Goal: Contribute content: Contribute content

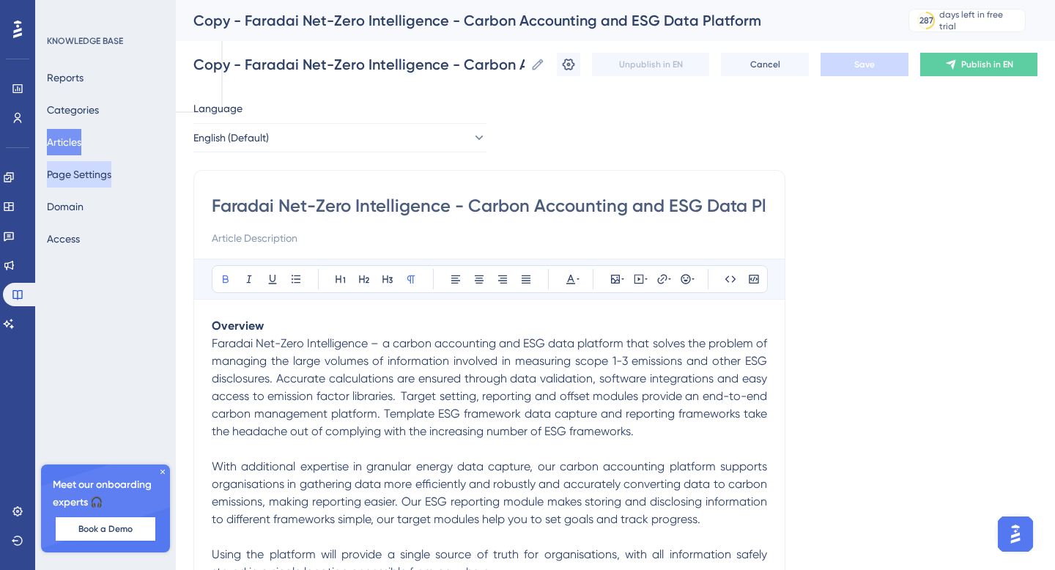
click at [78, 168] on button "Page Settings" at bounding box center [79, 174] width 64 height 26
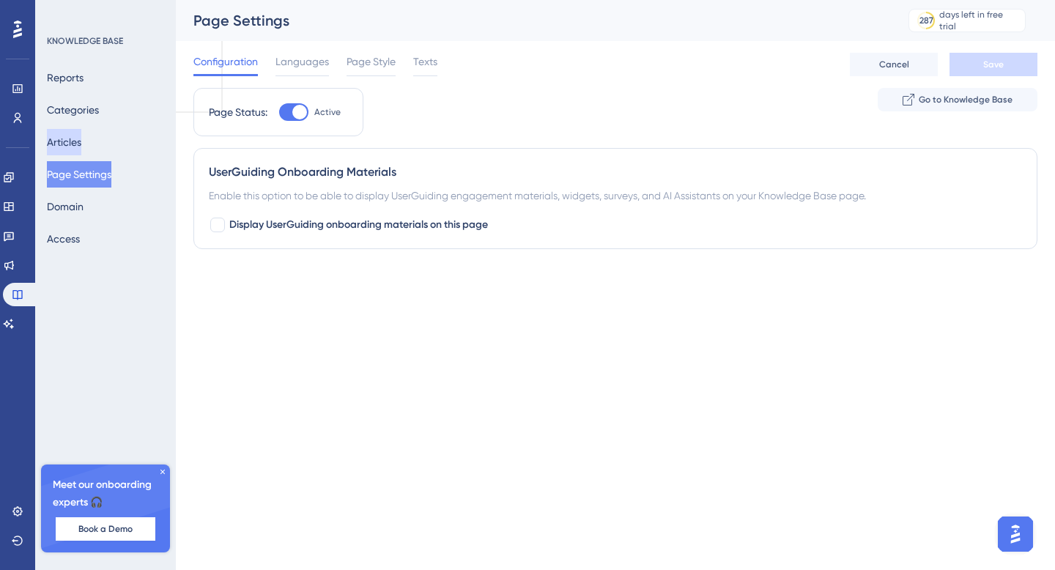
click at [81, 136] on button "Articles" at bounding box center [64, 142] width 34 height 26
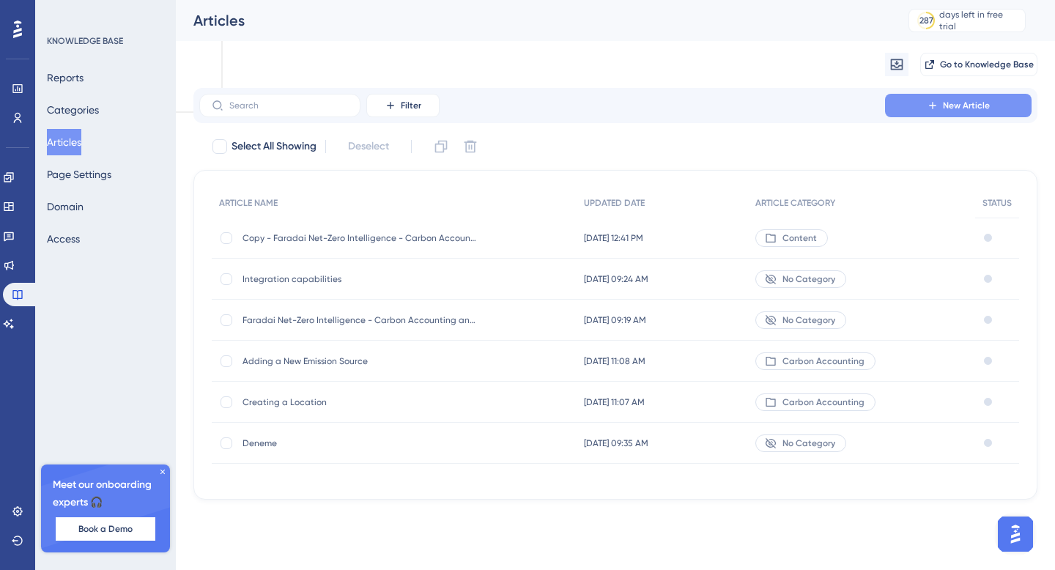
click at [957, 100] on span "New Article" at bounding box center [965, 106] width 47 height 12
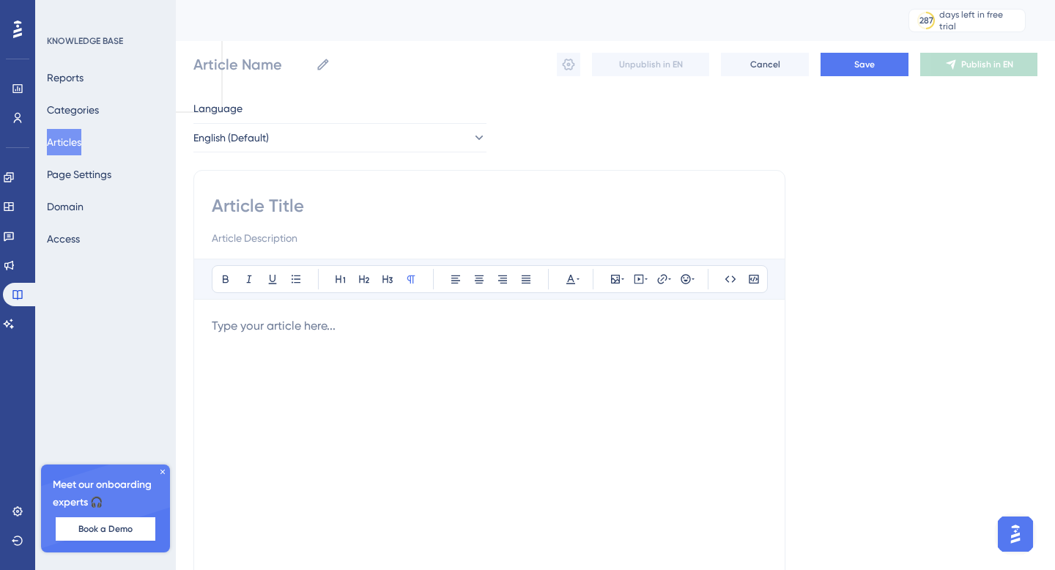
click at [277, 344] on div at bounding box center [489, 478] width 555 height 322
click at [281, 211] on input at bounding box center [489, 205] width 555 height 23
paste input "🔎 Analyzing Your Carbon Emissions"
type input "🔎 Analyzing Your Carbon Emissions"
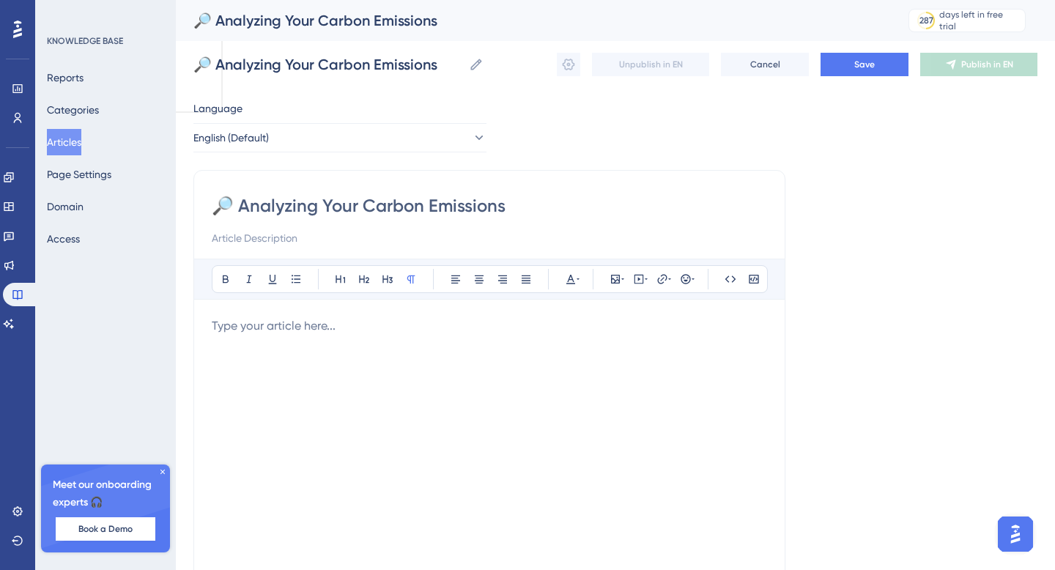
type input "🔎 Analyzing Your Carbon Emissions"
click at [299, 327] on p at bounding box center [489, 326] width 555 height 18
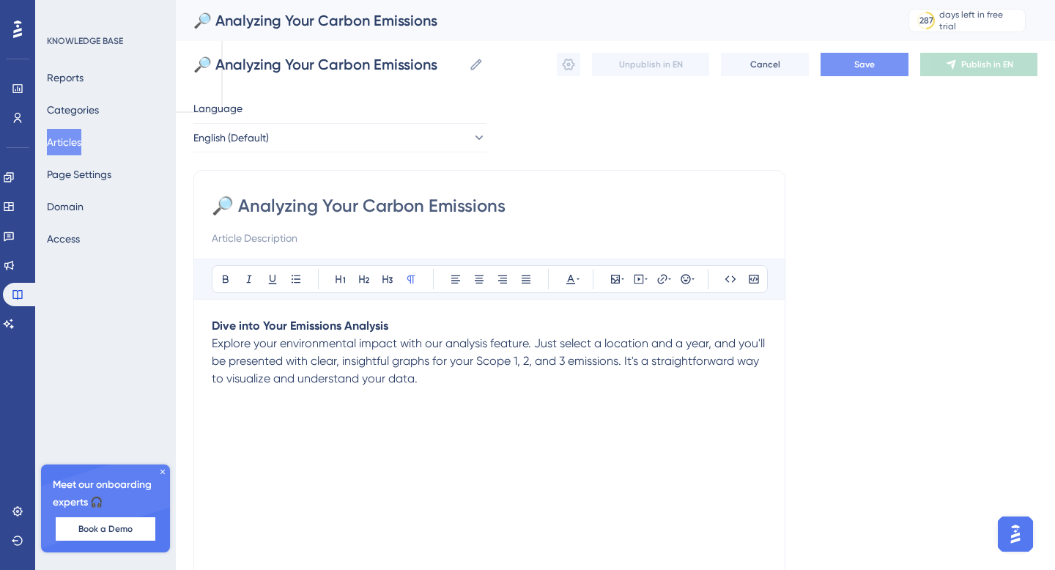
click at [842, 68] on button "Save" at bounding box center [864, 64] width 88 height 23
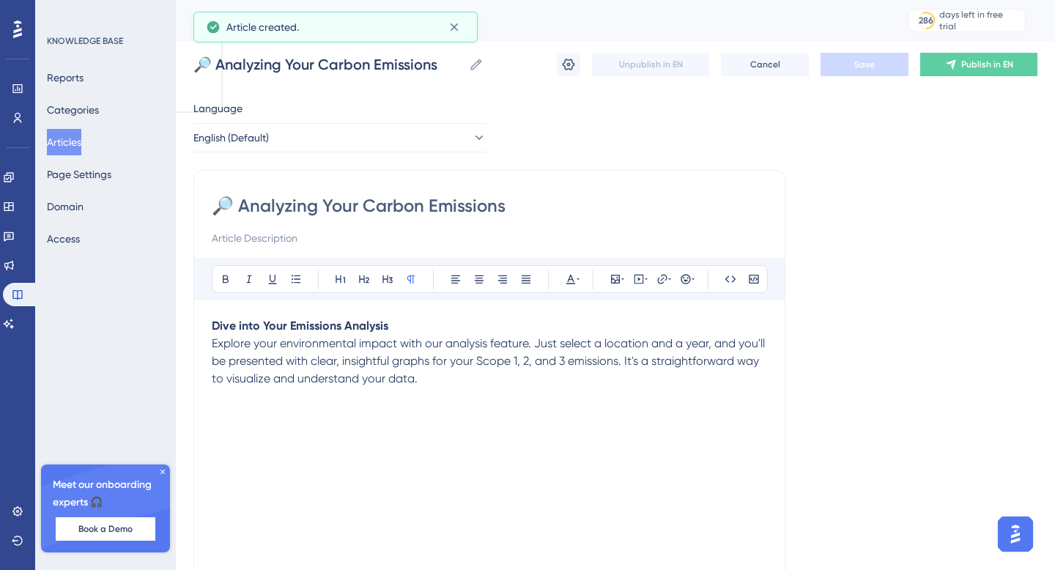
click at [80, 149] on button "Articles" at bounding box center [64, 142] width 34 height 26
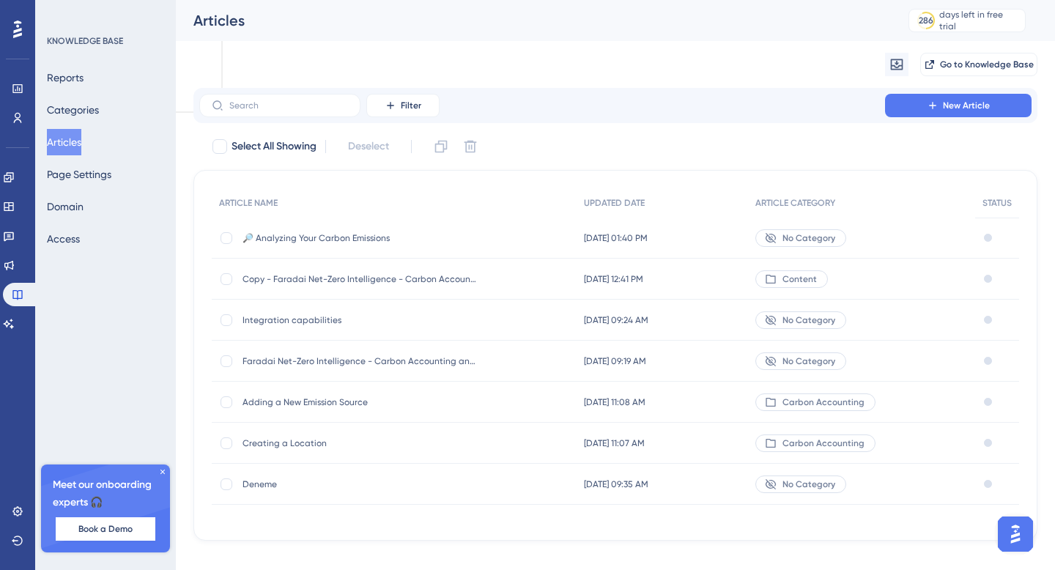
click at [313, 353] on div "Faradai Net-Zero Intelligence - Carbon Accounting and ESG Data Platform Faradai…" at bounding box center [359, 361] width 234 height 41
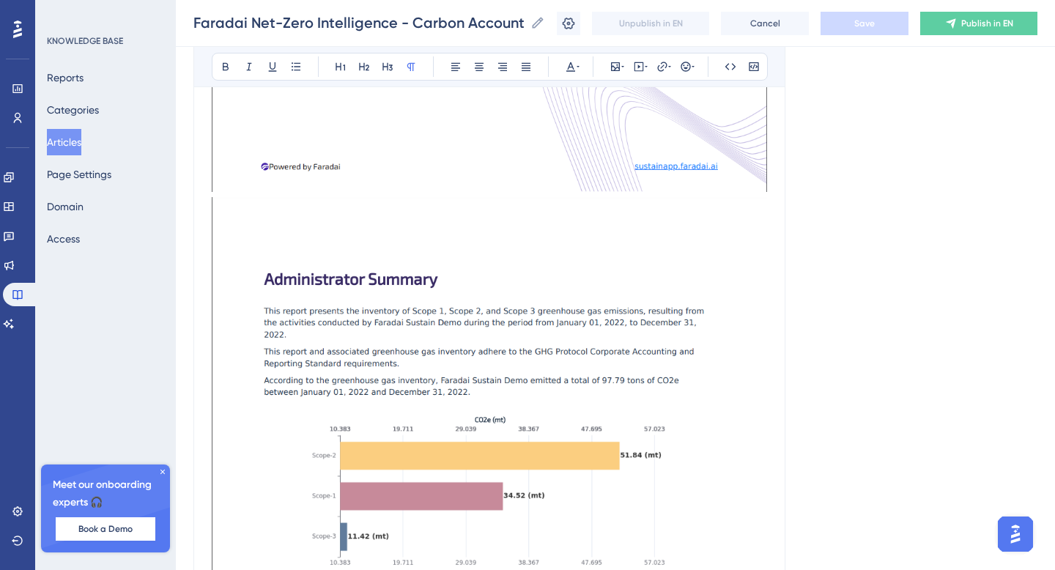
scroll to position [3919, 0]
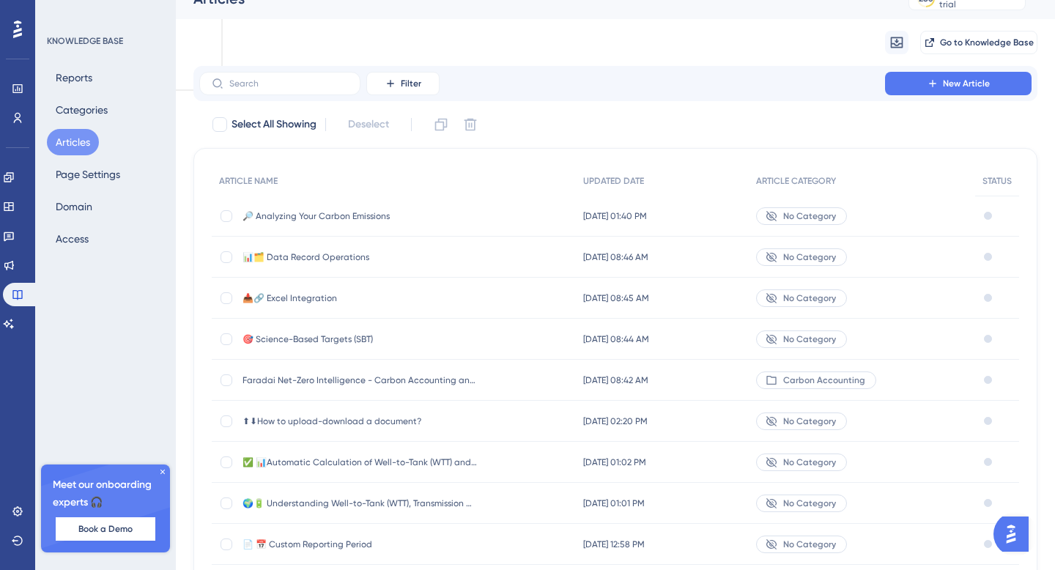
scroll to position [155, 0]
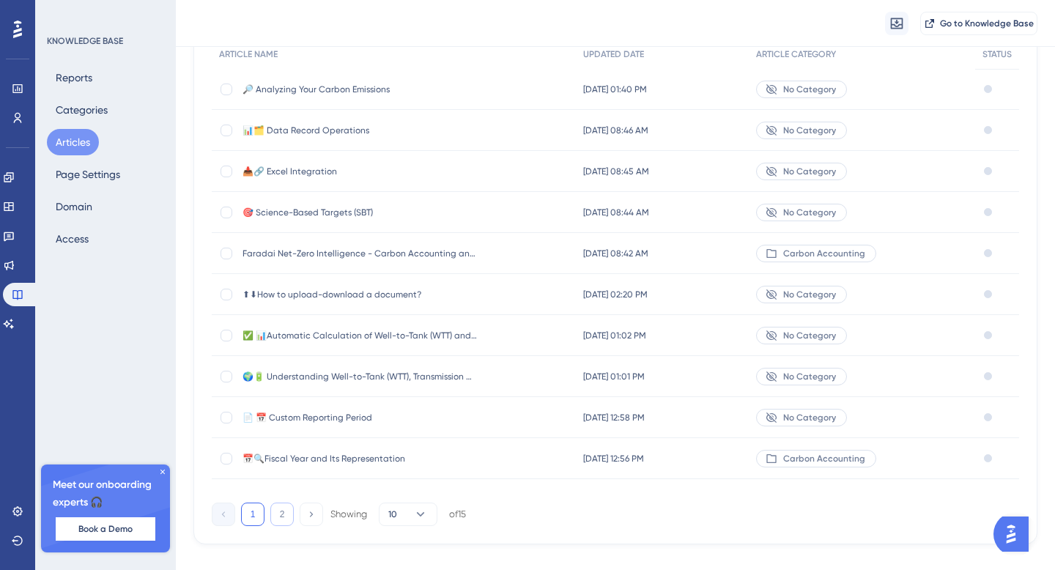
click at [284, 521] on button "2" at bounding box center [281, 513] width 23 height 23
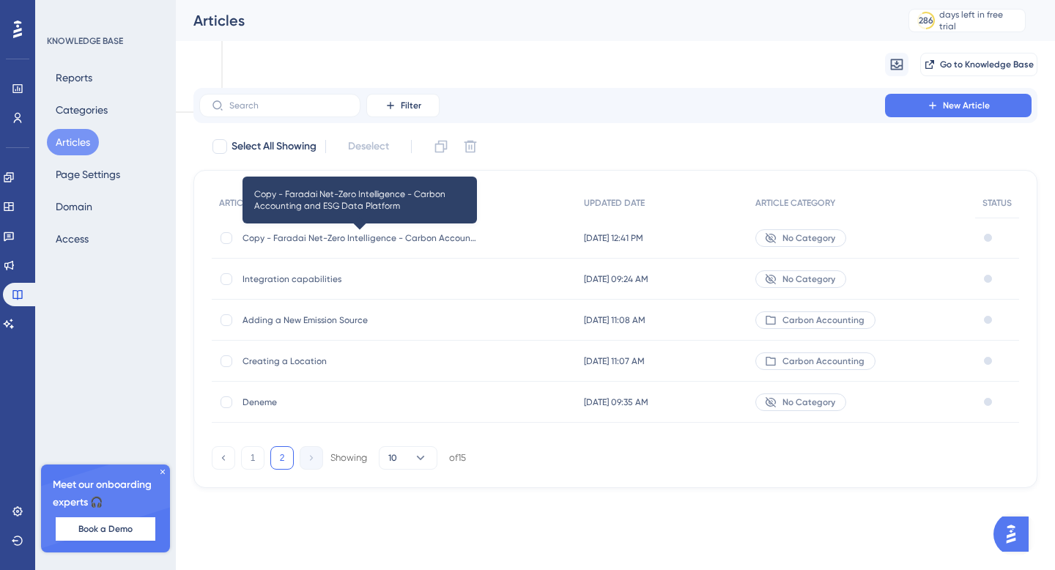
click at [381, 237] on span "Copy - Faradai Net-Zero Intelligence - Carbon Accounting and ESG Data Platform" at bounding box center [359, 238] width 234 height 12
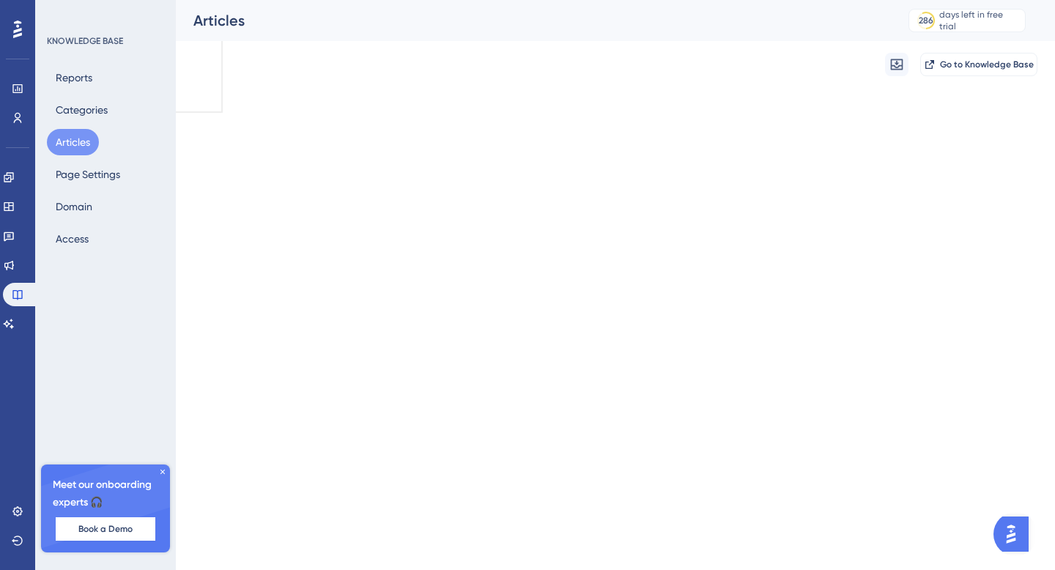
scroll to position [7175, 0]
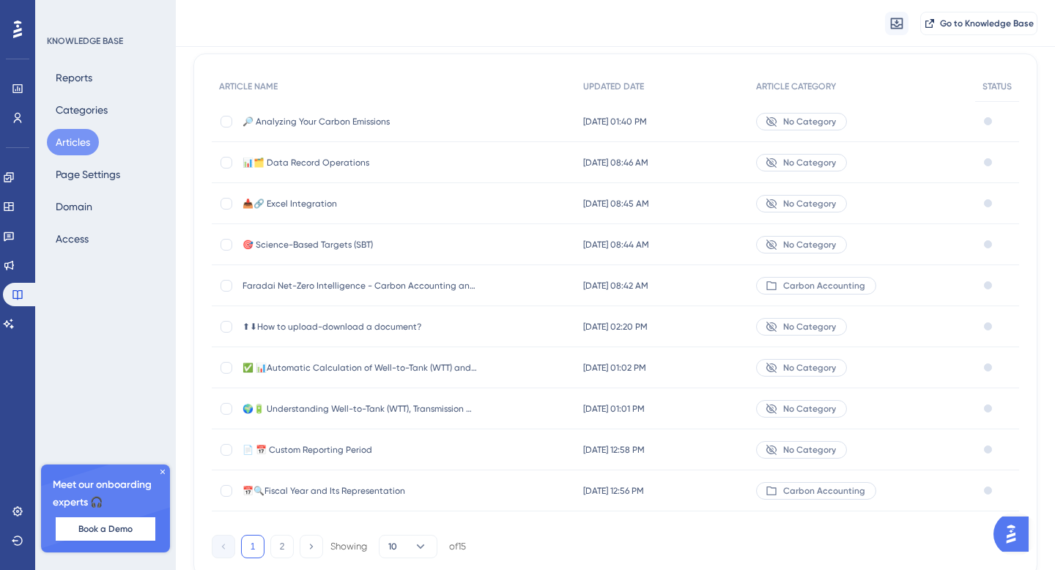
scroll to position [124, 0]
click at [358, 232] on div "🎯 Science-Based Targets (SBT) 🎯 Science-Based Targets (SBT)" at bounding box center [359, 242] width 234 height 41
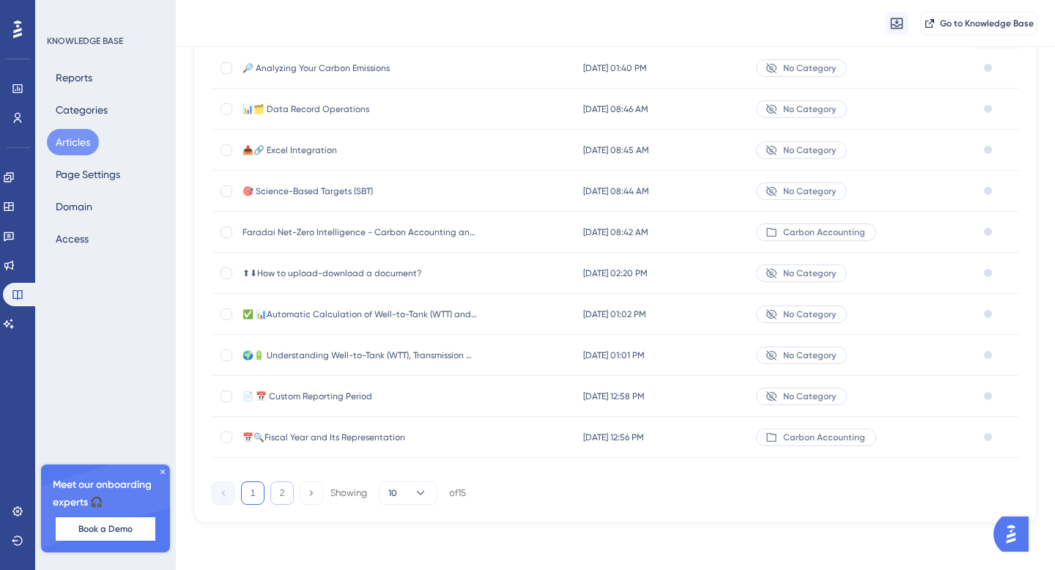
click at [280, 500] on button "2" at bounding box center [281, 492] width 23 height 23
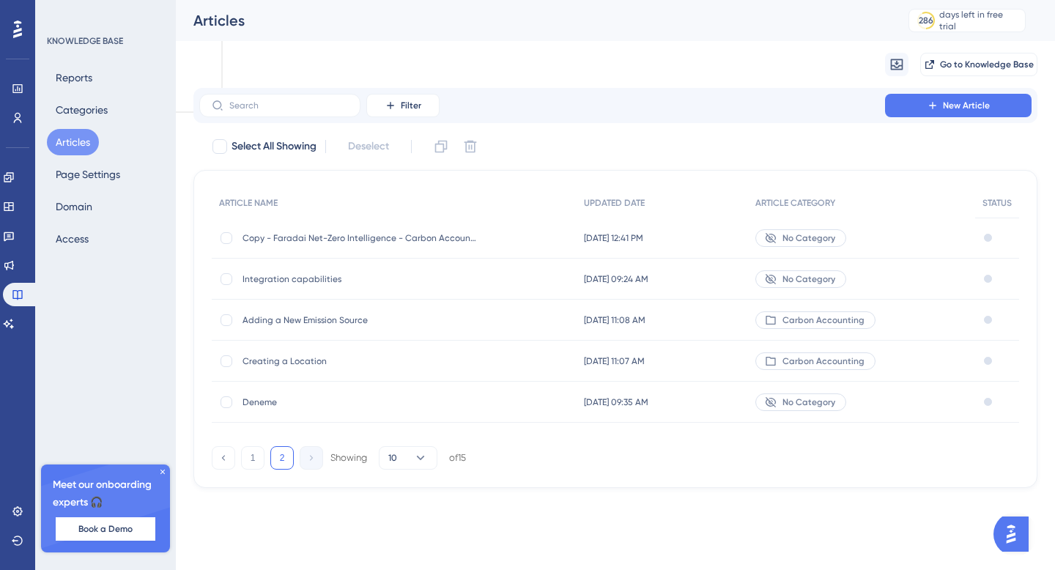
scroll to position [0, 0]
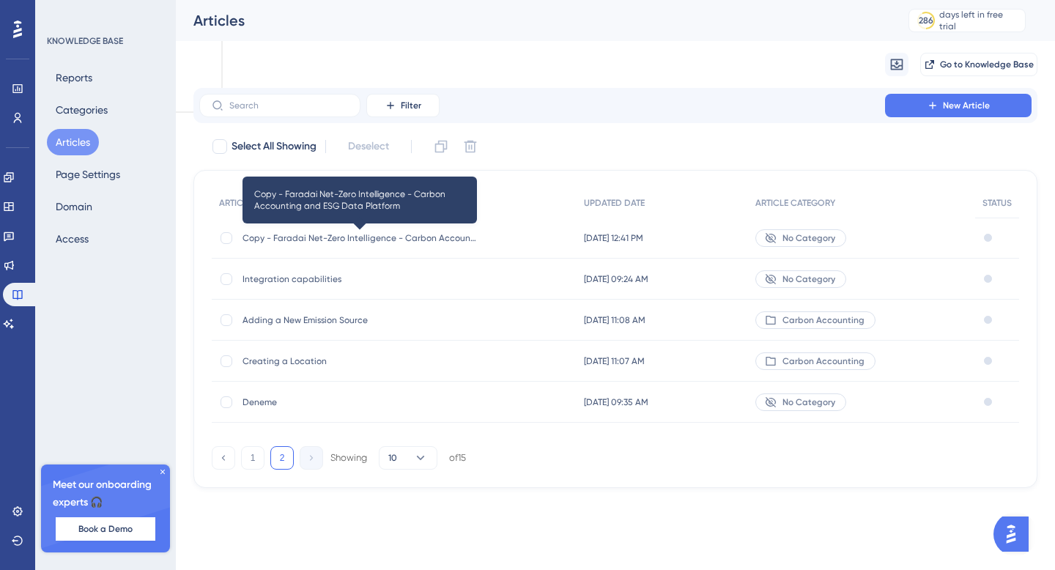
click at [346, 234] on span "Copy - Faradai Net-Zero Intelligence - Carbon Accounting and ESG Data Platform" at bounding box center [359, 238] width 234 height 12
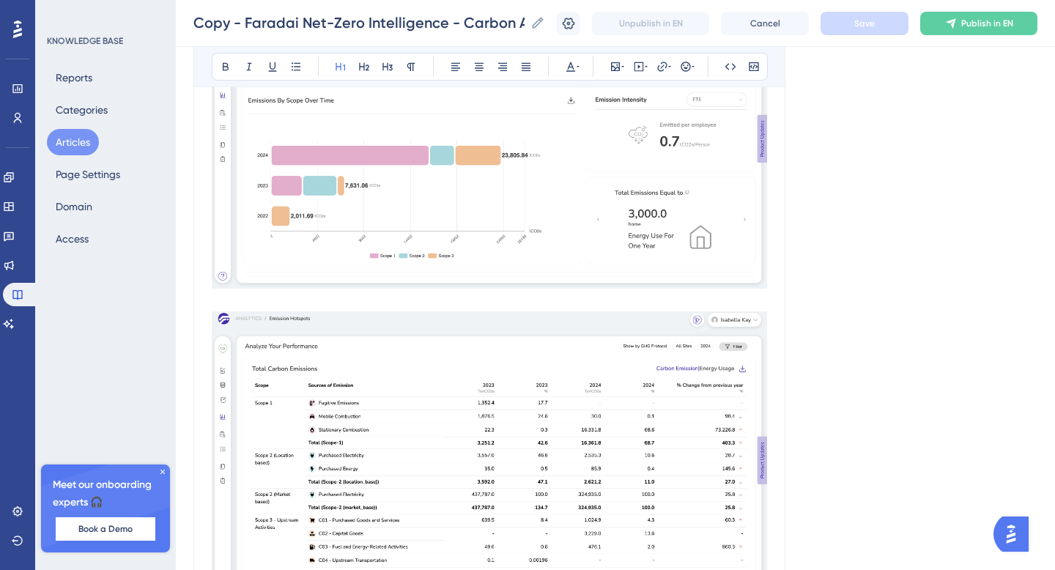
scroll to position [2764, 0]
click at [474, 202] on img at bounding box center [489, 138] width 555 height 300
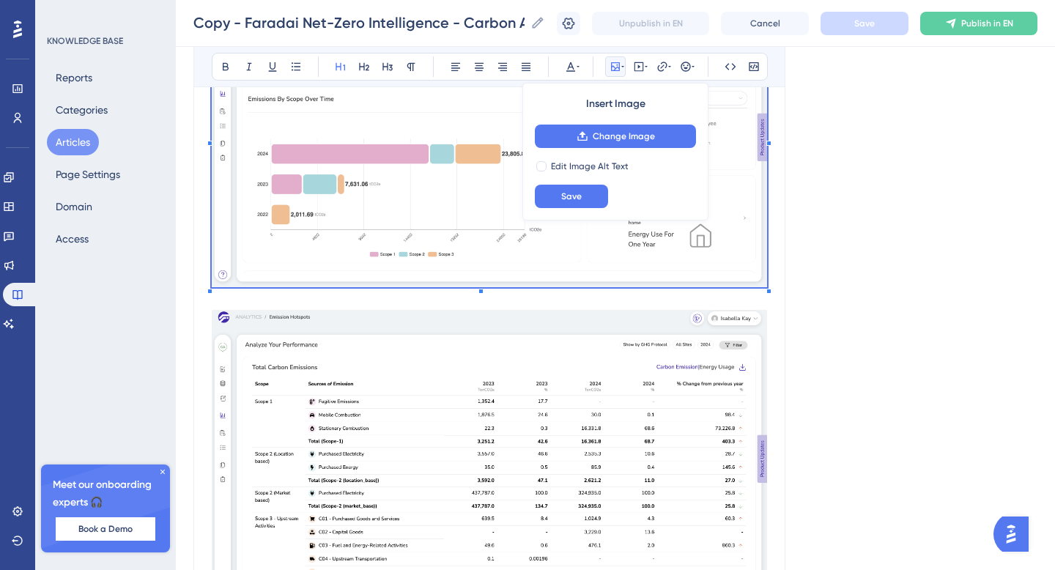
click at [399, 393] on img at bounding box center [489, 459] width 555 height 299
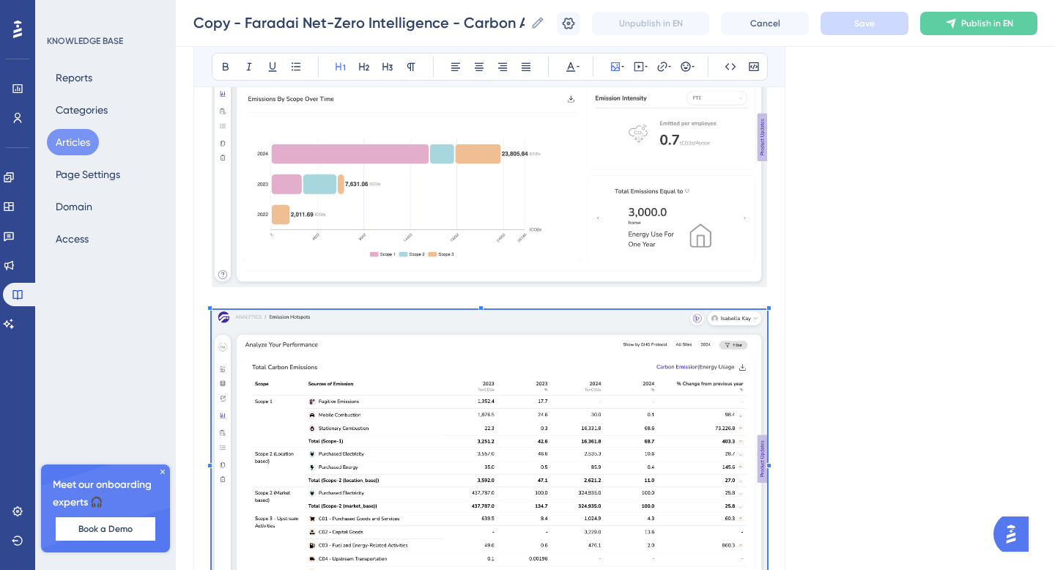
click at [399, 196] on img at bounding box center [489, 138] width 555 height 300
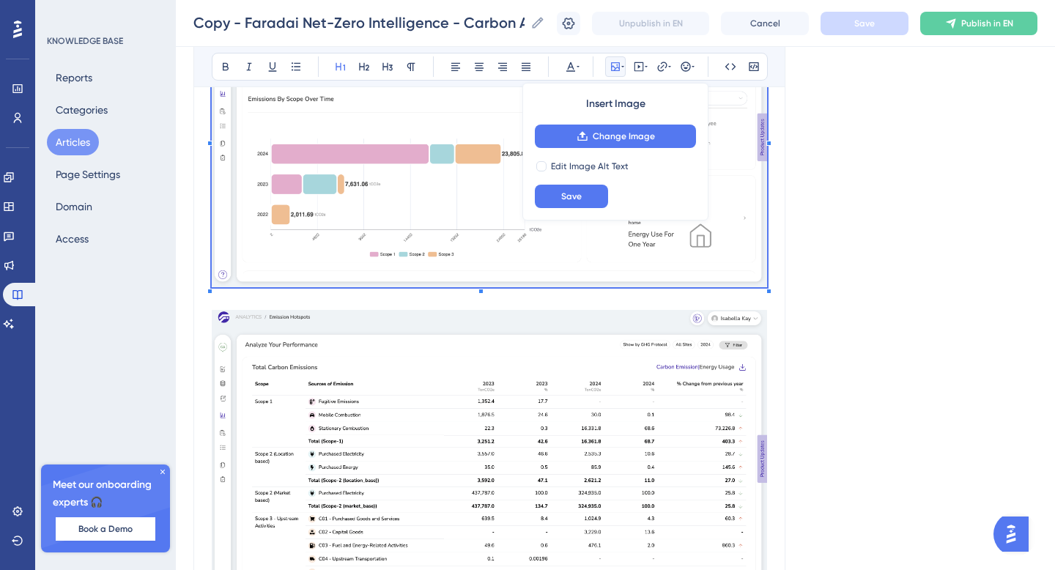
click at [80, 143] on button "Articles" at bounding box center [73, 142] width 52 height 26
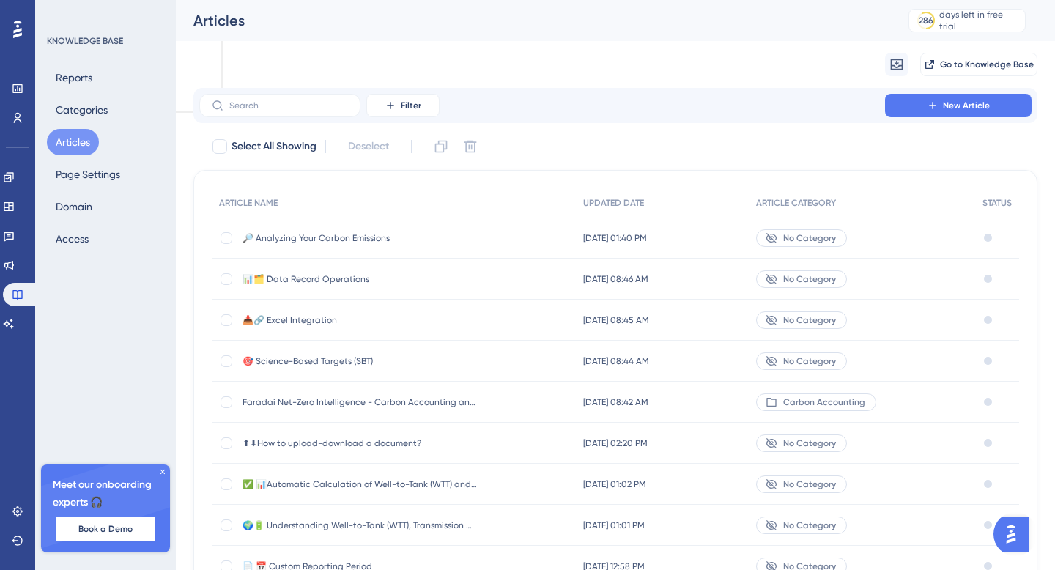
click at [321, 232] on span "🔎 Analyzing Your Carbon Emissions" at bounding box center [359, 238] width 234 height 12
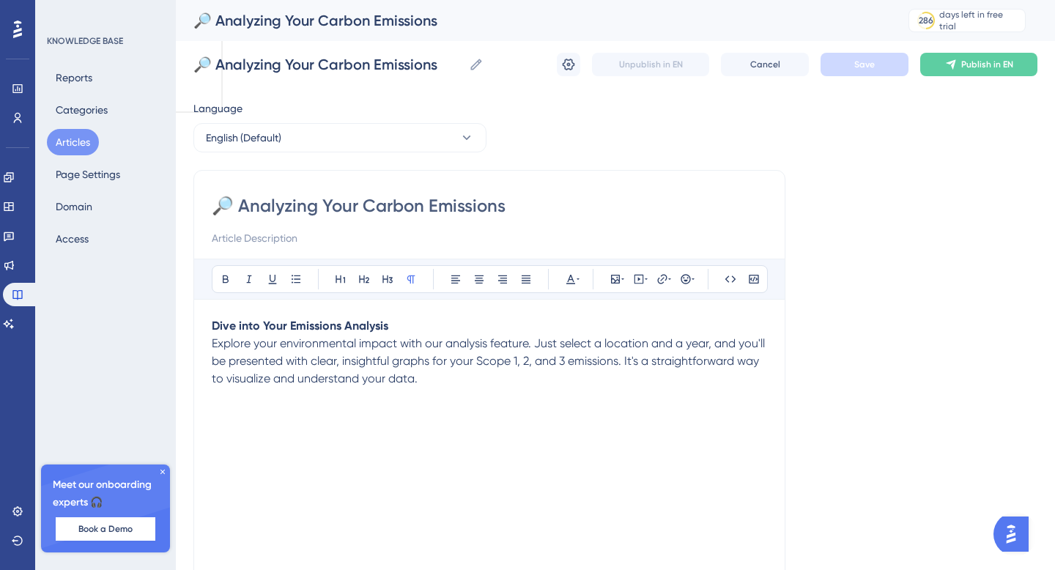
click at [461, 387] on p "Explore your environmental impact with our analysis feature. Just select a loca…" at bounding box center [489, 361] width 555 height 53
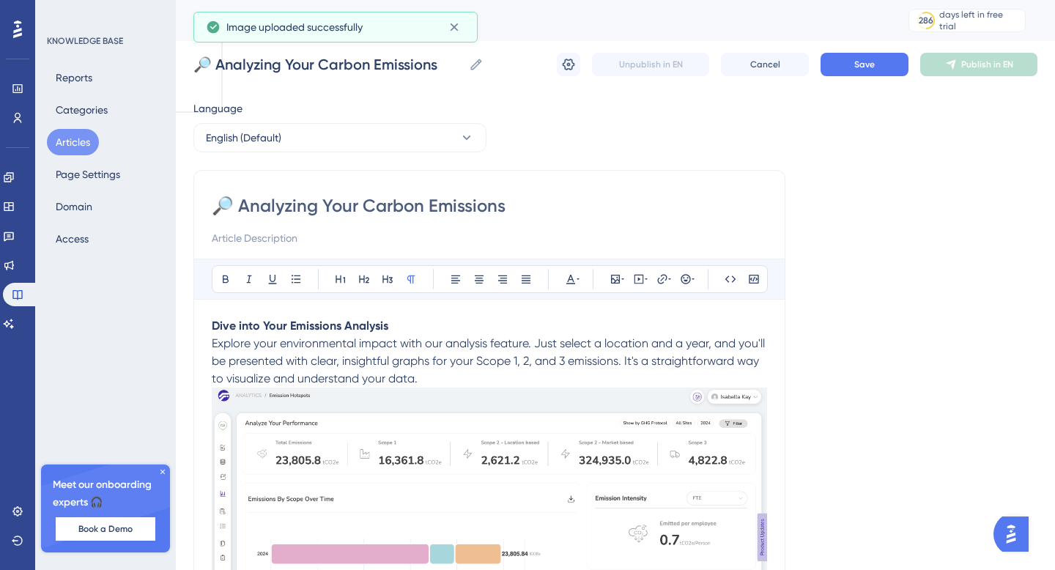
scroll to position [138, 0]
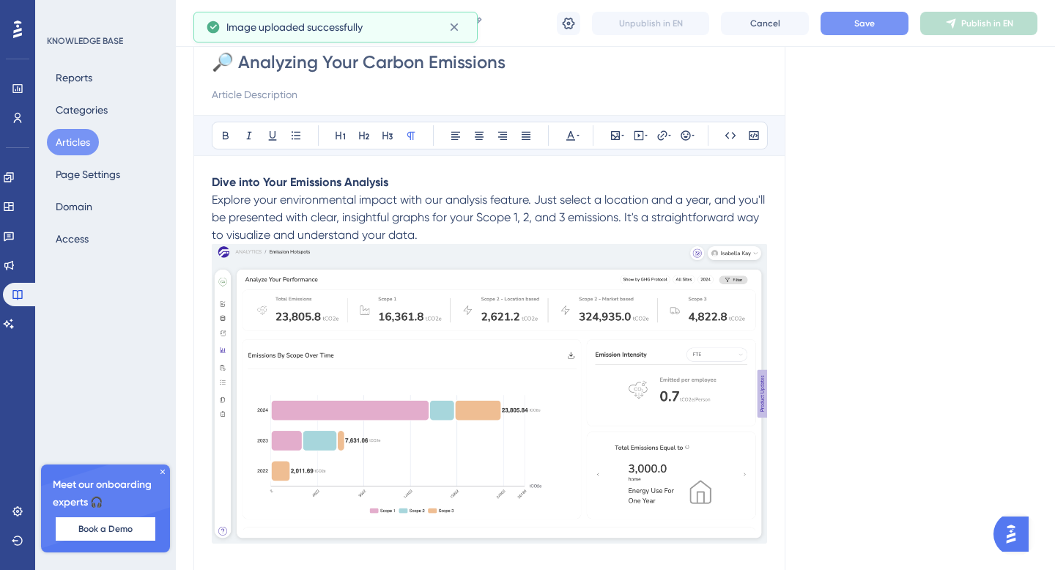
click at [857, 31] on button "Save" at bounding box center [864, 23] width 88 height 23
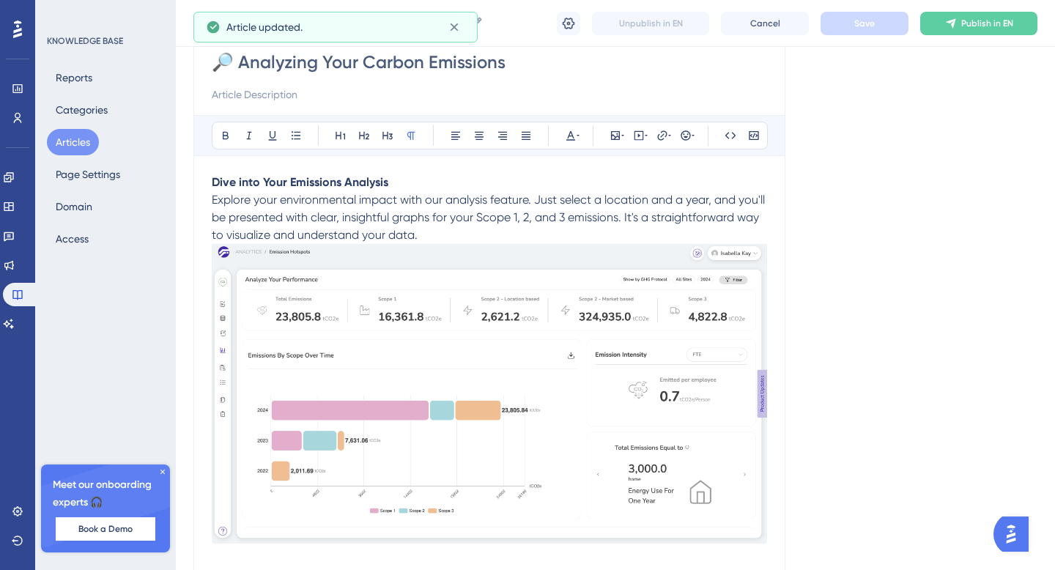
click at [76, 144] on button "Articles" at bounding box center [73, 142] width 52 height 26
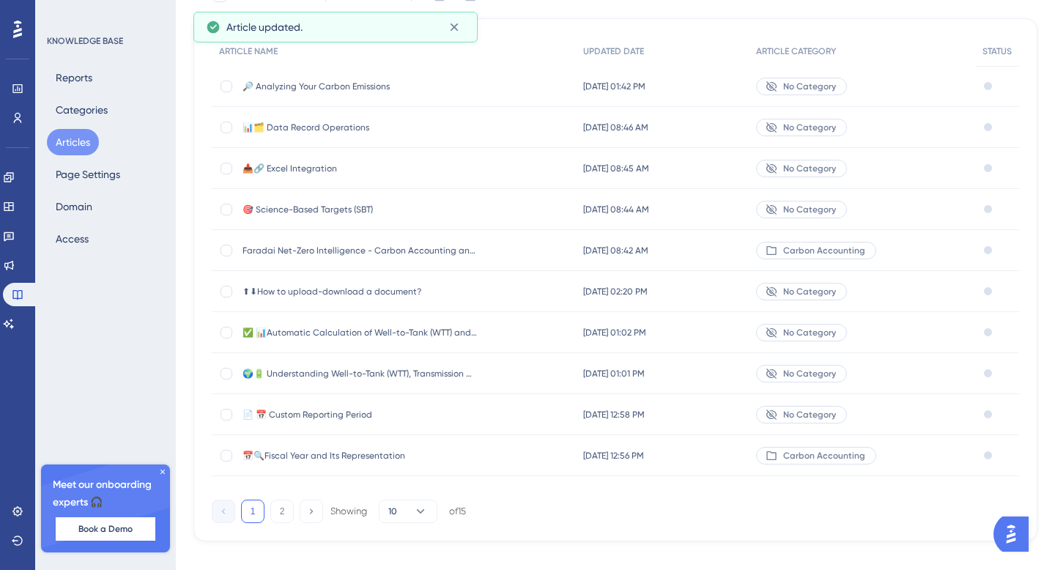
scroll to position [176, 0]
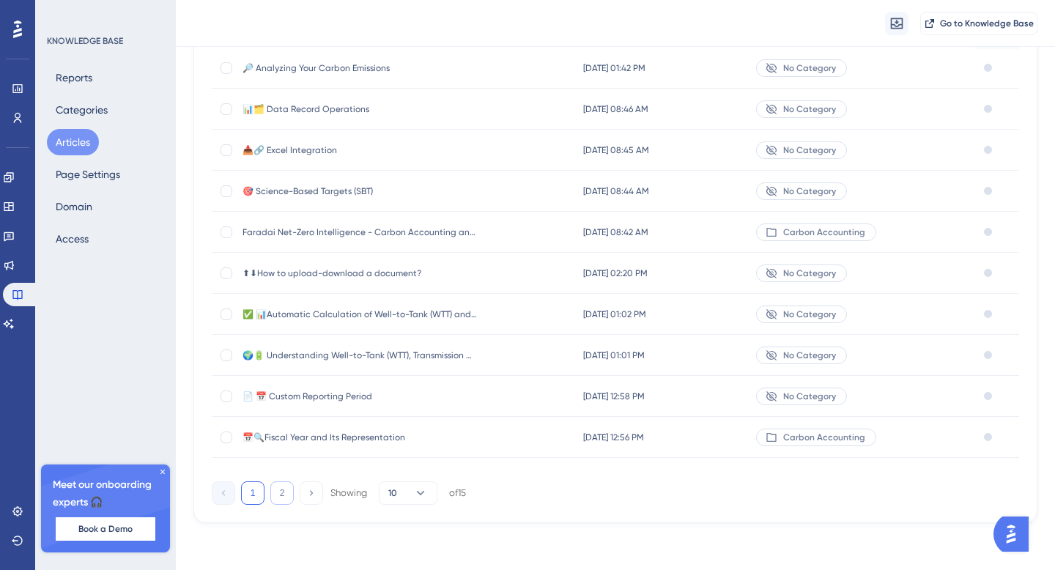
click at [279, 494] on button "2" at bounding box center [281, 492] width 23 height 23
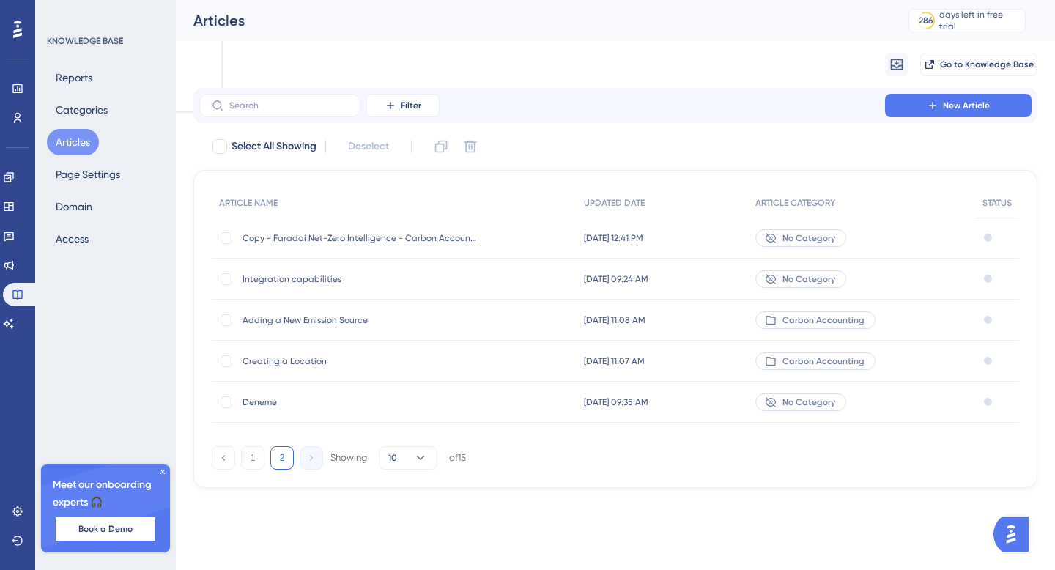
scroll to position [0, 0]
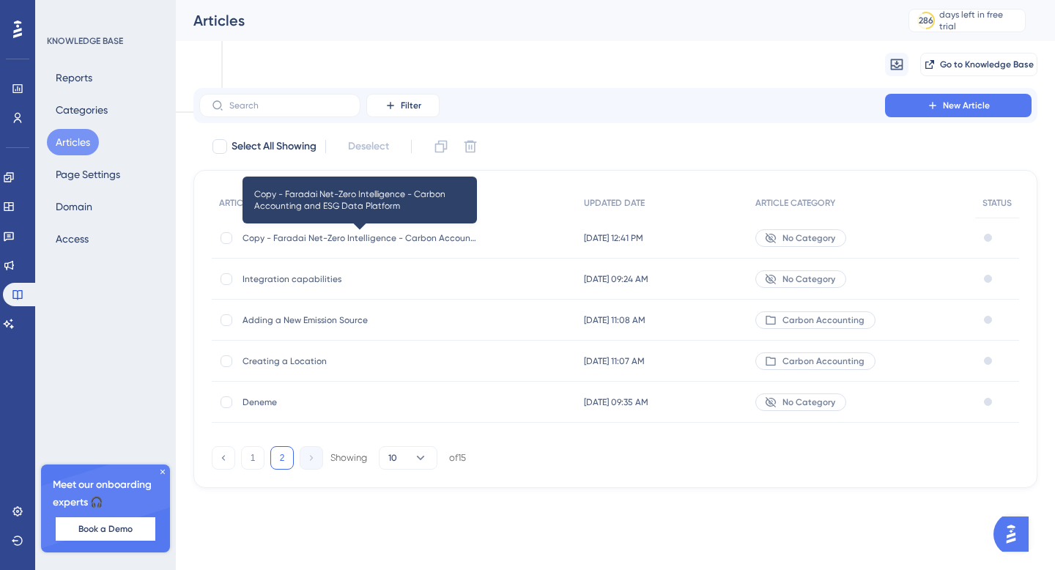
click at [358, 237] on span "Copy - Faradai Net-Zero Intelligence - Carbon Accounting and ESG Data Platform" at bounding box center [359, 238] width 234 height 12
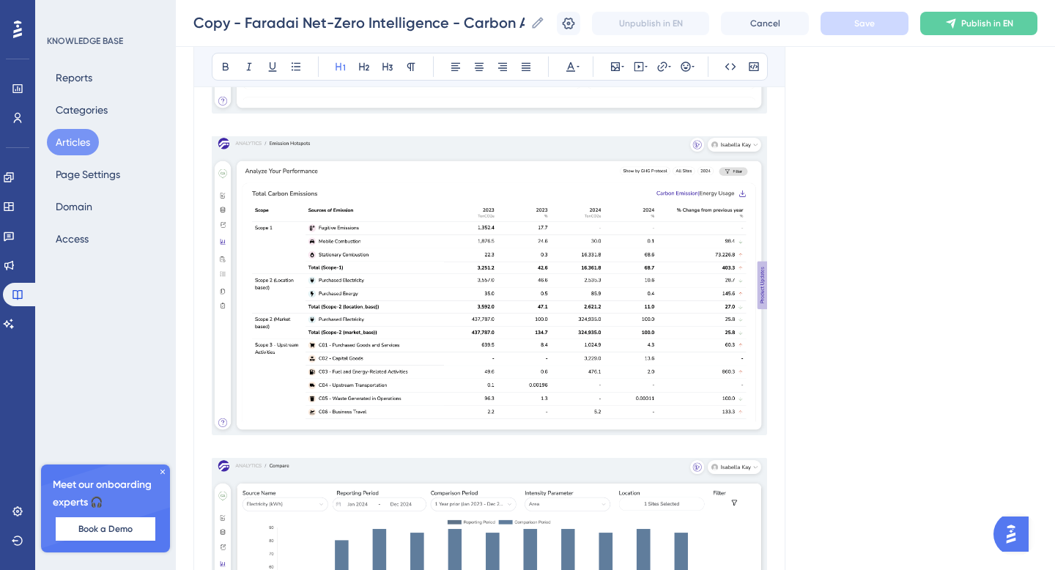
scroll to position [3017, 0]
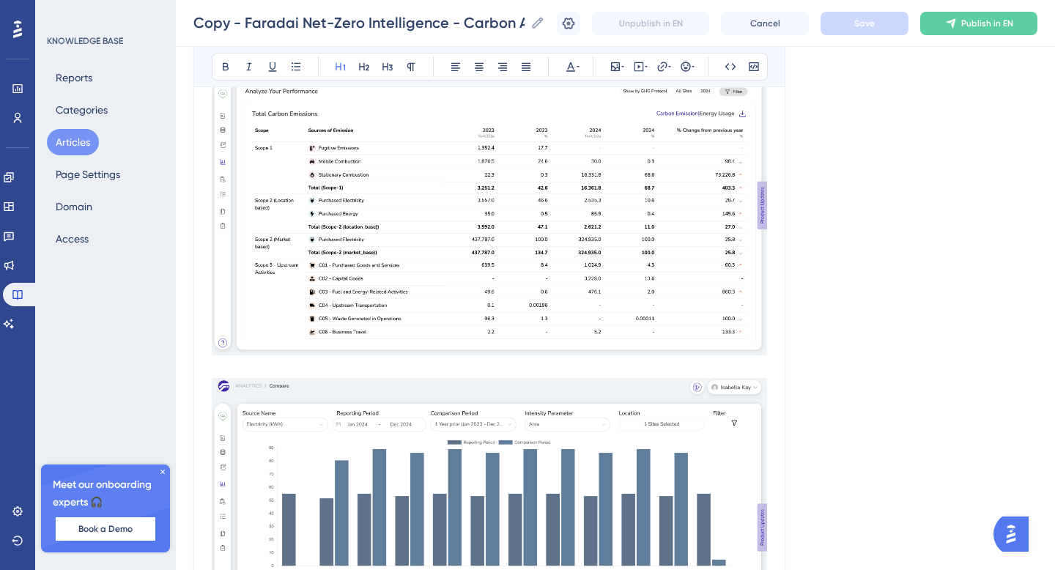
click at [396, 280] on img at bounding box center [489, 205] width 555 height 299
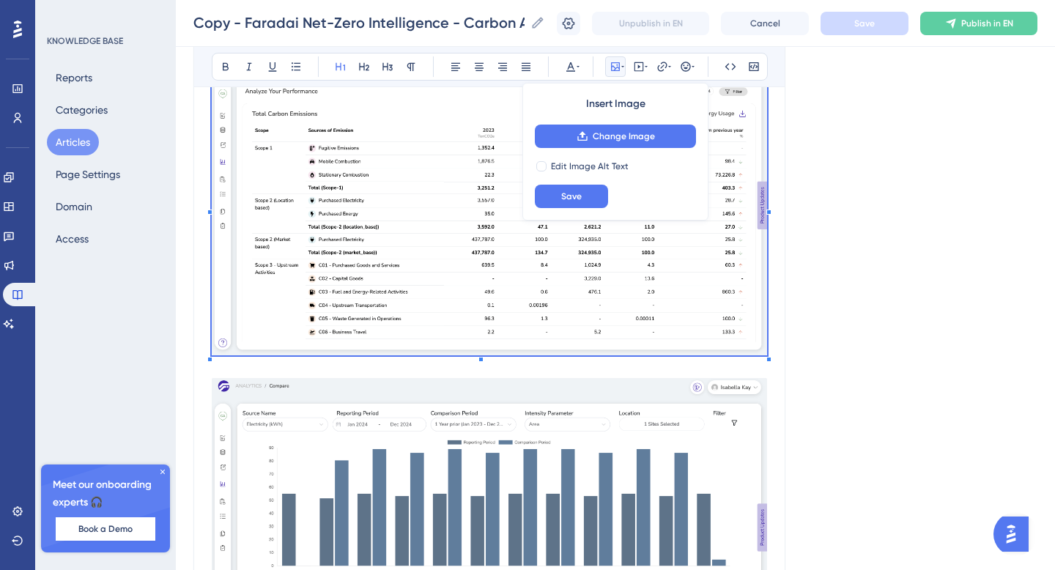
click at [85, 139] on button "Articles" at bounding box center [73, 142] width 52 height 26
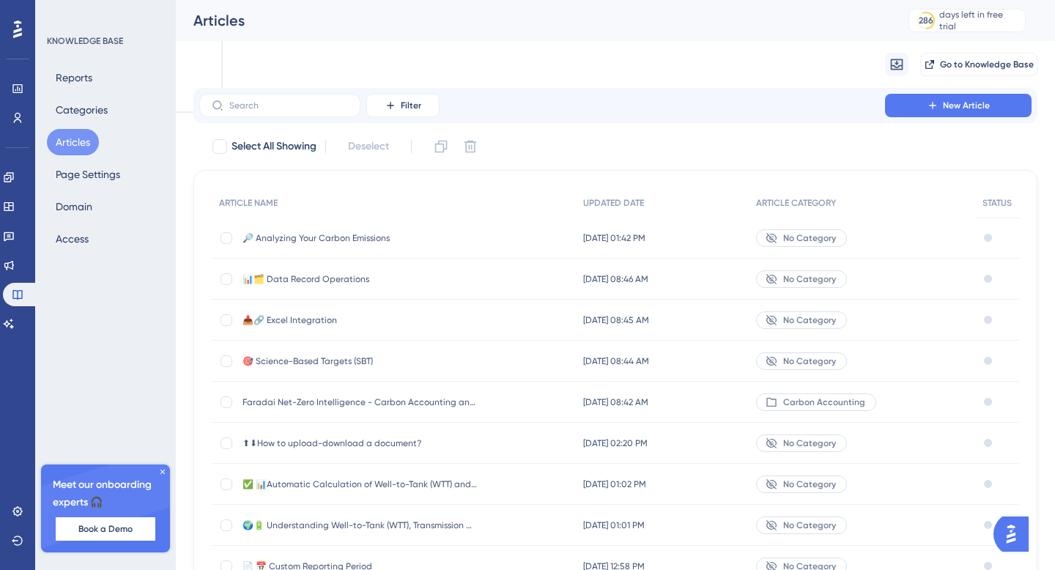
click at [330, 236] on span "🔎 Analyzing Your Carbon Emissions" at bounding box center [359, 238] width 234 height 12
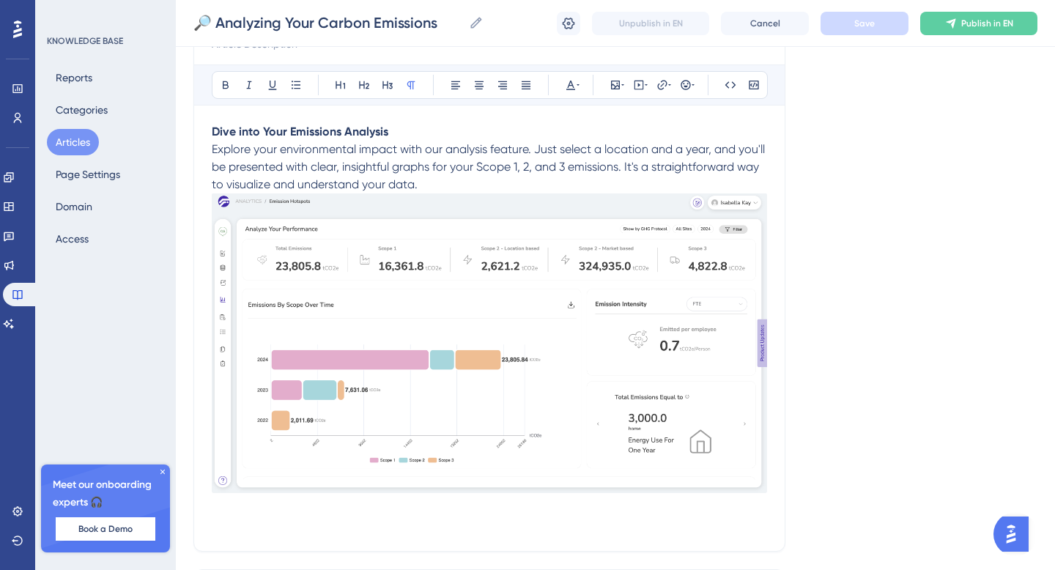
scroll to position [300, 0]
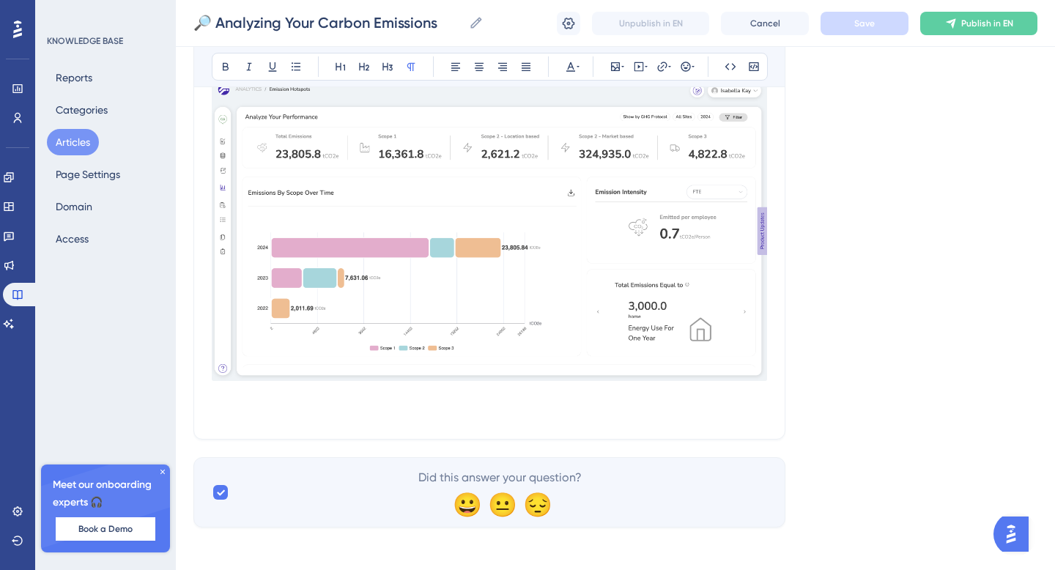
click at [729, 369] on img at bounding box center [489, 231] width 555 height 300
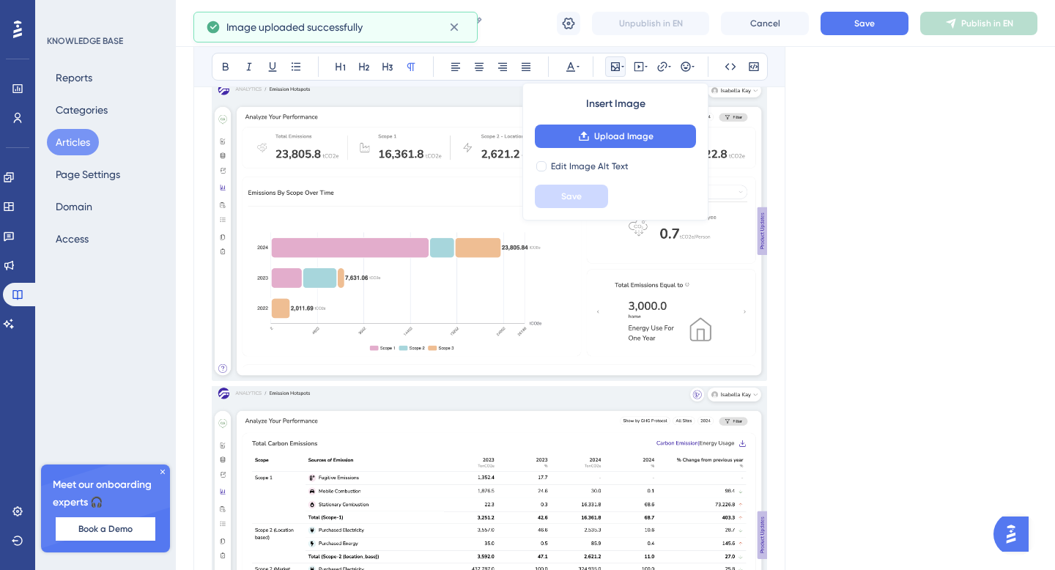
scroll to position [436, 0]
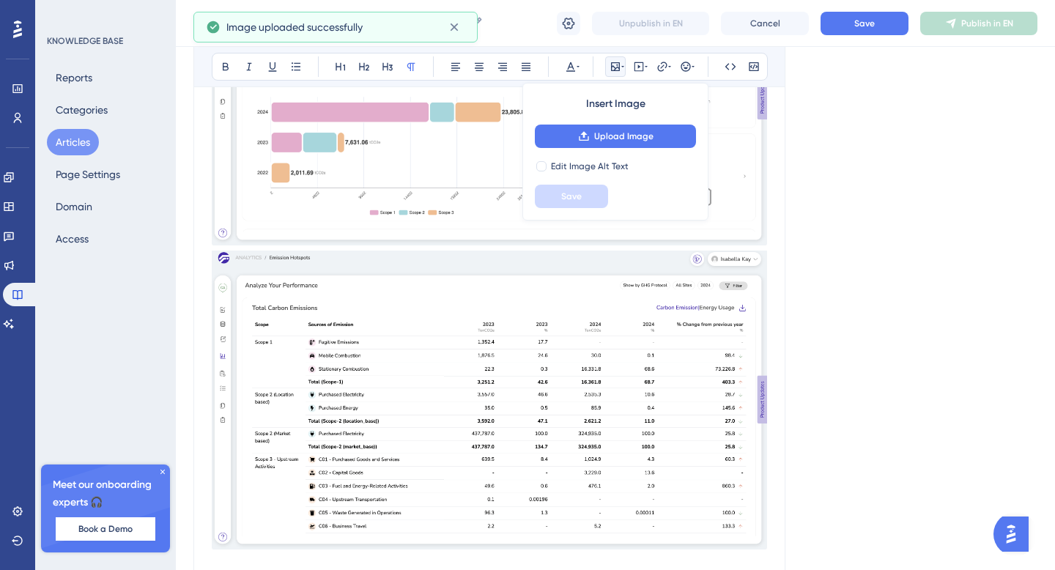
click at [622, 70] on icon at bounding box center [622, 67] width 3 height 12
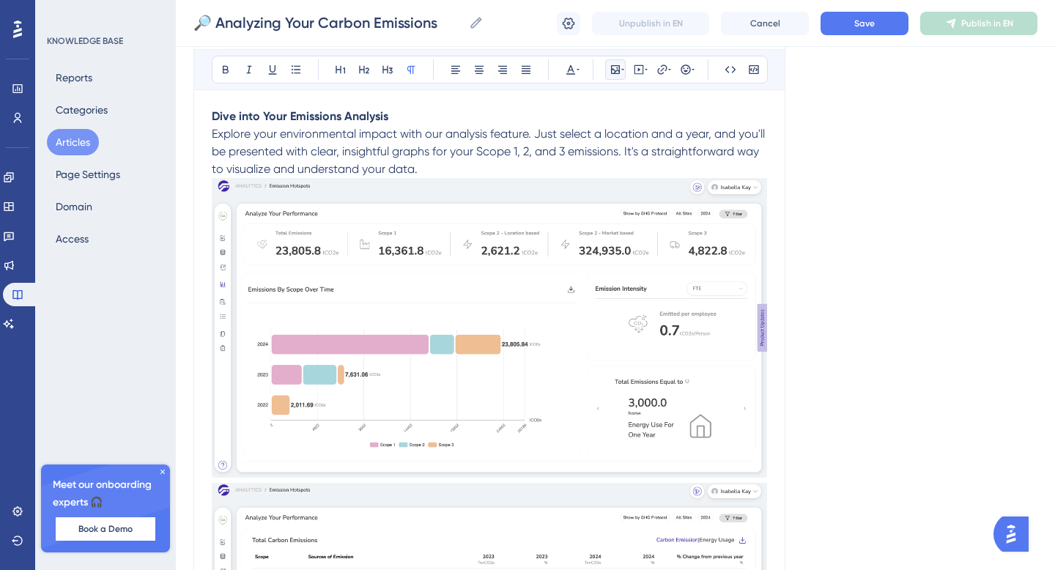
scroll to position [145, 0]
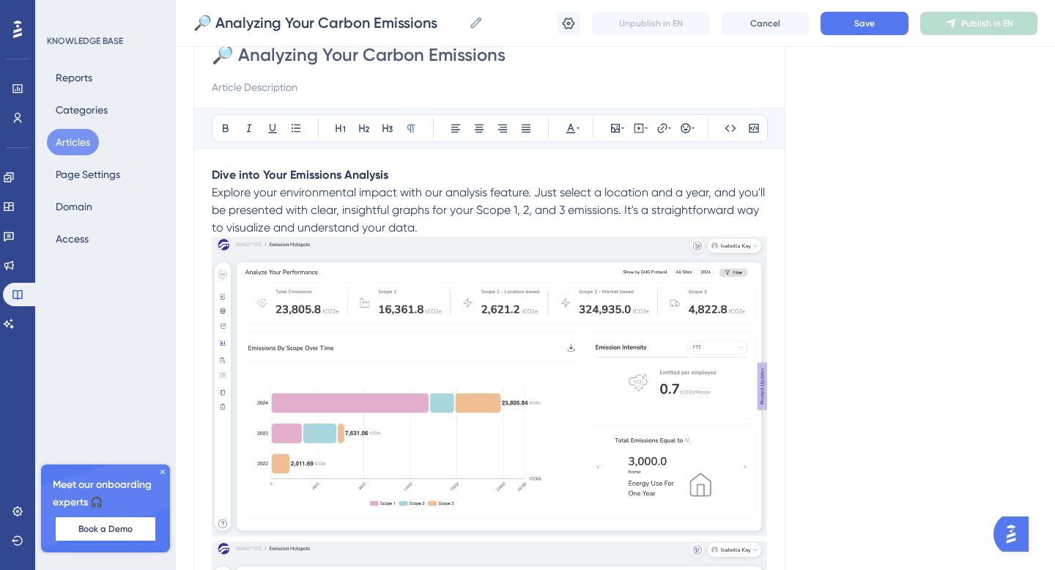
click at [455, 223] on p "Explore your environmental impact with our analysis feature. Just select a loca…" at bounding box center [489, 210] width 555 height 53
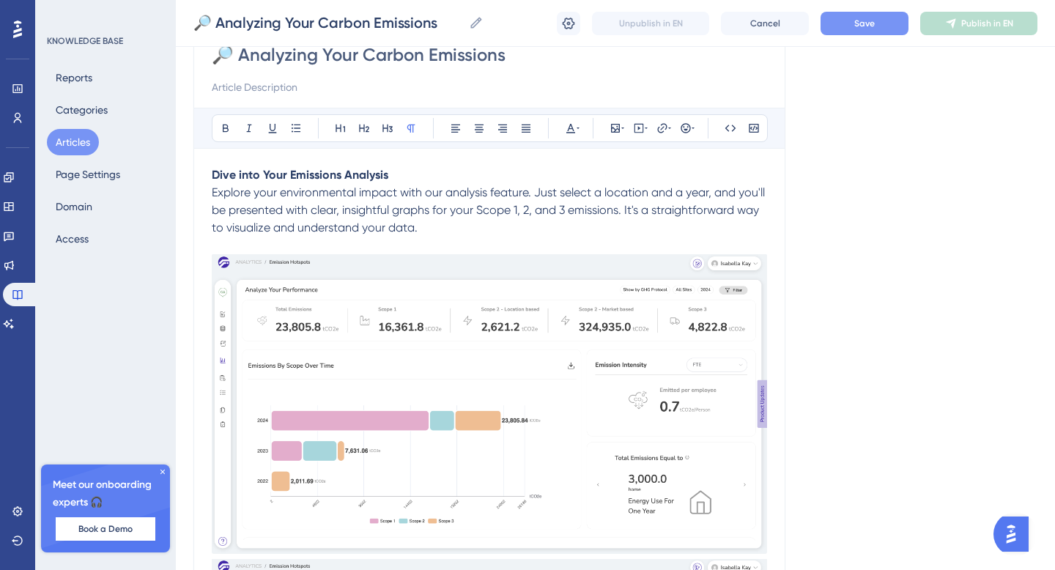
click at [841, 23] on button "Save" at bounding box center [864, 23] width 88 height 23
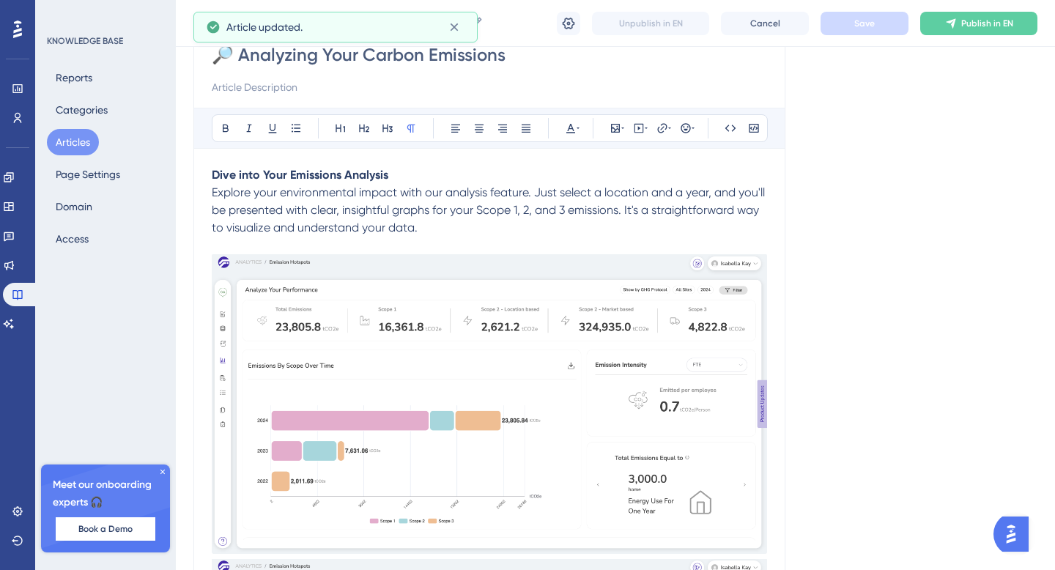
click at [64, 140] on button "Articles" at bounding box center [73, 142] width 52 height 26
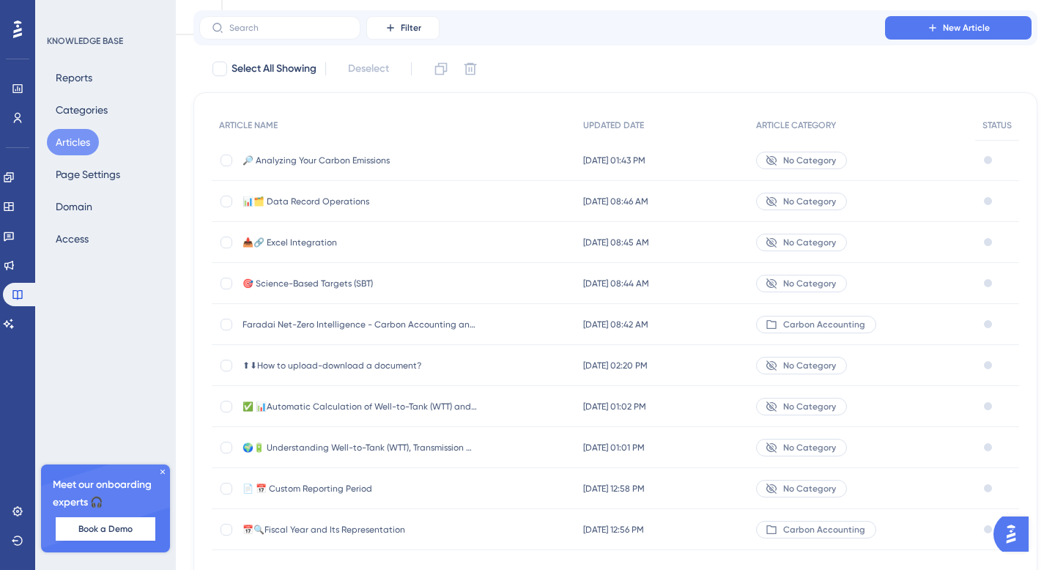
scroll to position [123, 0]
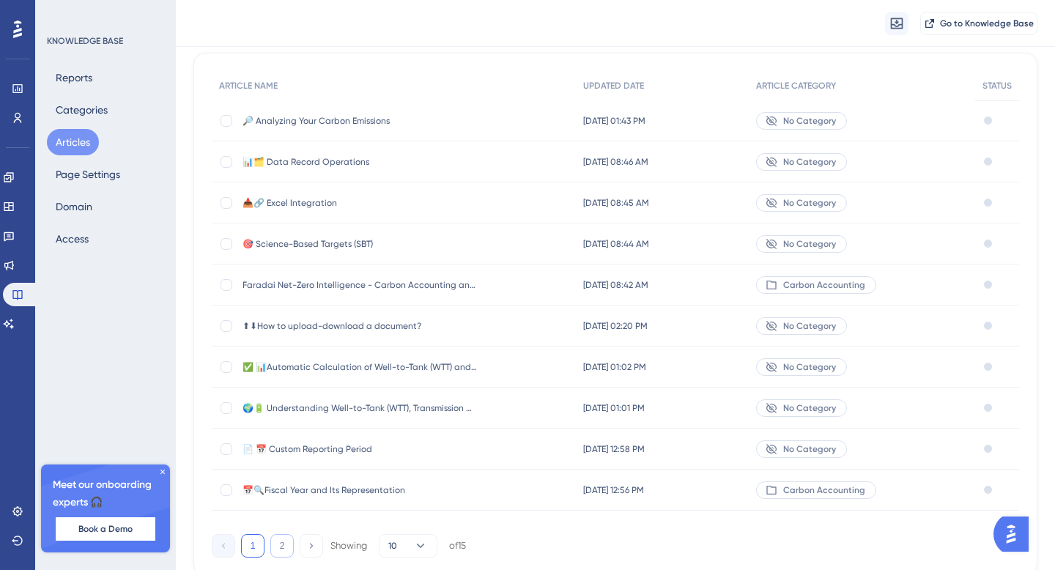
click at [282, 548] on button "2" at bounding box center [281, 545] width 23 height 23
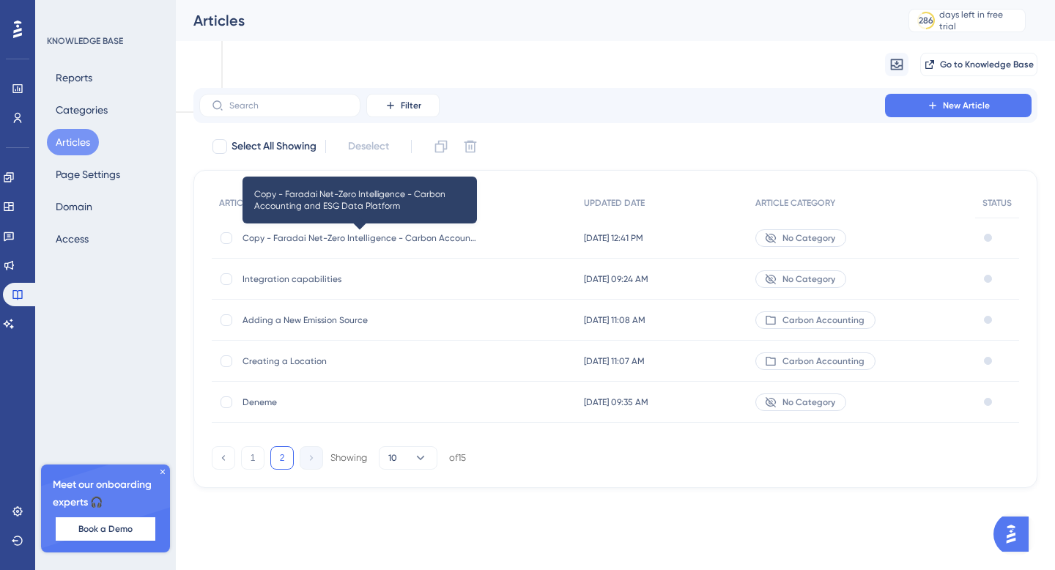
click at [338, 239] on span "Copy - Faradai Net-Zero Intelligence - Carbon Accounting and ESG Data Platform" at bounding box center [359, 238] width 234 height 12
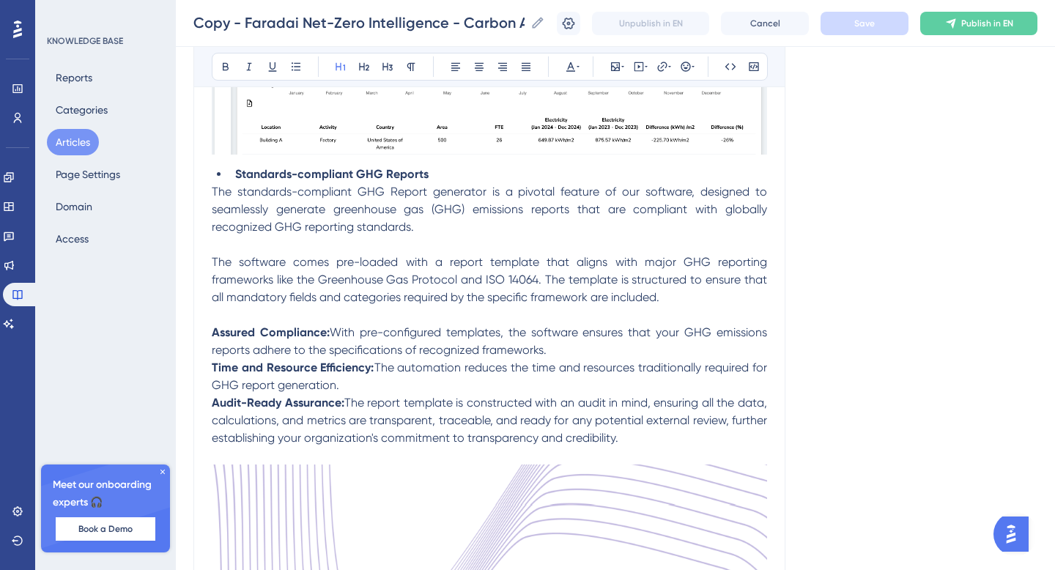
scroll to position [3190, 0]
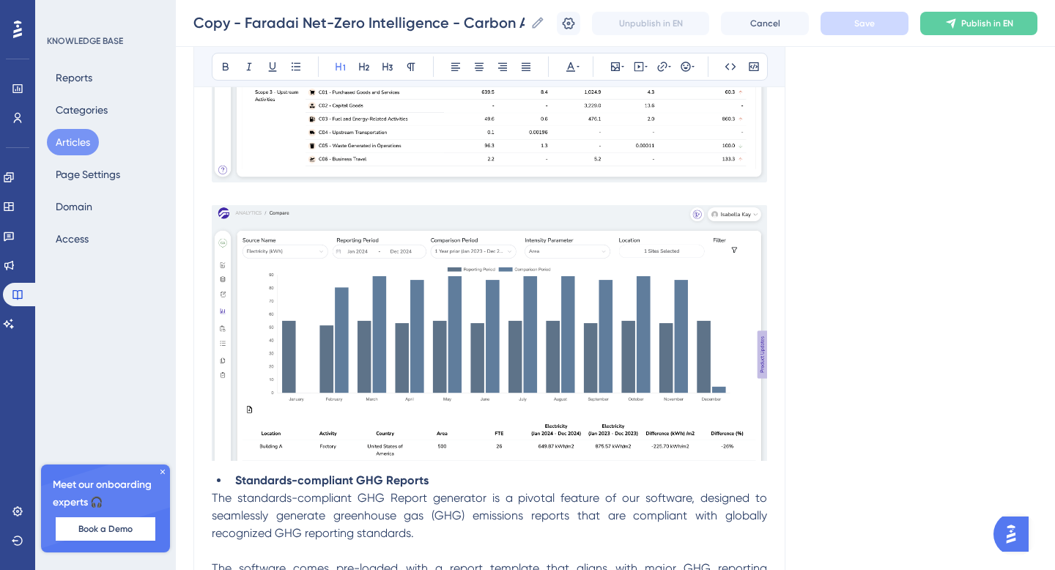
click at [445, 318] on img at bounding box center [489, 333] width 555 height 256
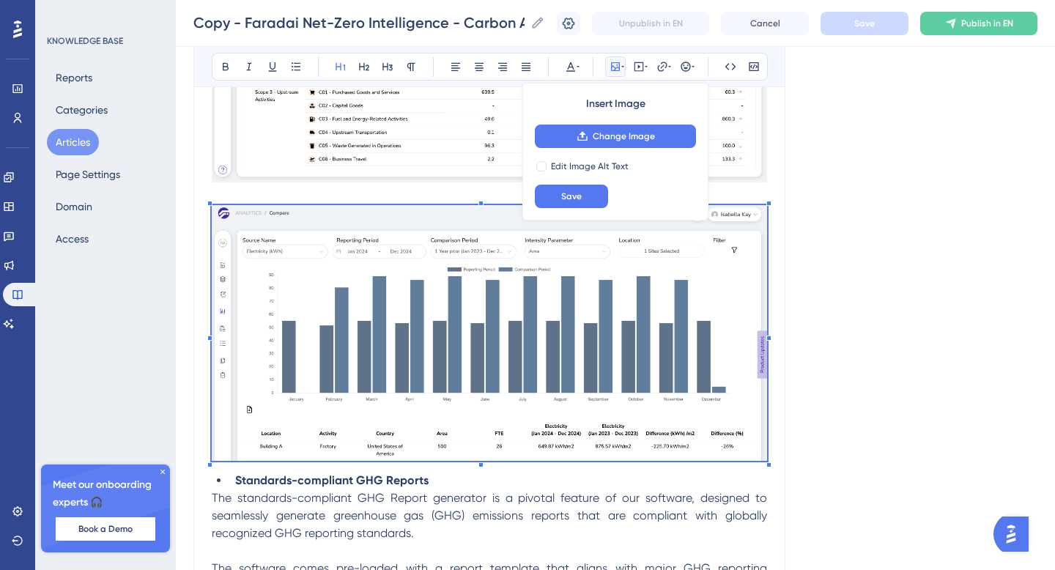
click at [69, 142] on button "Articles" at bounding box center [73, 142] width 52 height 26
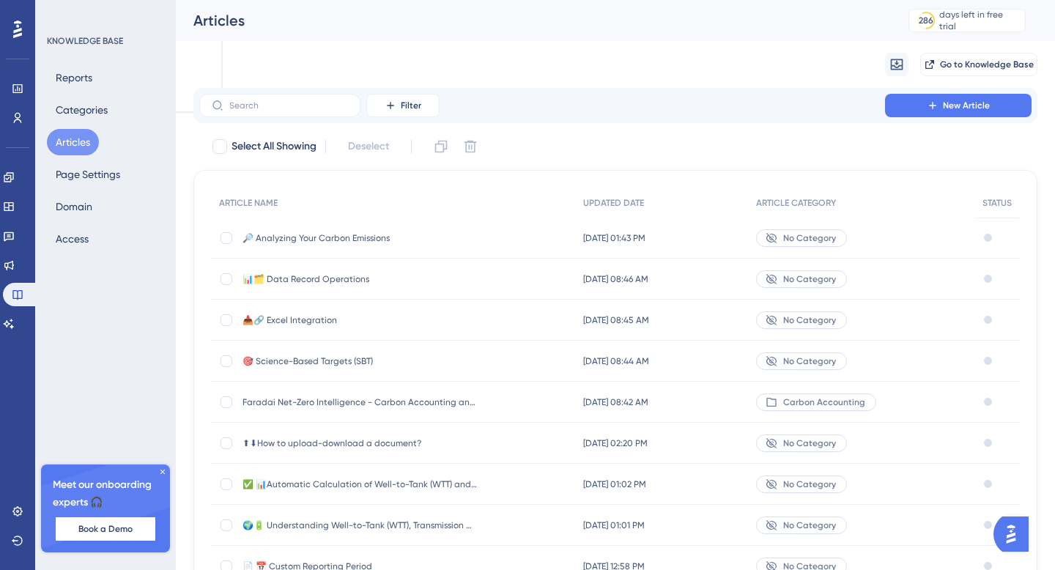
click at [318, 241] on span "🔎 Analyzing Your Carbon Emissions" at bounding box center [359, 238] width 234 height 12
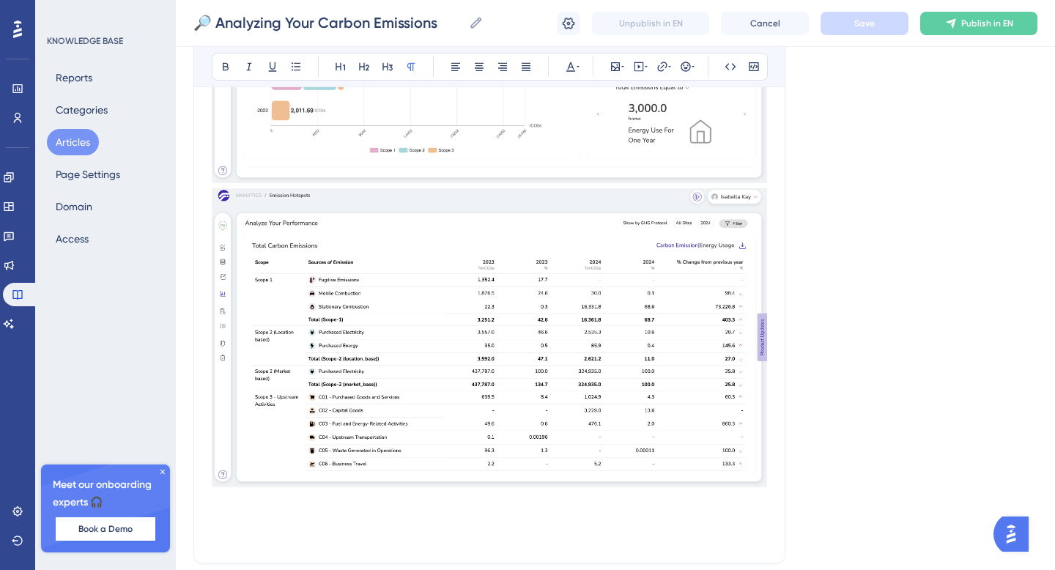
scroll to position [586, 0]
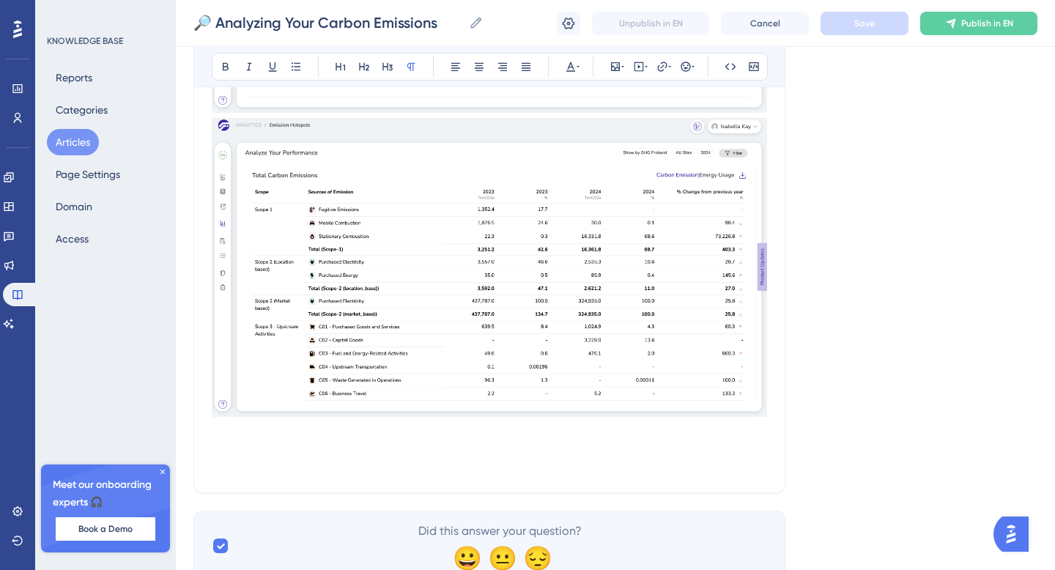
click at [657, 375] on img at bounding box center [489, 267] width 555 height 299
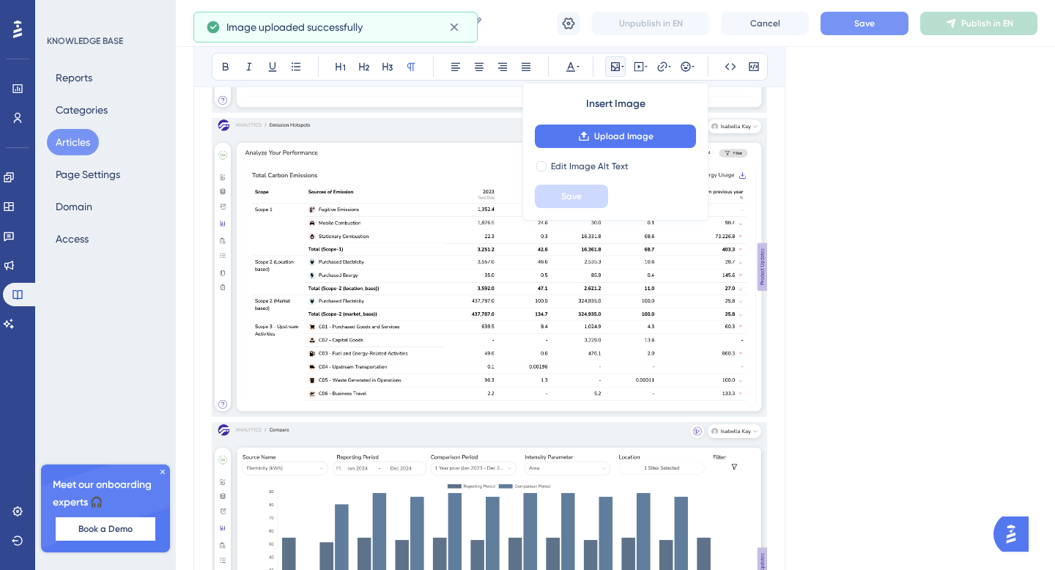
click at [853, 23] on button "Save" at bounding box center [864, 23] width 88 height 23
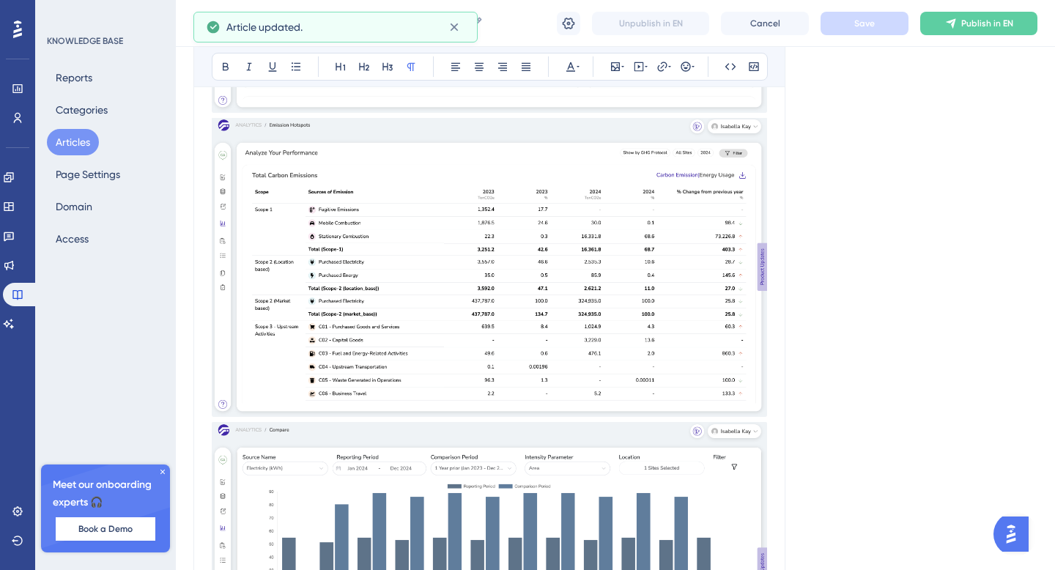
click at [72, 138] on button "Articles" at bounding box center [73, 142] width 52 height 26
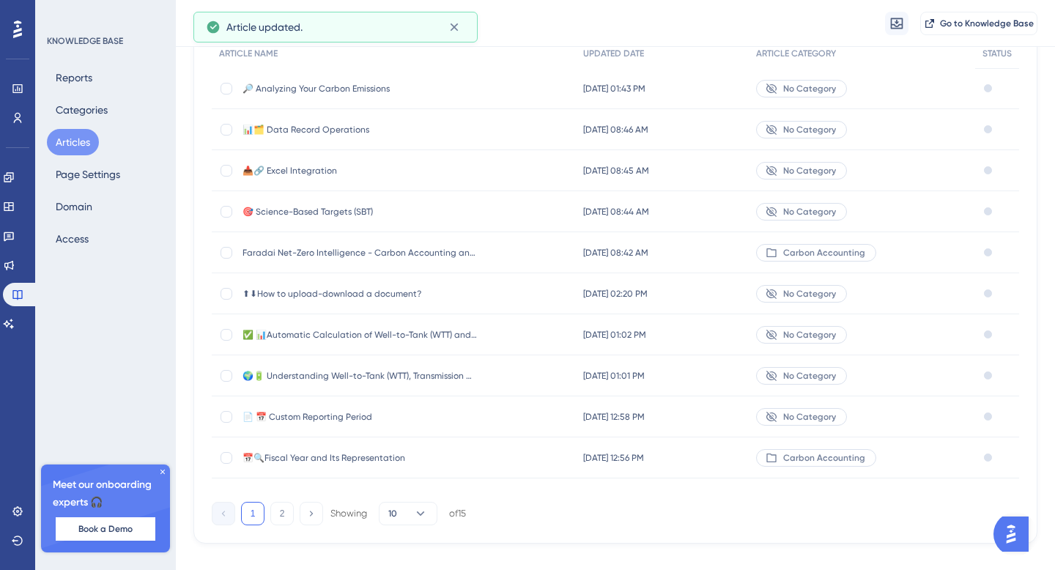
scroll to position [159, 0]
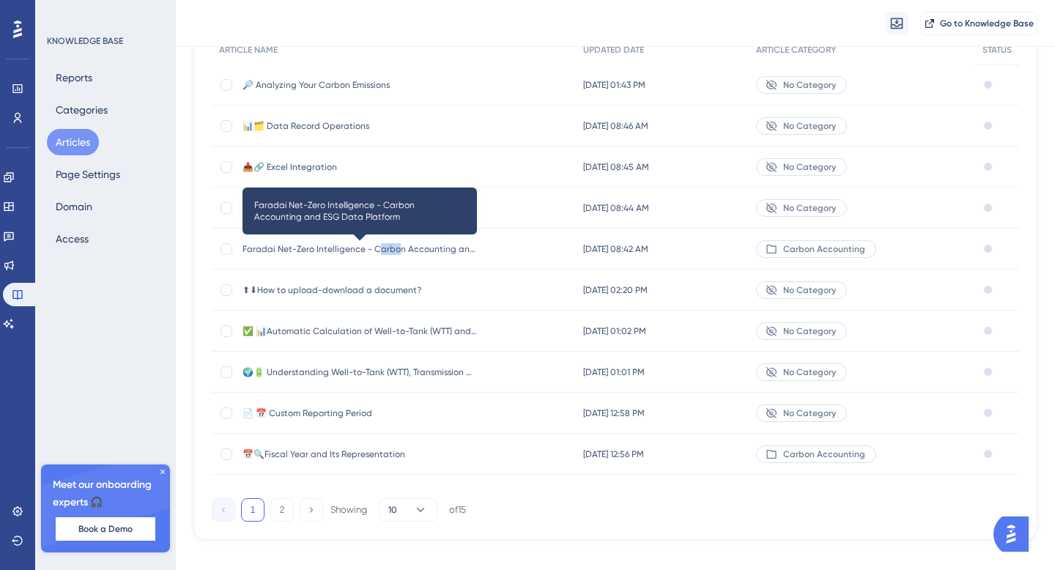
drag, startPoint x: 373, startPoint y: 245, endPoint x: 395, endPoint y: 253, distance: 24.1
click at [395, 253] on span "Faradai Net-Zero Intelligence - Carbon Accounting and ESG Data Platform" at bounding box center [359, 249] width 234 height 12
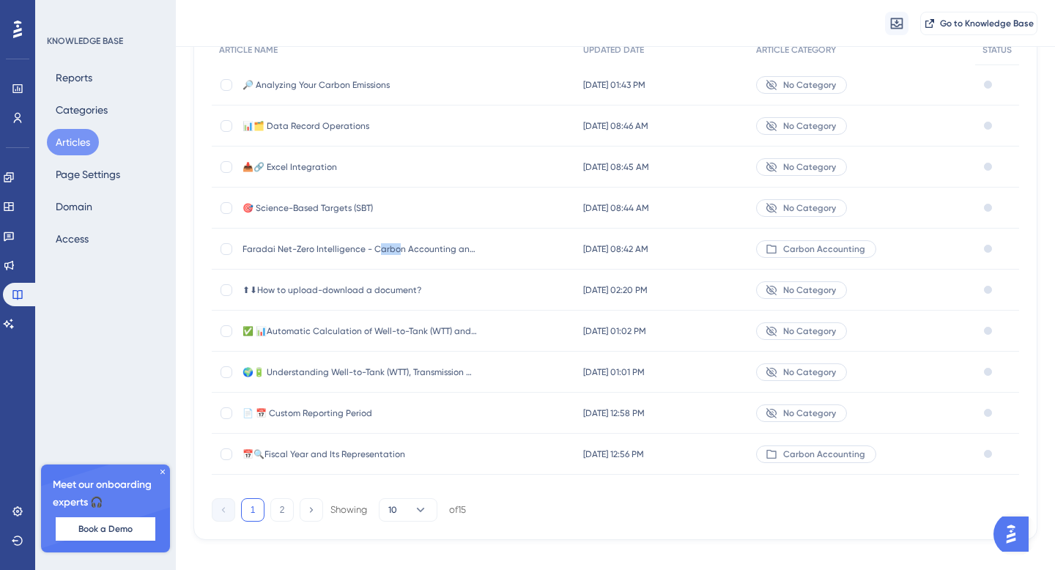
click at [538, 507] on div "1 2 Showing 10 of 15" at bounding box center [615, 506] width 807 height 29
click at [285, 504] on button "2" at bounding box center [281, 509] width 23 height 23
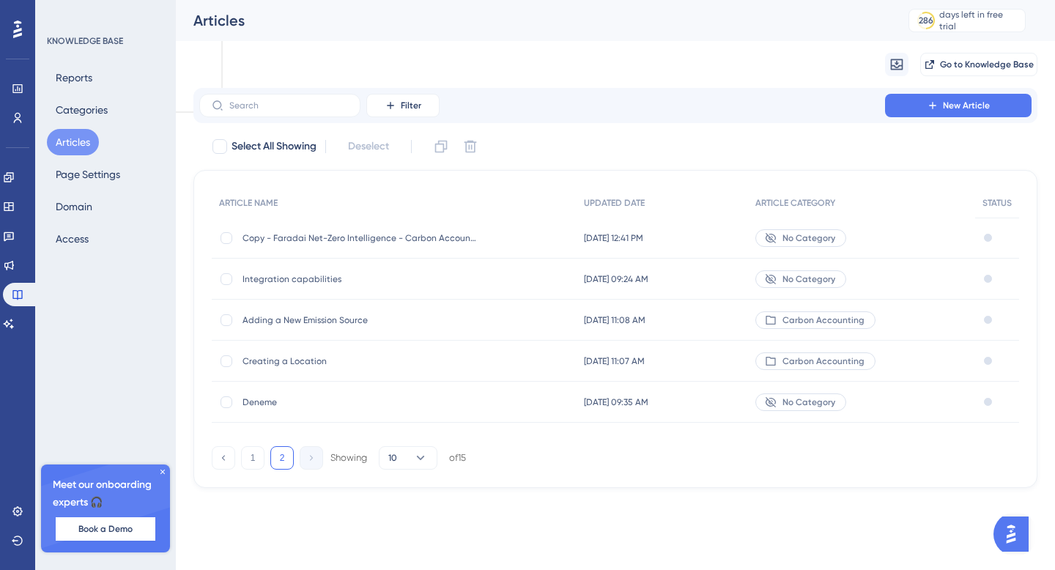
scroll to position [0, 0]
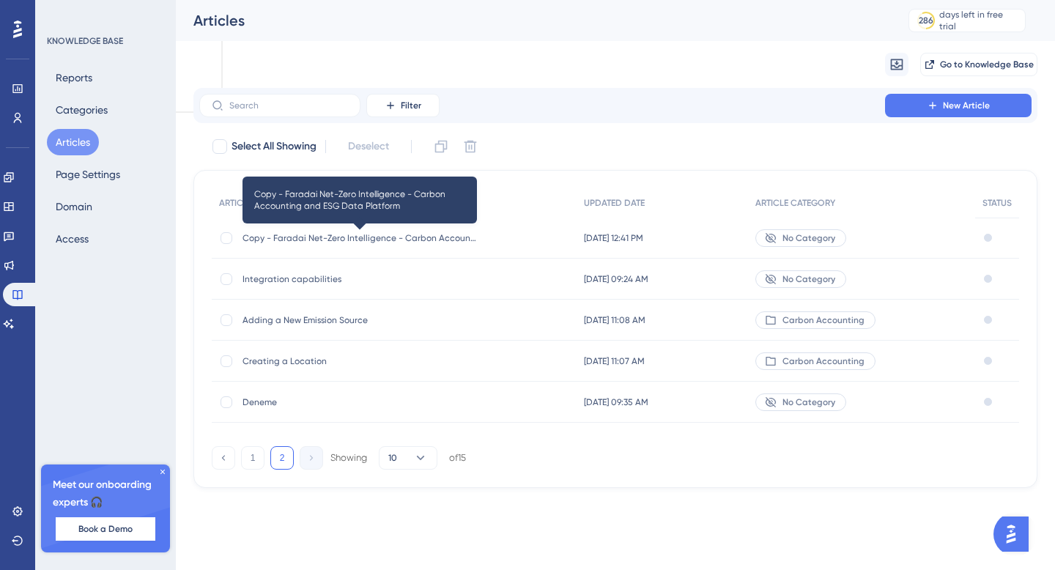
click at [329, 242] on span "Copy - Faradai Net-Zero Intelligence - Carbon Accounting and ESG Data Platform" at bounding box center [359, 238] width 234 height 12
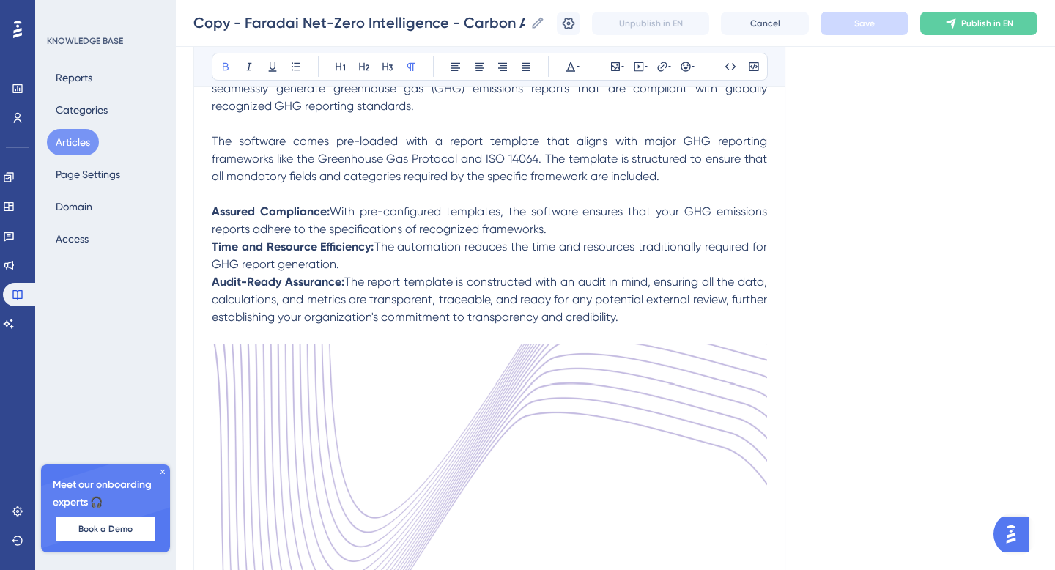
scroll to position [3444, 0]
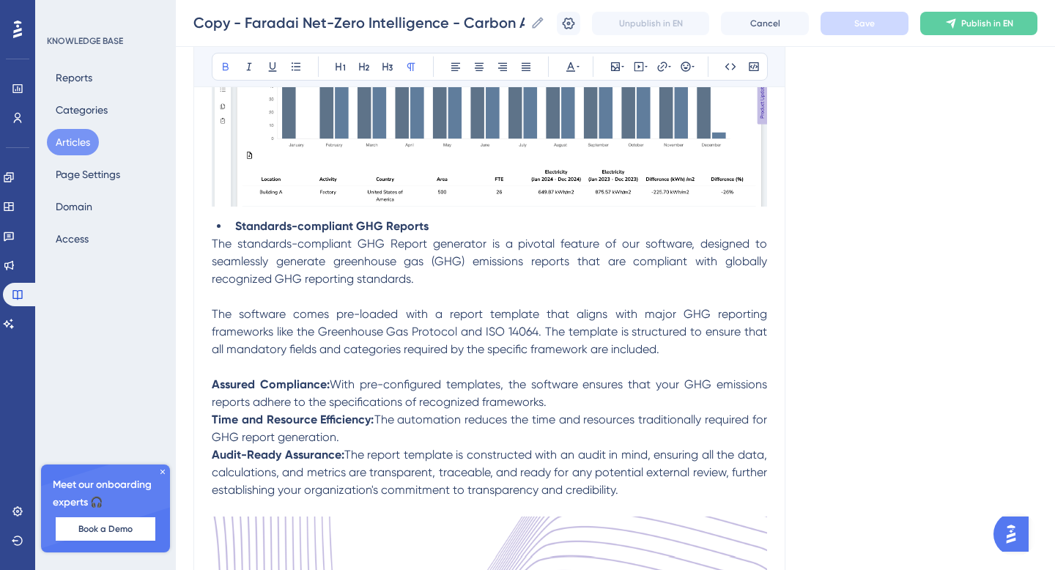
click at [82, 148] on button "Articles" at bounding box center [73, 142] width 52 height 26
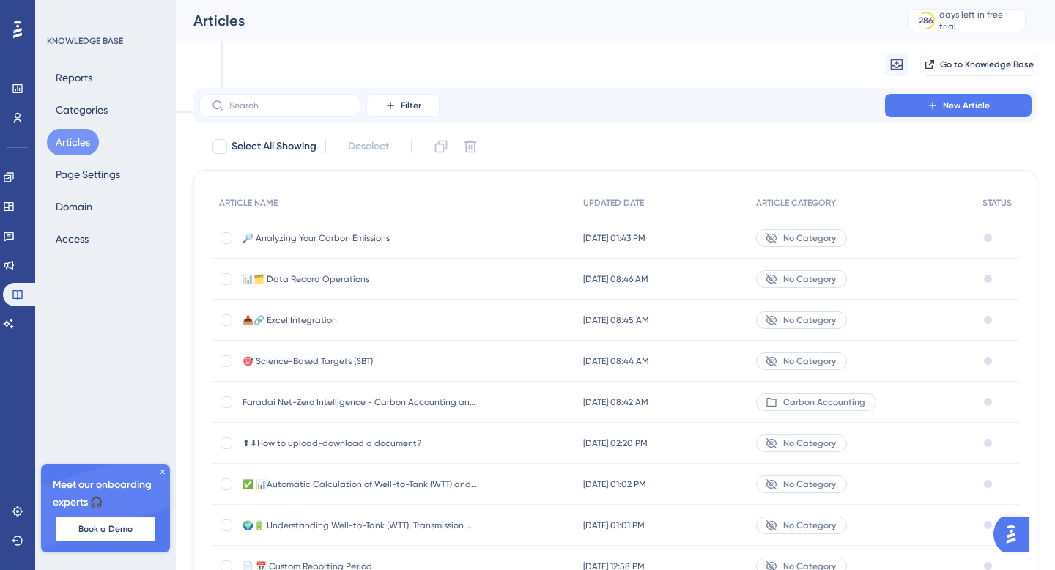
scroll to position [118, 0]
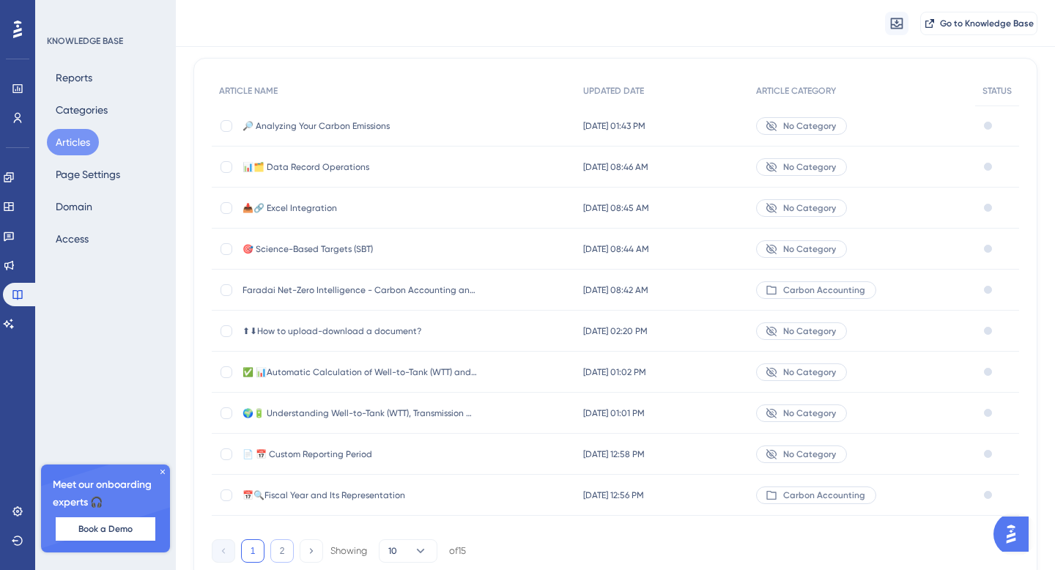
click at [283, 551] on button "2" at bounding box center [281, 550] width 23 height 23
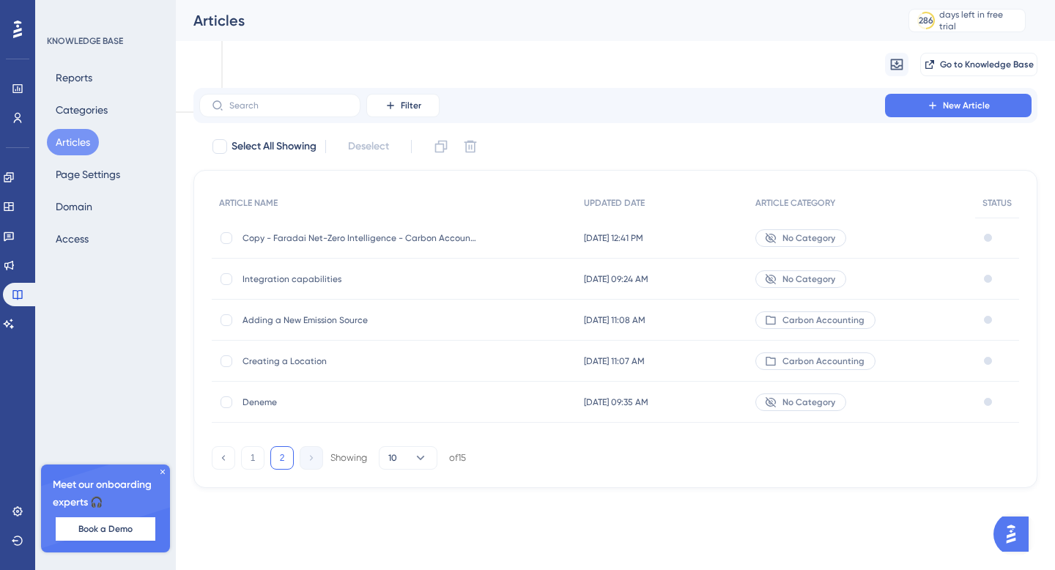
scroll to position [0, 0]
click at [316, 319] on span "Adding a New Emission Source" at bounding box center [359, 320] width 234 height 12
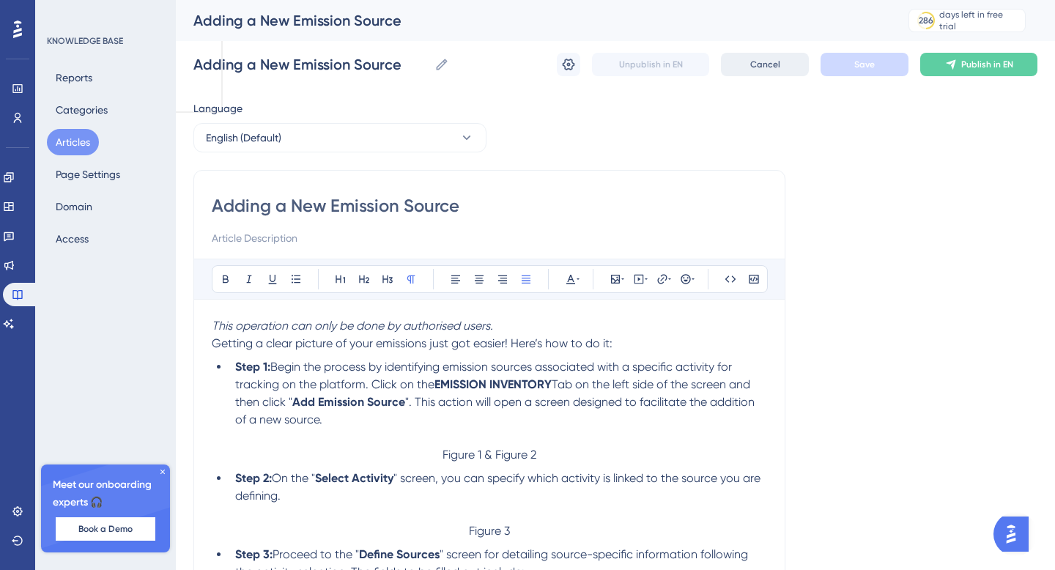
click at [756, 67] on span "Cancel" at bounding box center [765, 65] width 30 height 12
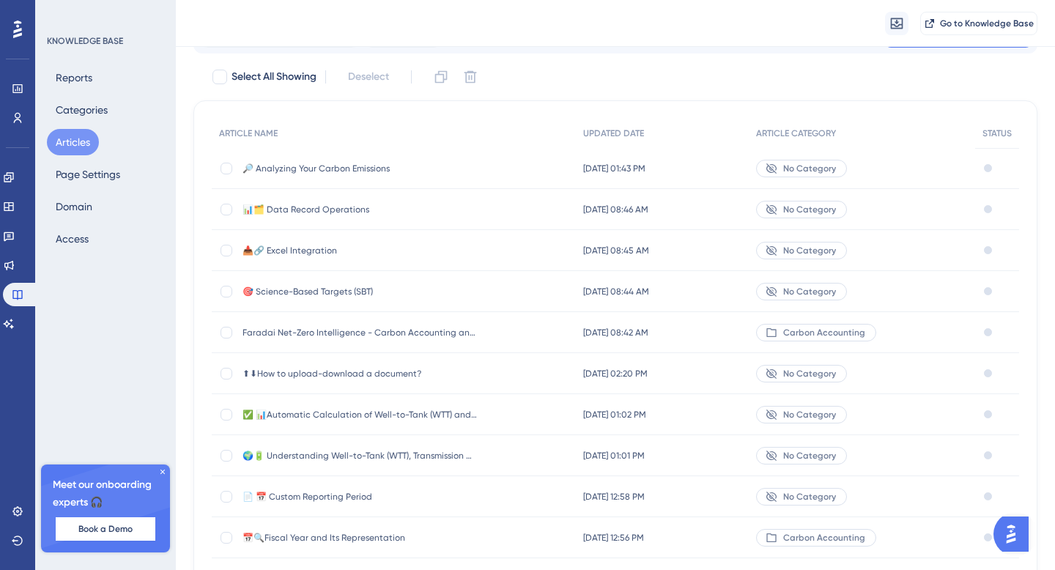
scroll to position [108, 0]
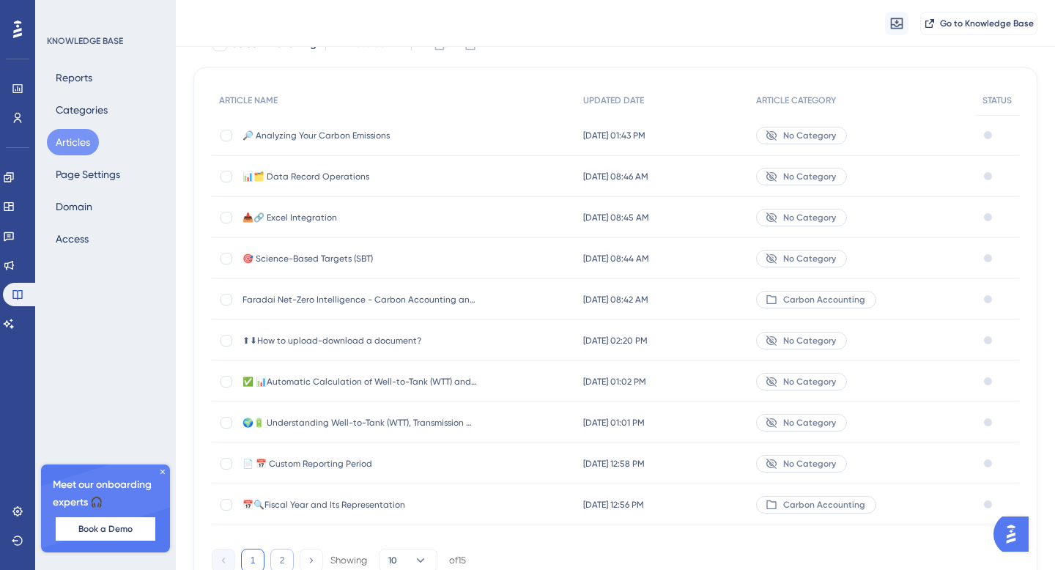
click at [283, 559] on button "2" at bounding box center [281, 559] width 23 height 23
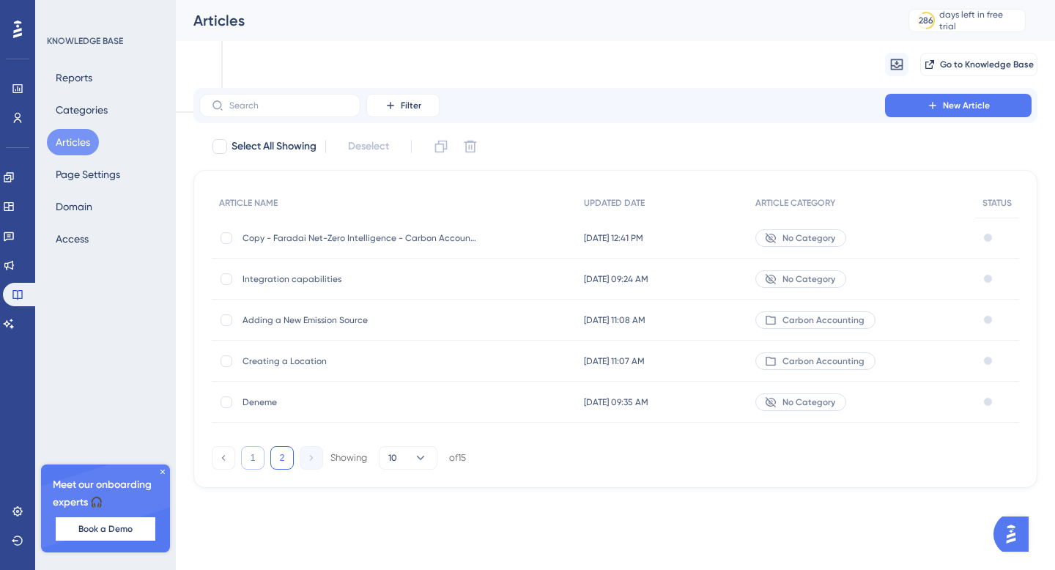
click at [245, 457] on button "1" at bounding box center [252, 457] width 23 height 23
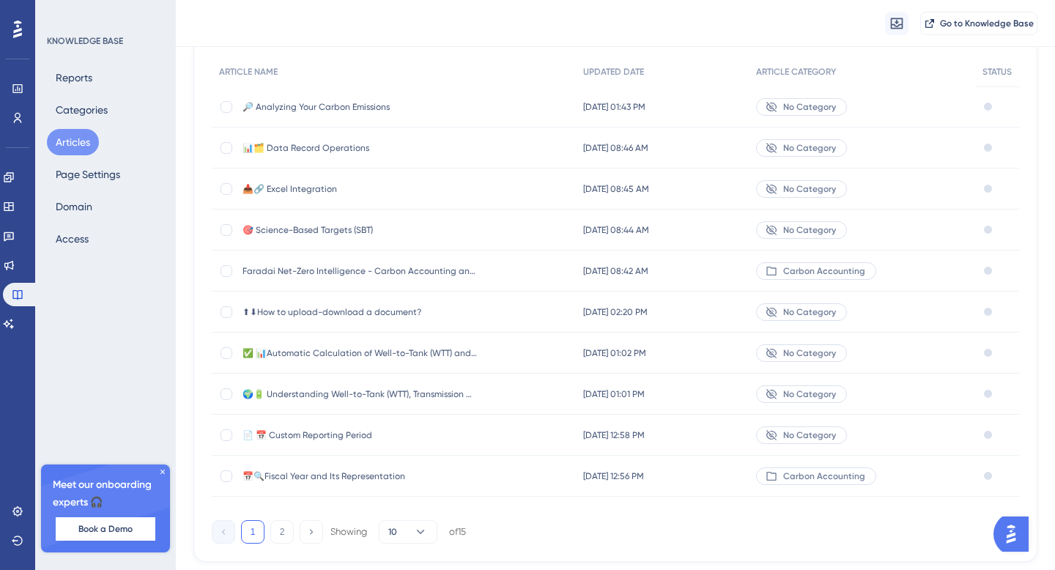
scroll to position [130, 0]
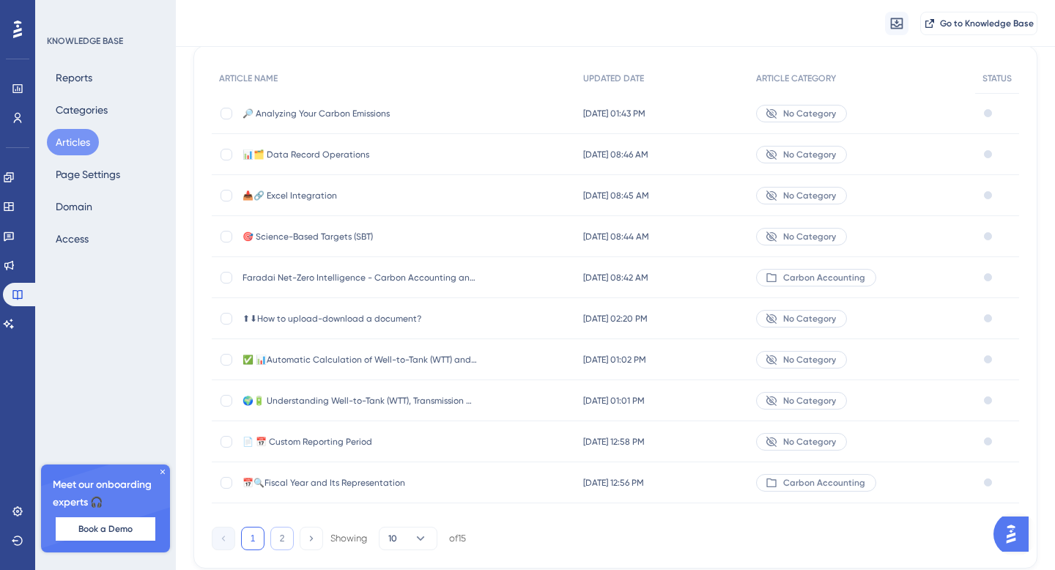
click at [277, 540] on button "2" at bounding box center [281, 538] width 23 height 23
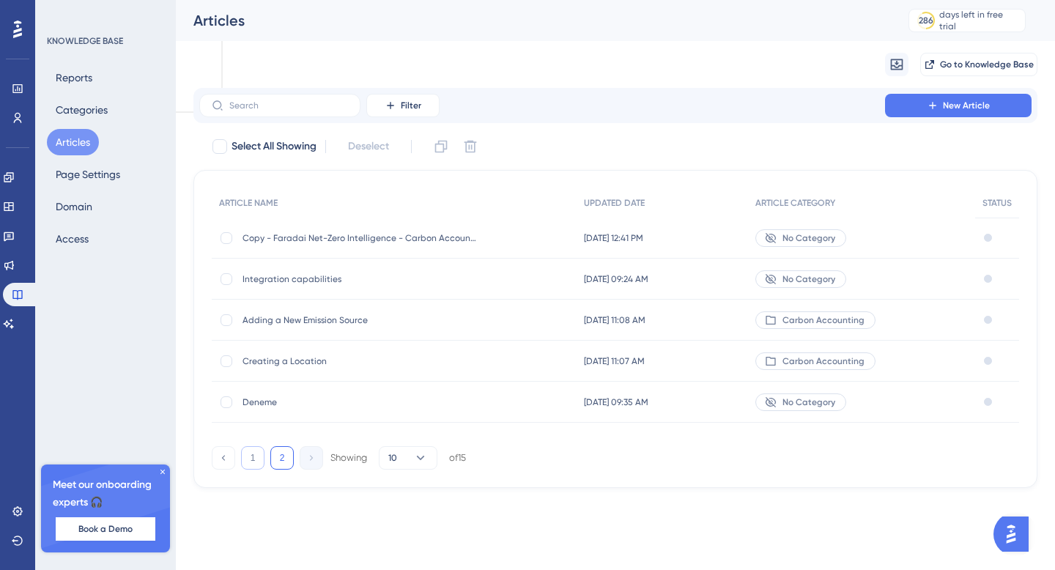
click at [253, 449] on button "1" at bounding box center [252, 457] width 23 height 23
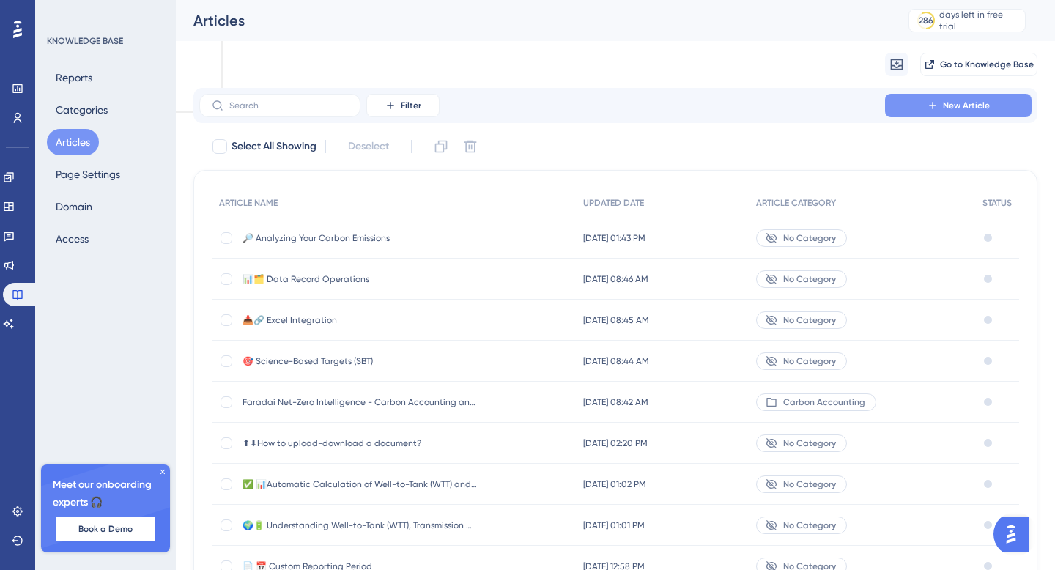
click at [926, 107] on icon at bounding box center [932, 106] width 12 height 12
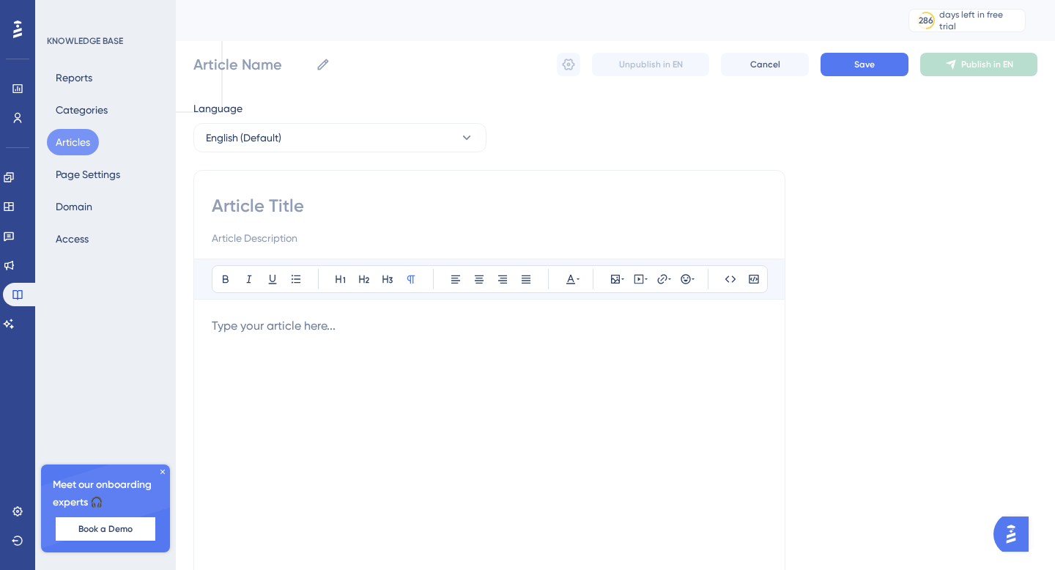
click at [291, 218] on div at bounding box center [489, 220] width 555 height 53
click at [273, 208] on input at bounding box center [489, 205] width 555 height 23
paste input "📊 Incomplete Data Report 📋"
type input "📊 Incomplete Data Report 📋"
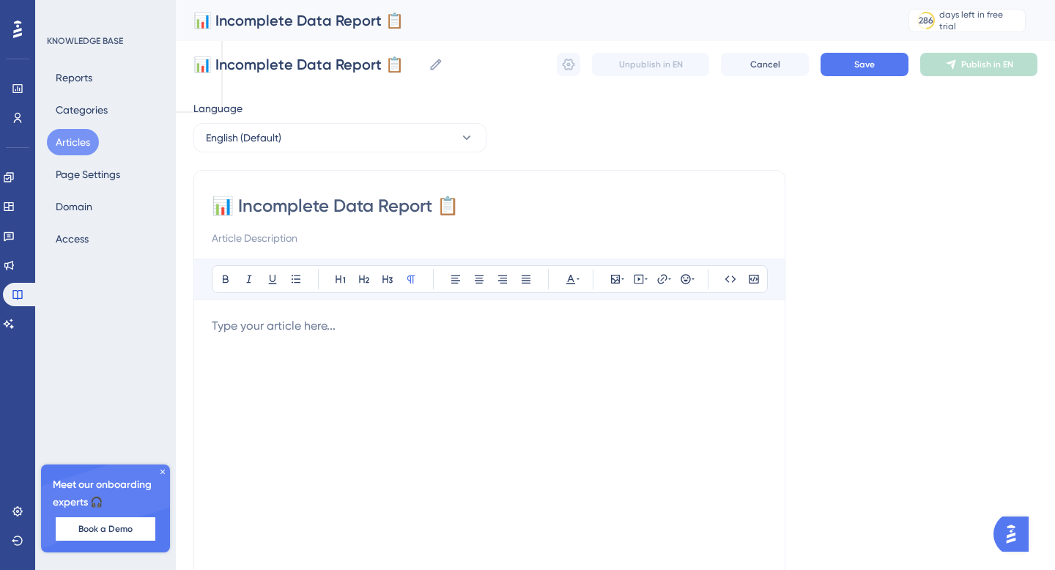
type input "📊 Incomplete Data Report 📋"
click at [291, 316] on div "Bold Italic Underline Bullet Point Heading 1 Heading 2 Heading 3 Normal Align L…" at bounding box center [489, 449] width 555 height 381
click at [305, 335] on div at bounding box center [489, 478] width 555 height 322
click at [300, 346] on div at bounding box center [489, 478] width 555 height 322
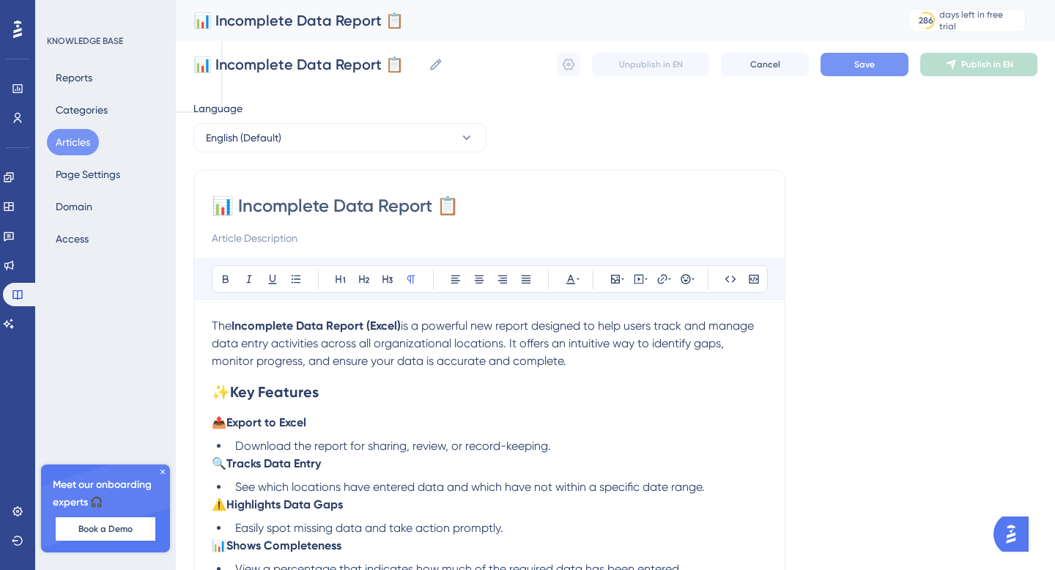
click at [848, 70] on button "Save" at bounding box center [864, 64] width 88 height 23
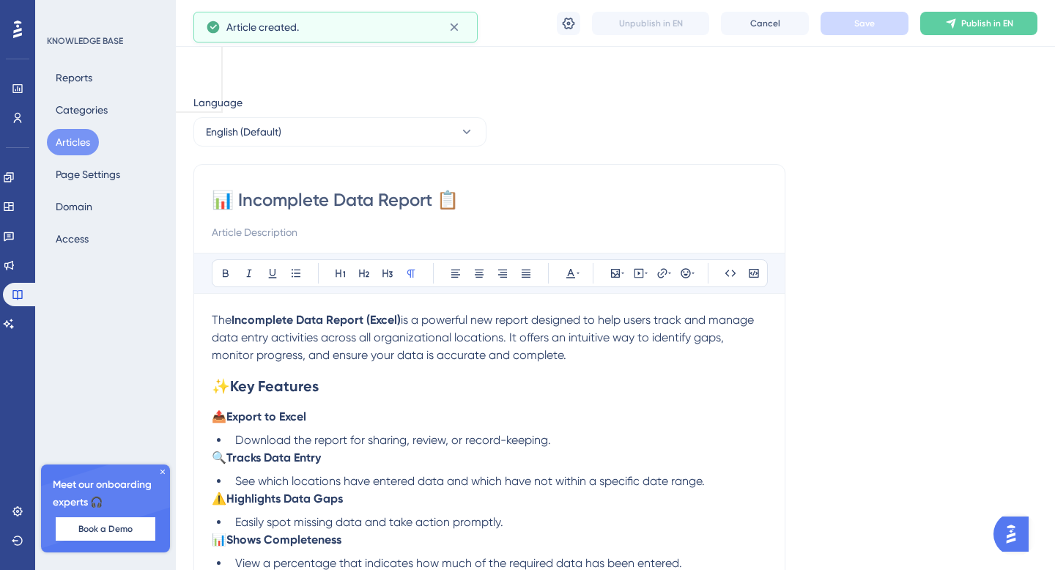
scroll to position [296, 0]
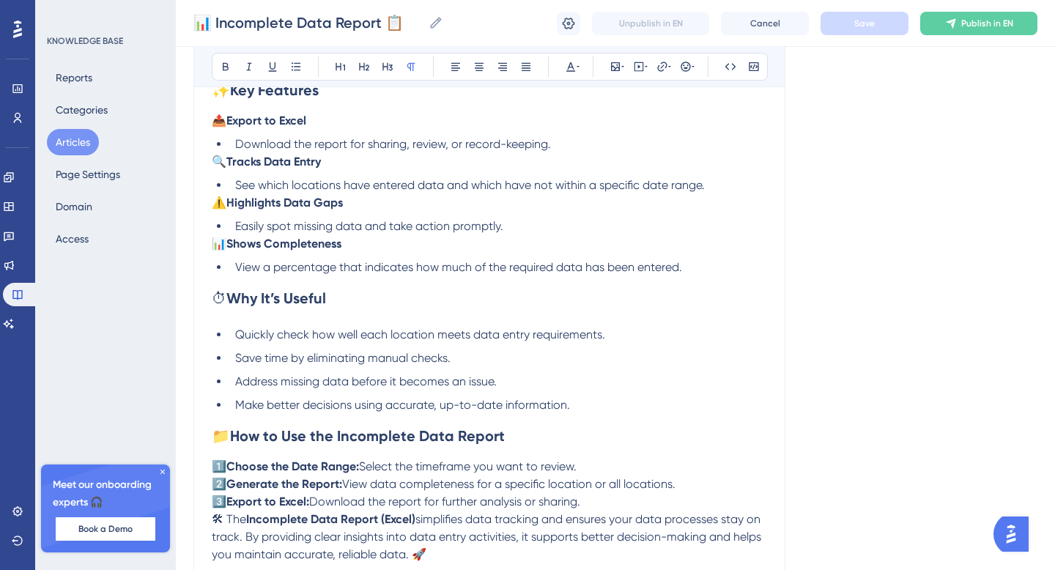
click at [88, 146] on button "Articles" at bounding box center [73, 142] width 52 height 26
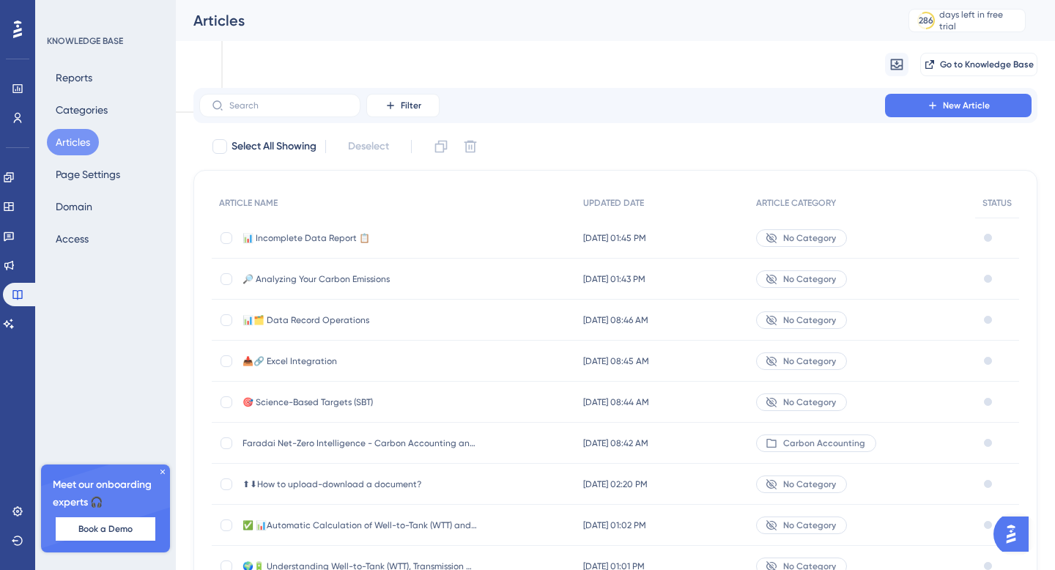
scroll to position [115, 0]
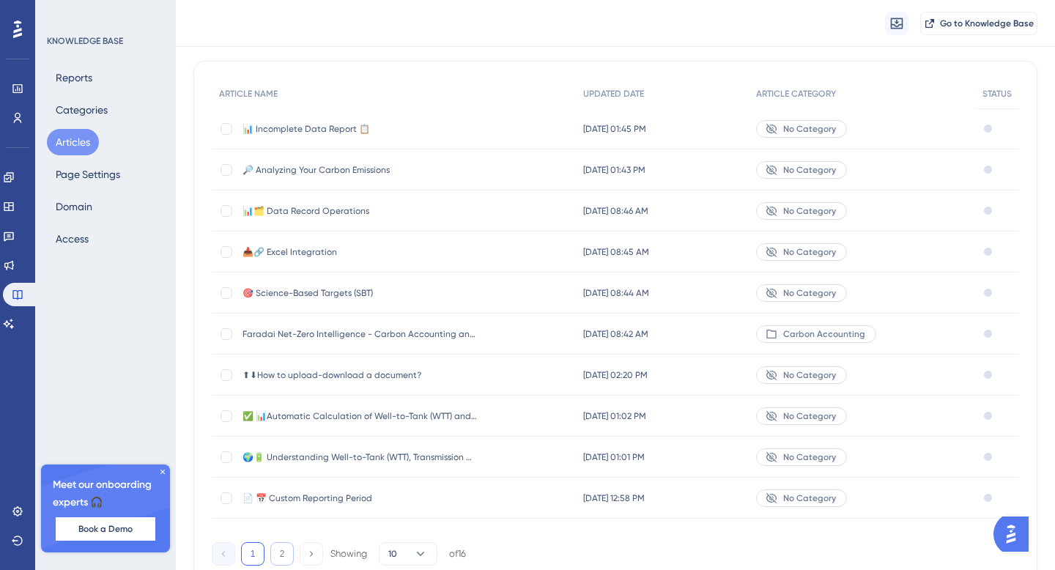
click at [278, 554] on button "2" at bounding box center [281, 553] width 23 height 23
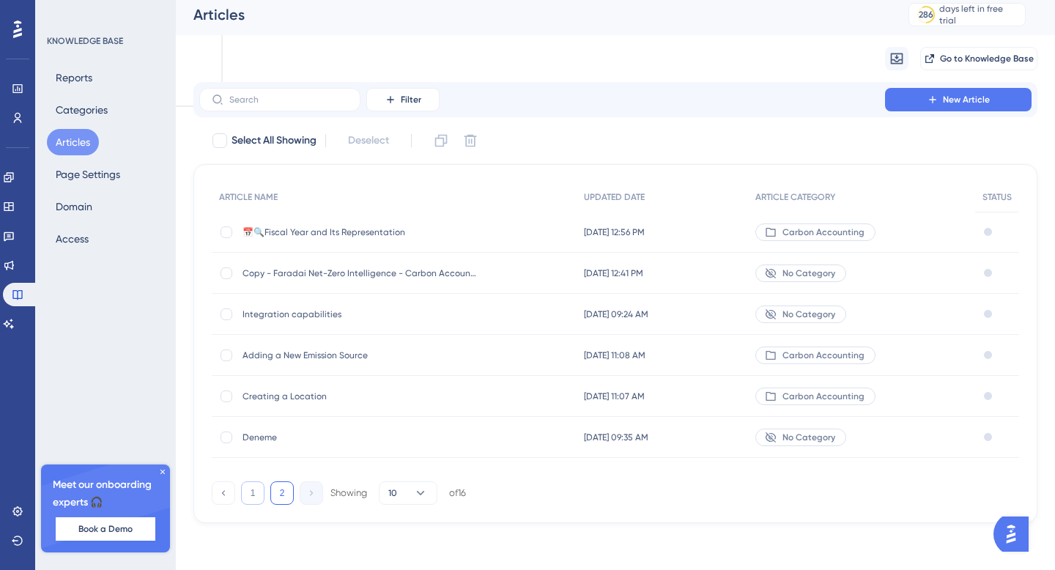
click at [252, 496] on button "1" at bounding box center [252, 492] width 23 height 23
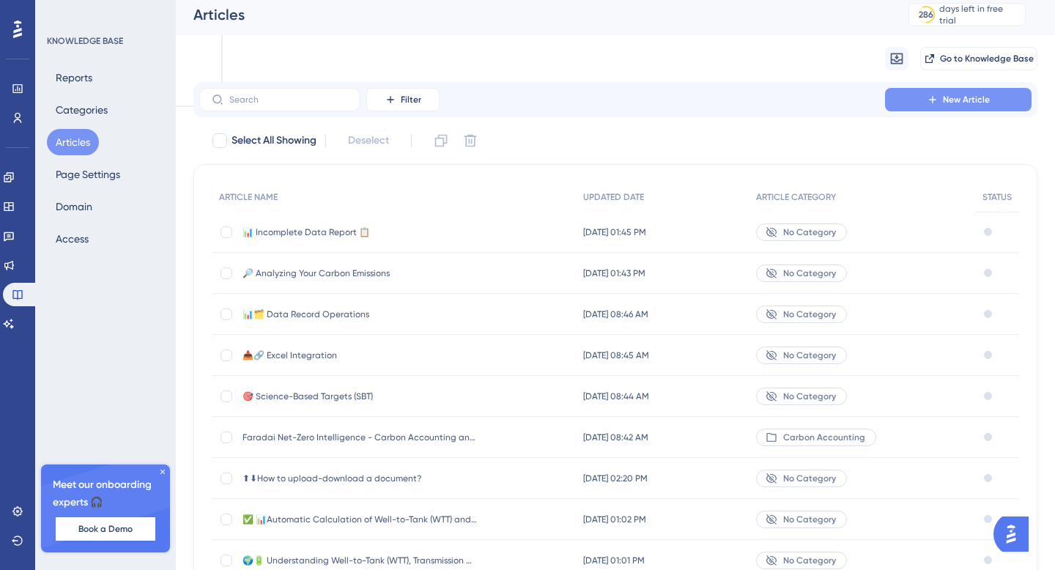
click at [898, 94] on button "New Article" at bounding box center [958, 99] width 146 height 23
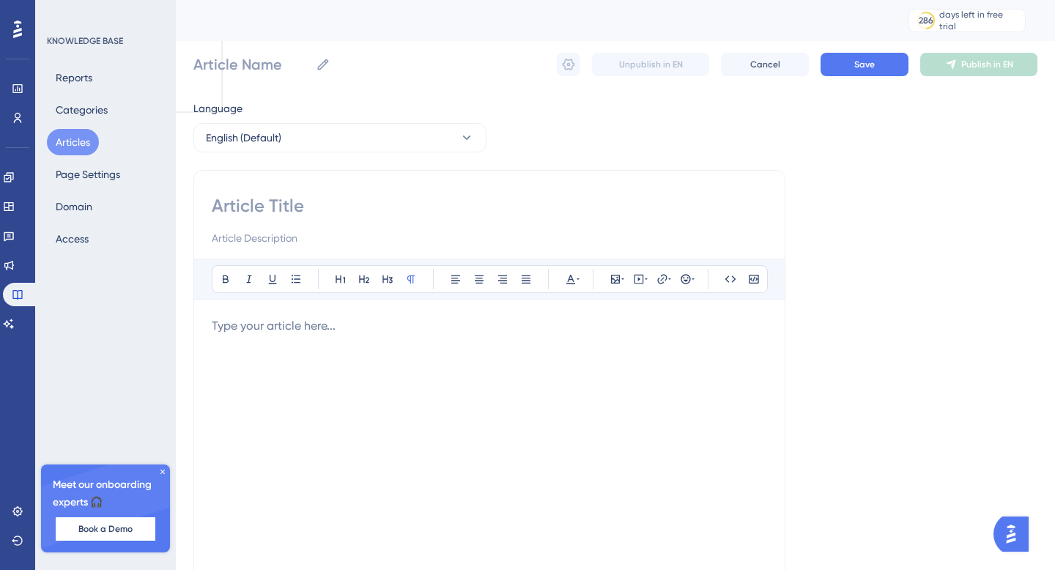
click at [308, 220] on div at bounding box center [489, 220] width 555 height 53
click at [250, 217] on input at bounding box center [489, 205] width 555 height 23
paste input "🔥 Net Calorific Value (NCV) Customization 🚀"
type input "🔥 Net Calorific Value (NCV) Customization 🚀"
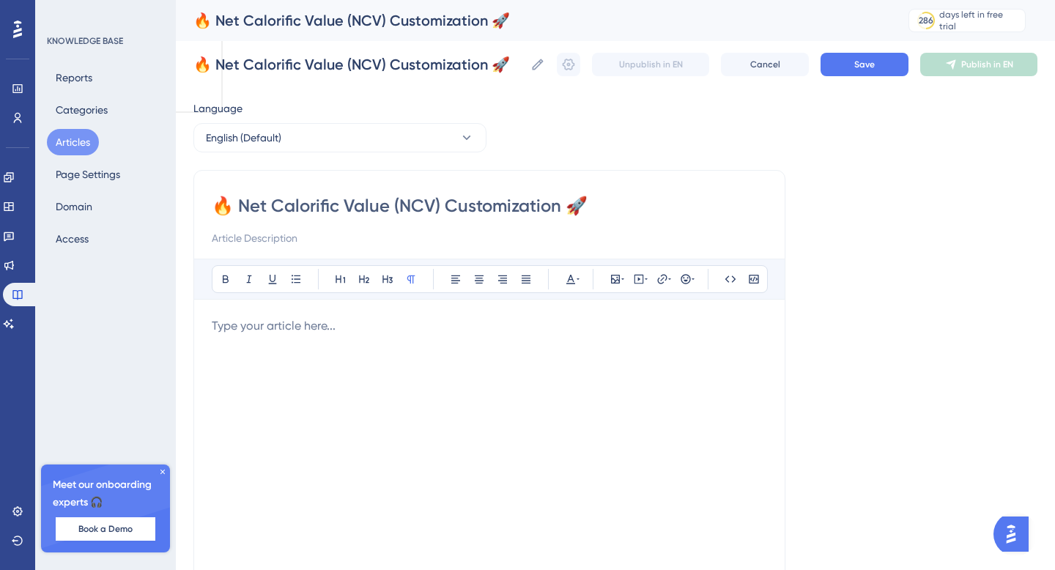
type input "🔥 Net Calorific Value (NCV) Customization 🚀"
click at [313, 336] on div at bounding box center [489, 478] width 555 height 322
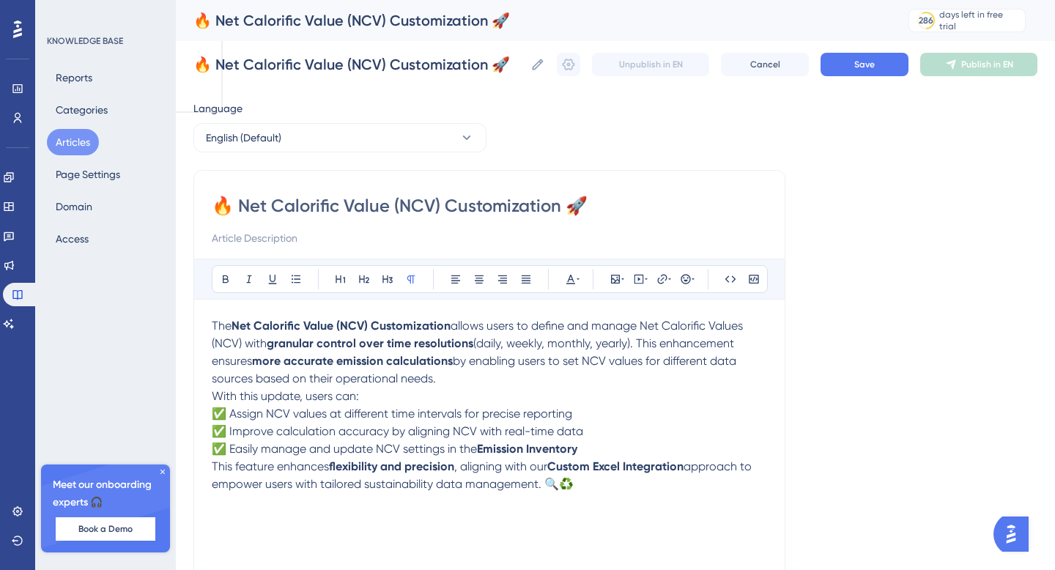
click at [454, 382] on p "The Net Calorific Value (NCV) Customization allows users to define and manage N…" at bounding box center [489, 352] width 555 height 70
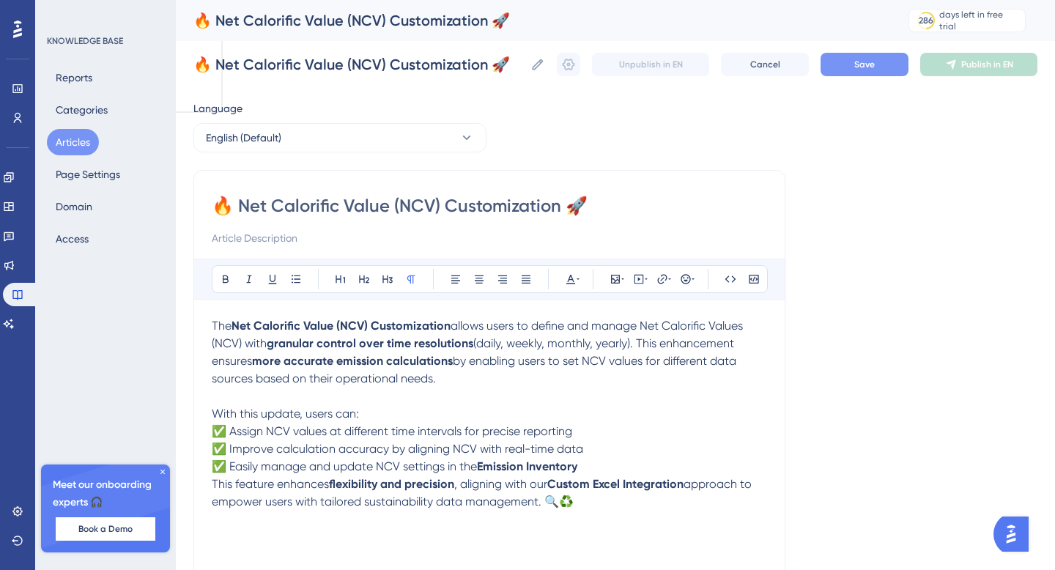
click at [845, 71] on button "Save" at bounding box center [864, 64] width 88 height 23
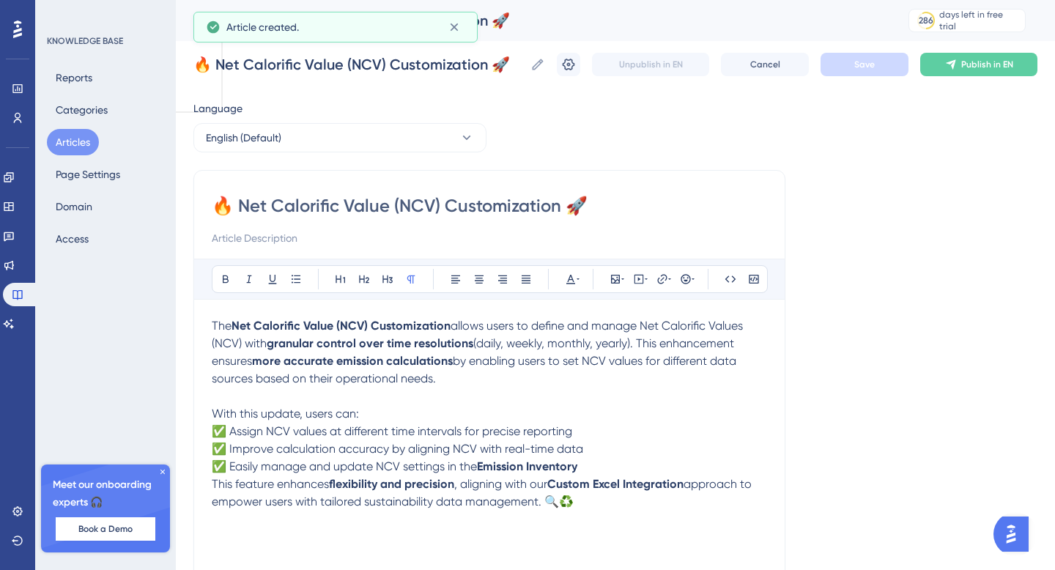
click at [75, 147] on button "Articles" at bounding box center [73, 142] width 52 height 26
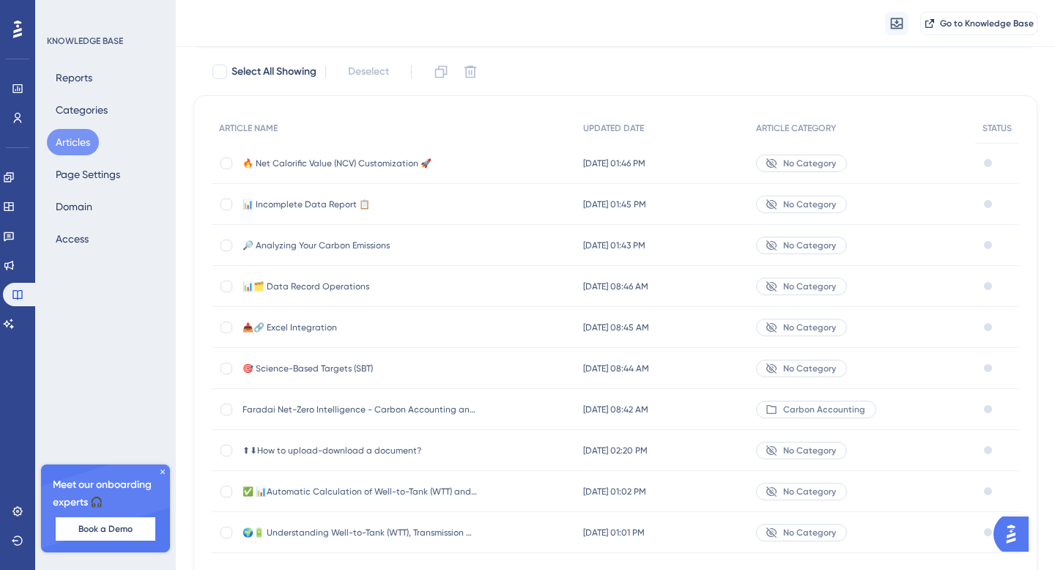
scroll to position [150, 0]
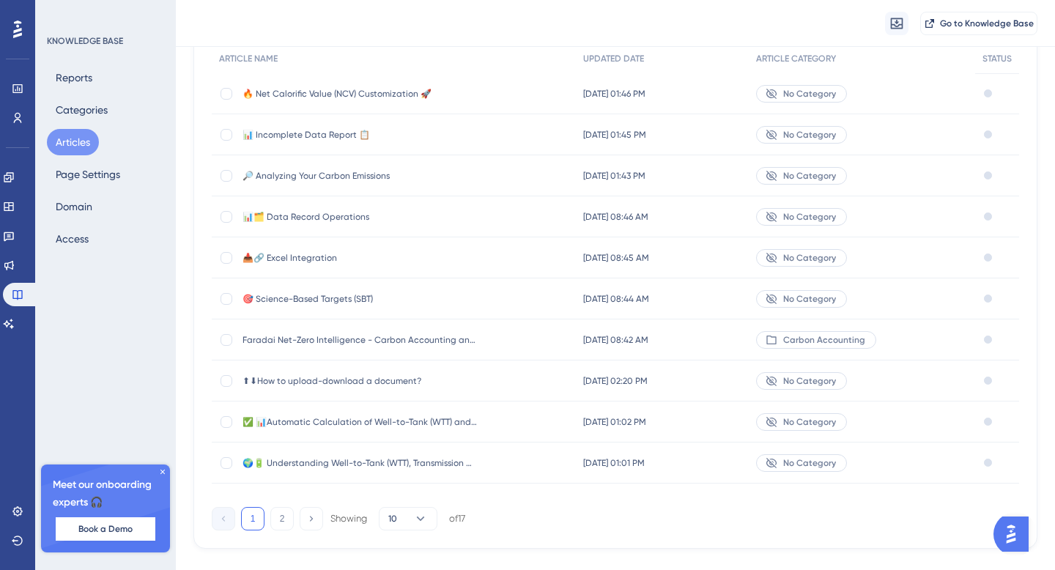
click at [313, 253] on span "📥🔗 Excel Integration" at bounding box center [359, 258] width 234 height 12
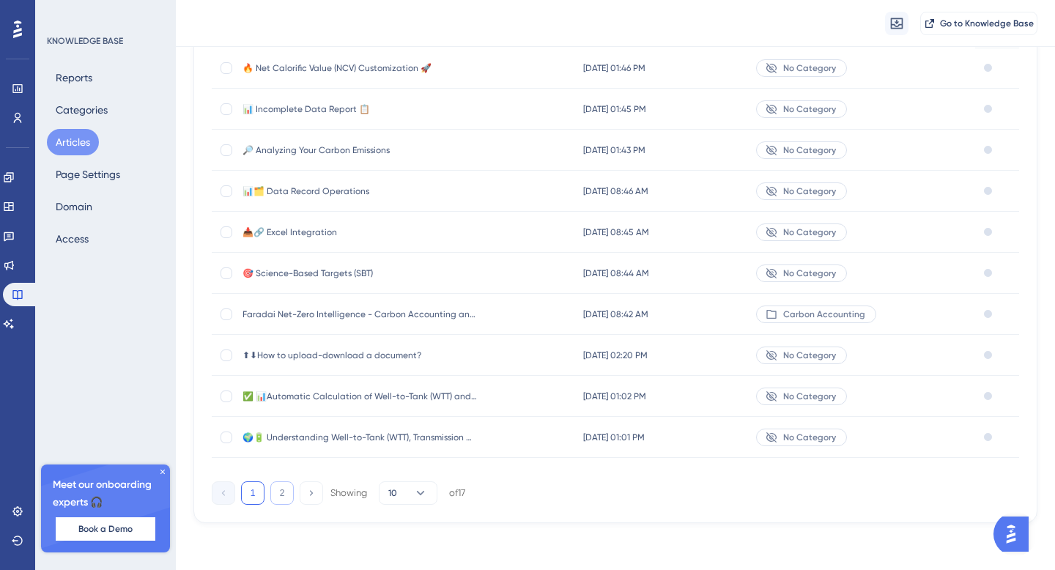
click at [280, 499] on button "2" at bounding box center [281, 492] width 23 height 23
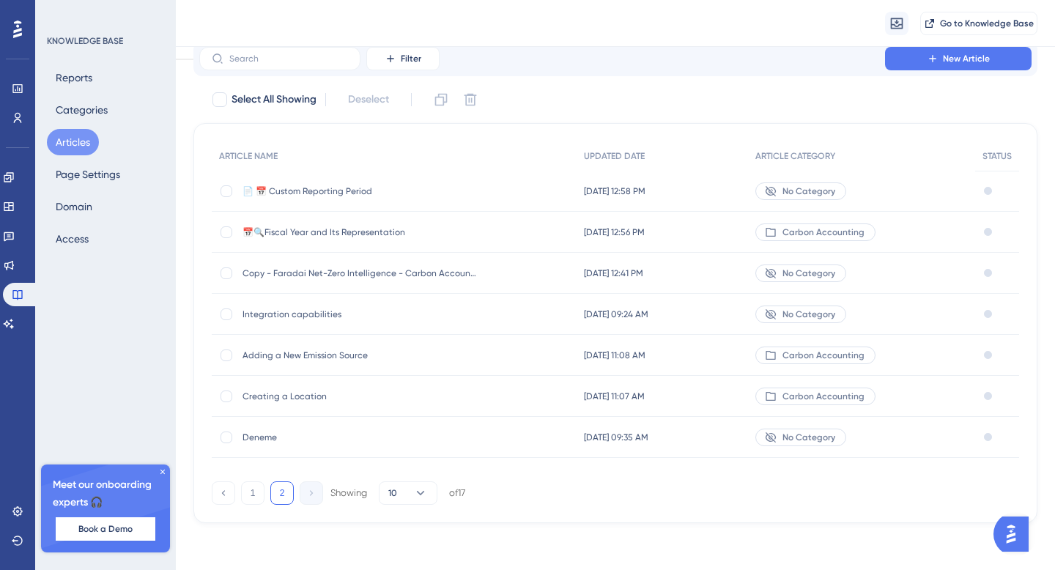
scroll to position [53, 0]
click at [253, 489] on button "1" at bounding box center [252, 492] width 23 height 23
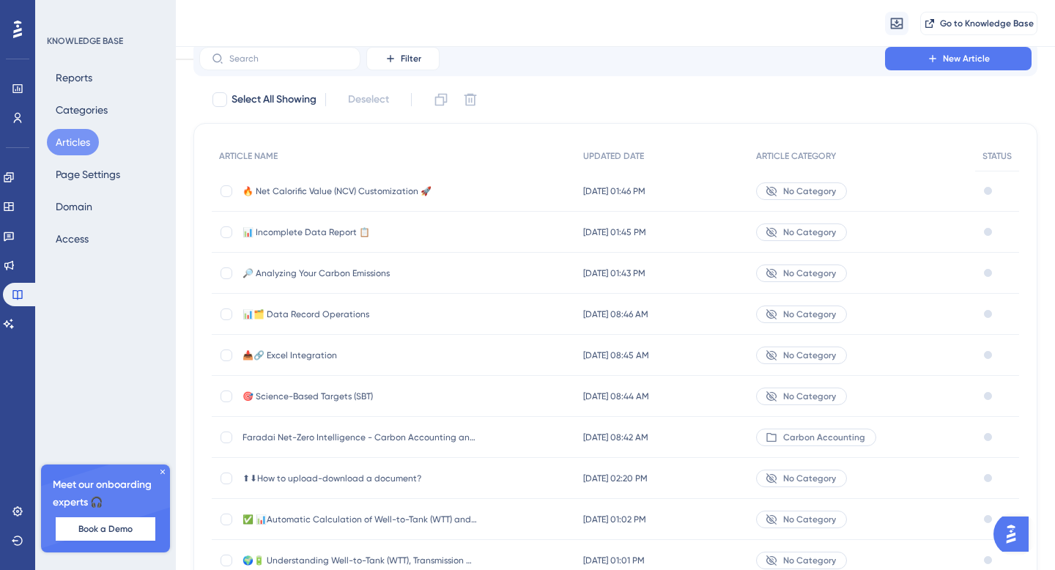
scroll to position [55, 0]
click at [231, 188] on div at bounding box center [226, 189] width 12 height 12
checkbox input "true"
click at [226, 230] on div at bounding box center [226, 230] width 12 height 12
checkbox input "true"
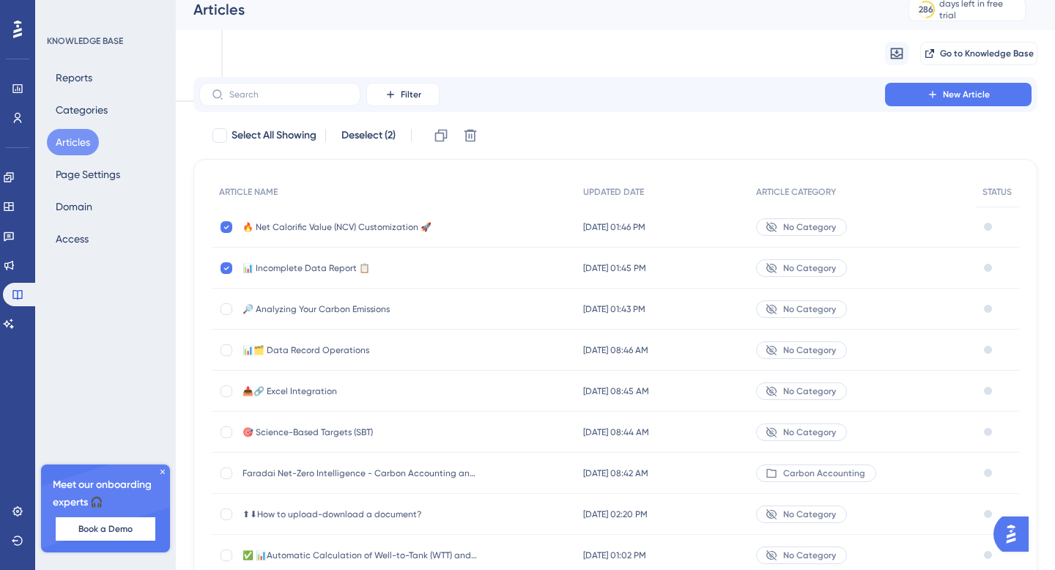
scroll to position [0, 0]
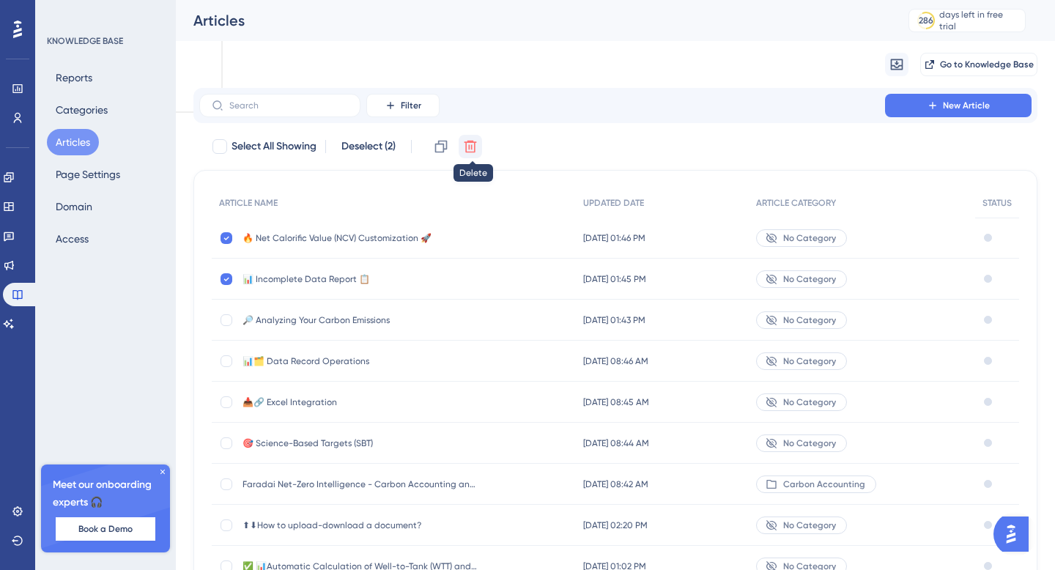
click at [469, 146] on icon at bounding box center [470, 146] width 15 height 15
checkbox input "false"
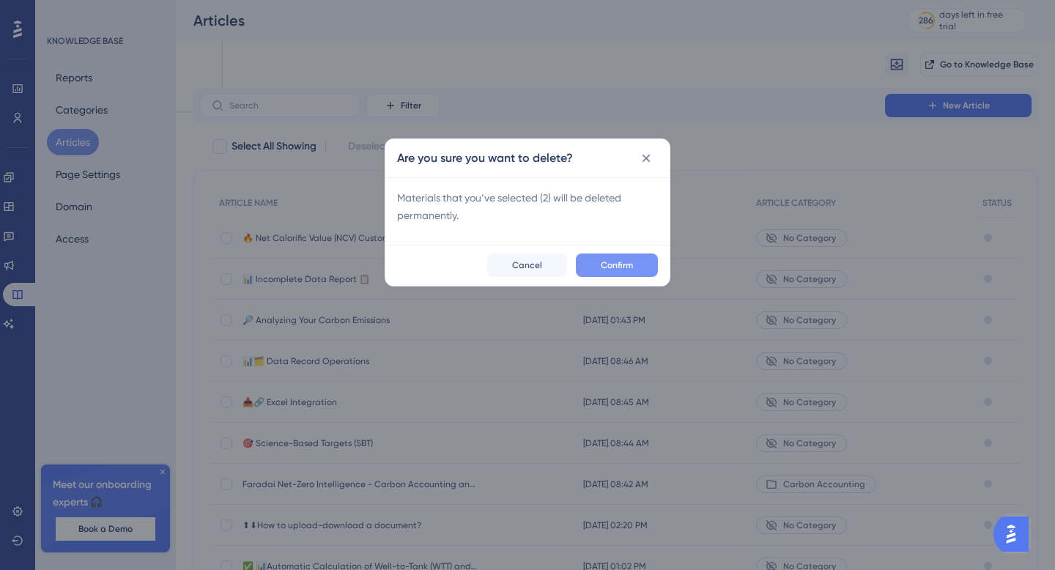
click at [611, 270] on span "Confirm" at bounding box center [616, 265] width 32 height 12
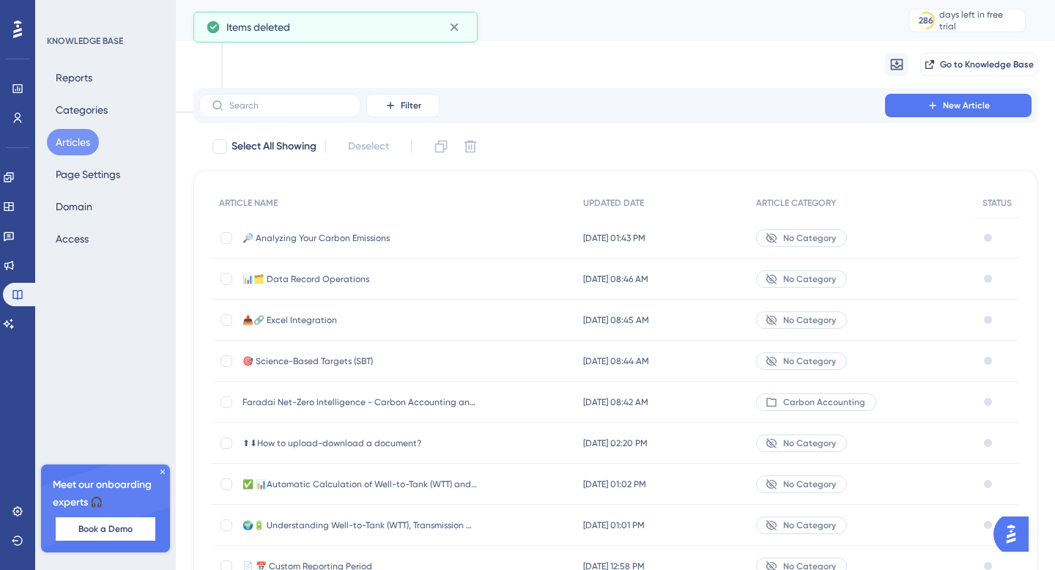
click at [340, 242] on span "🔎 Analyzing Your Carbon Emissions" at bounding box center [359, 238] width 234 height 12
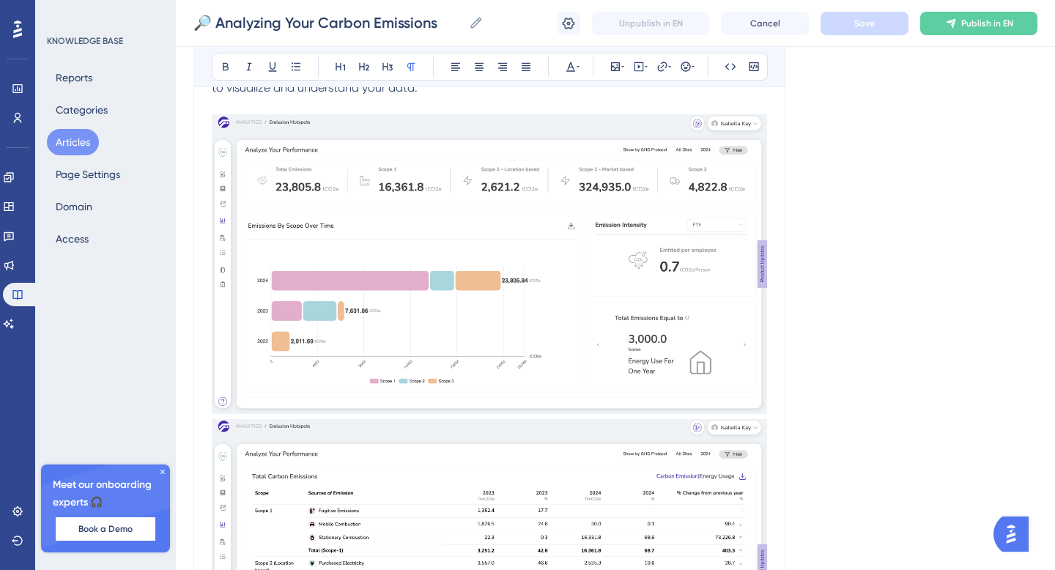
scroll to position [127, 0]
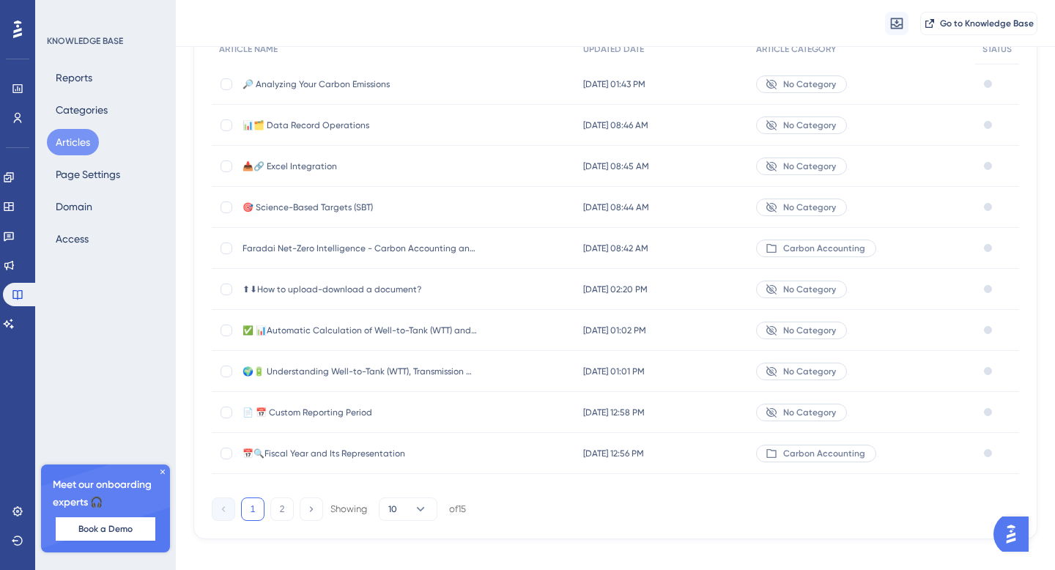
scroll to position [176, 0]
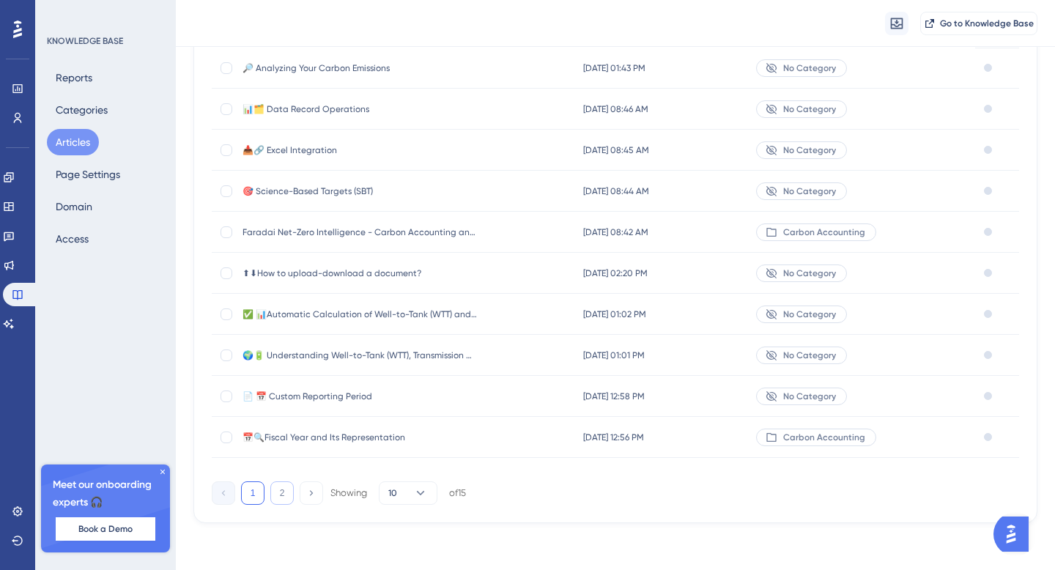
click at [278, 495] on button "2" at bounding box center [281, 492] width 23 height 23
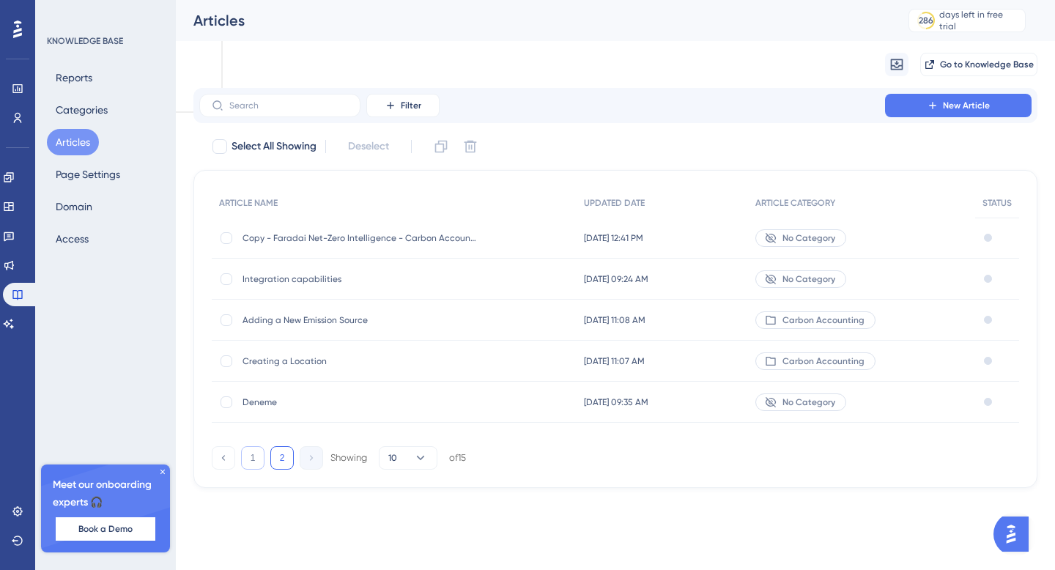
click at [253, 451] on button "1" at bounding box center [252, 457] width 23 height 23
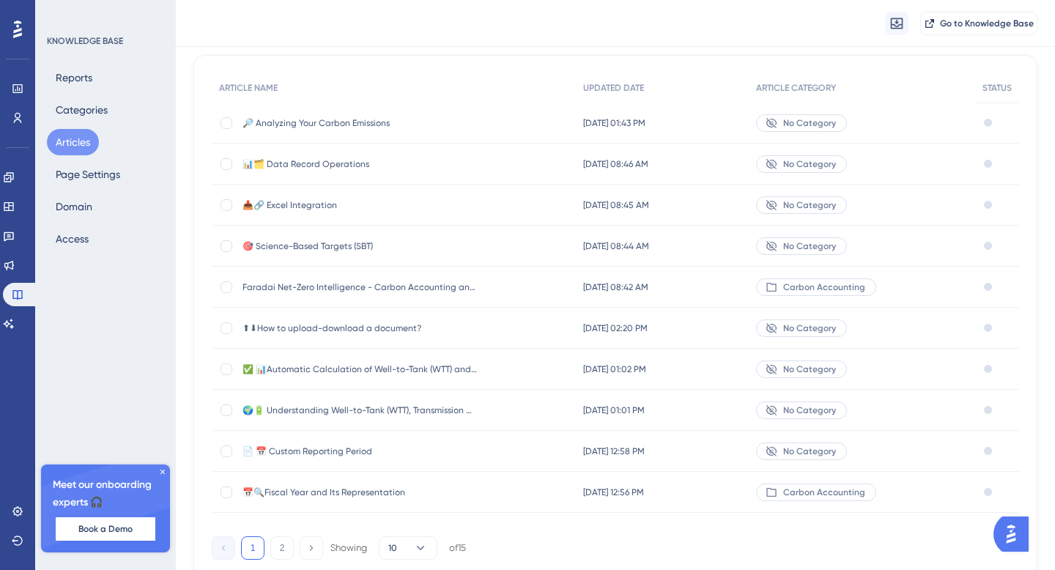
scroll to position [176, 0]
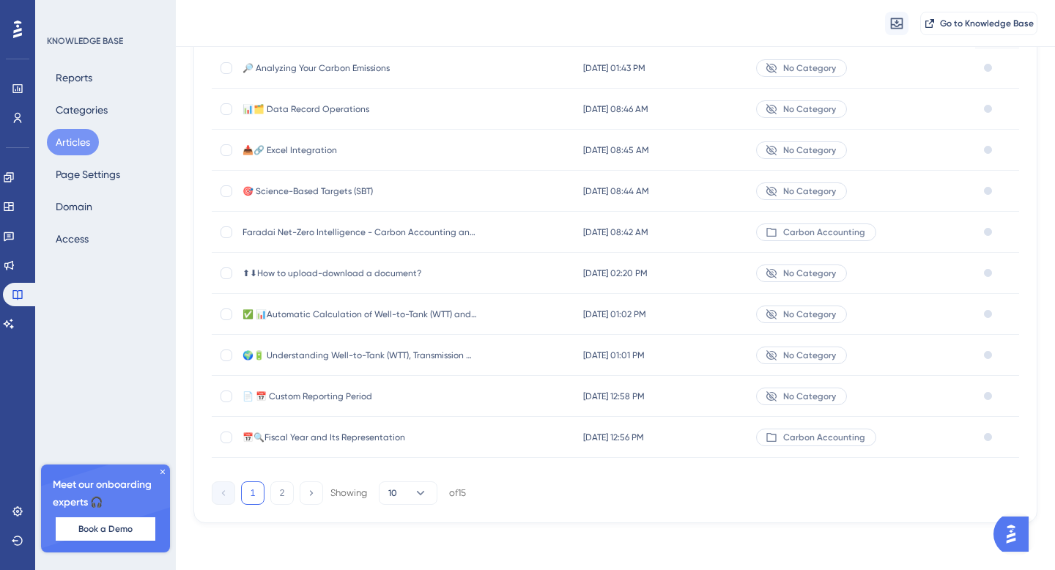
click at [835, 66] on span "No Category" at bounding box center [809, 68] width 53 height 12
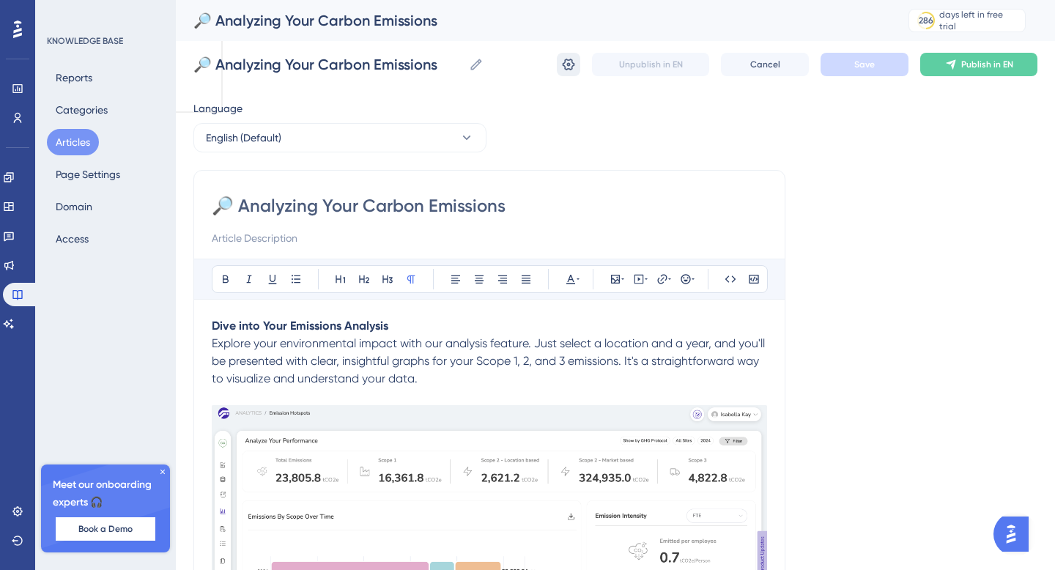
click at [565, 74] on button at bounding box center [568, 64] width 23 height 23
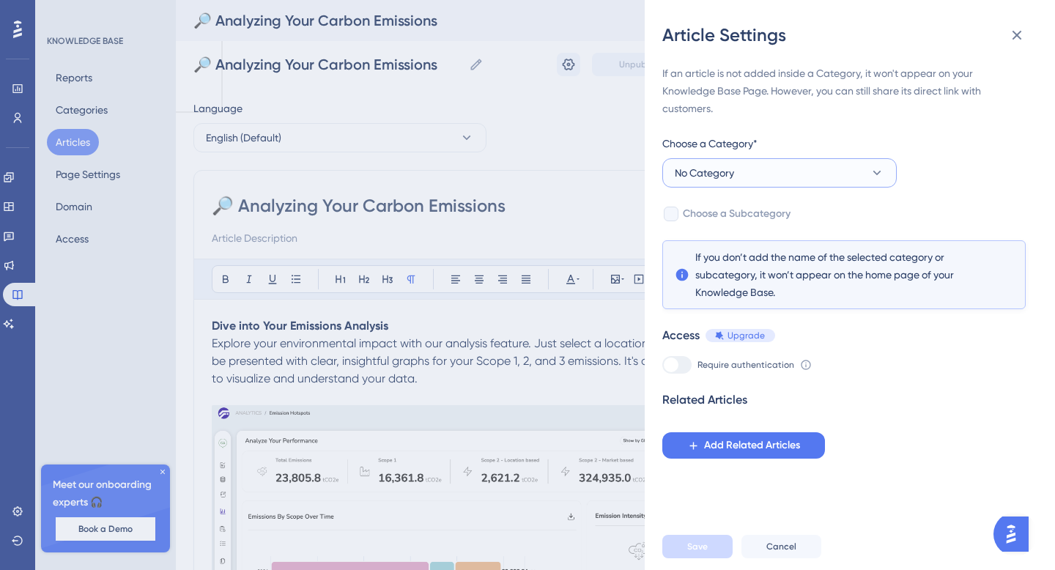
click at [828, 172] on button "No Category" at bounding box center [779, 172] width 234 height 29
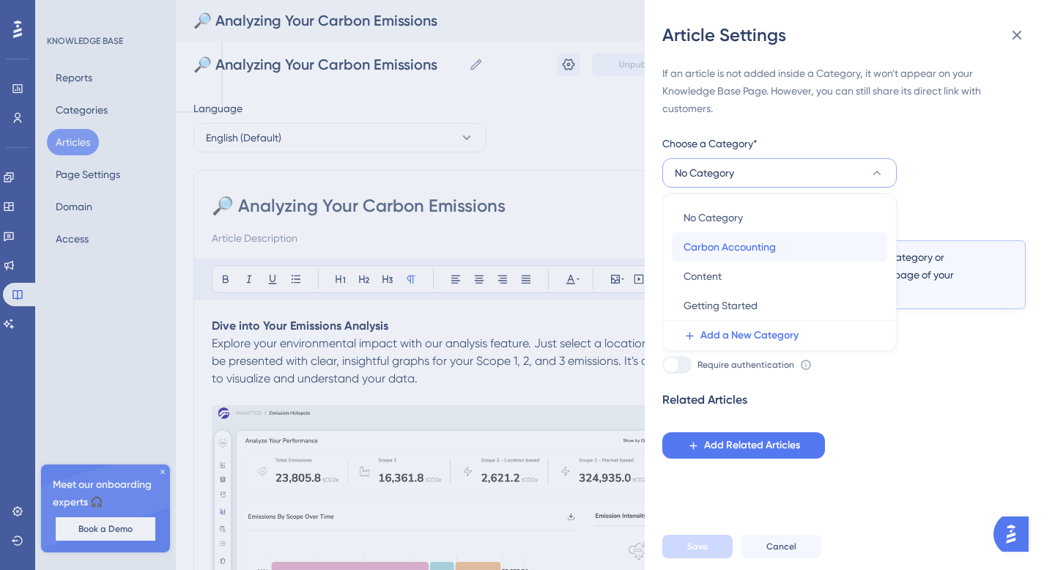
click at [750, 247] on span "Carbon Accounting" at bounding box center [729, 247] width 92 height 18
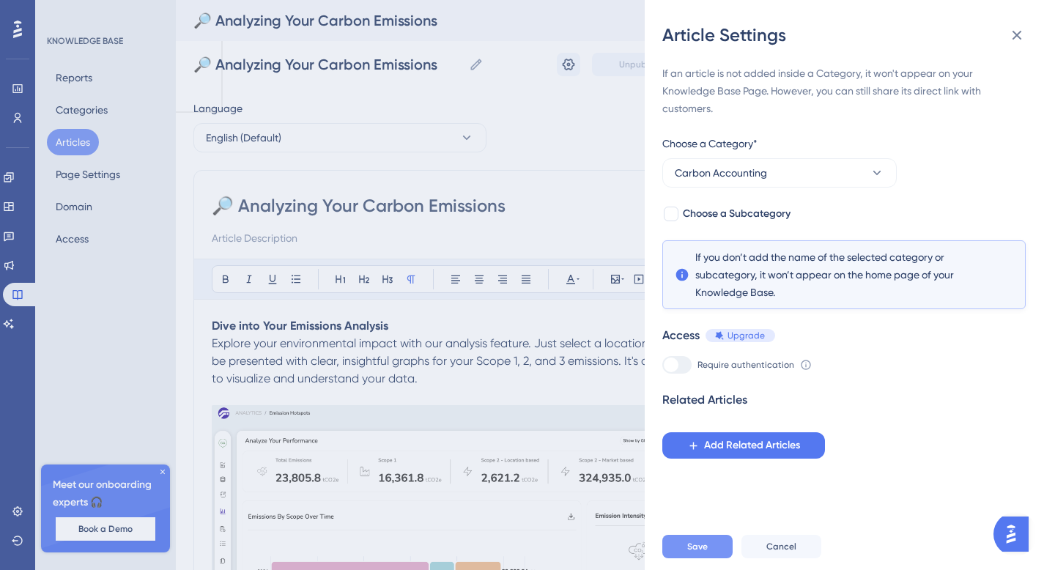
click at [703, 542] on span "Save" at bounding box center [697, 546] width 21 height 12
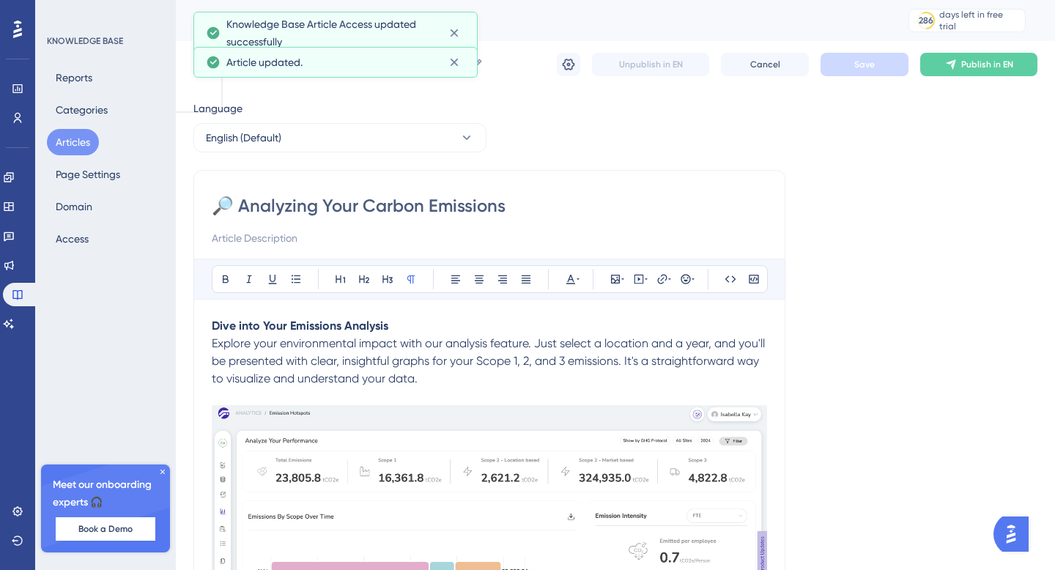
click at [84, 149] on button "Articles" at bounding box center [73, 142] width 52 height 26
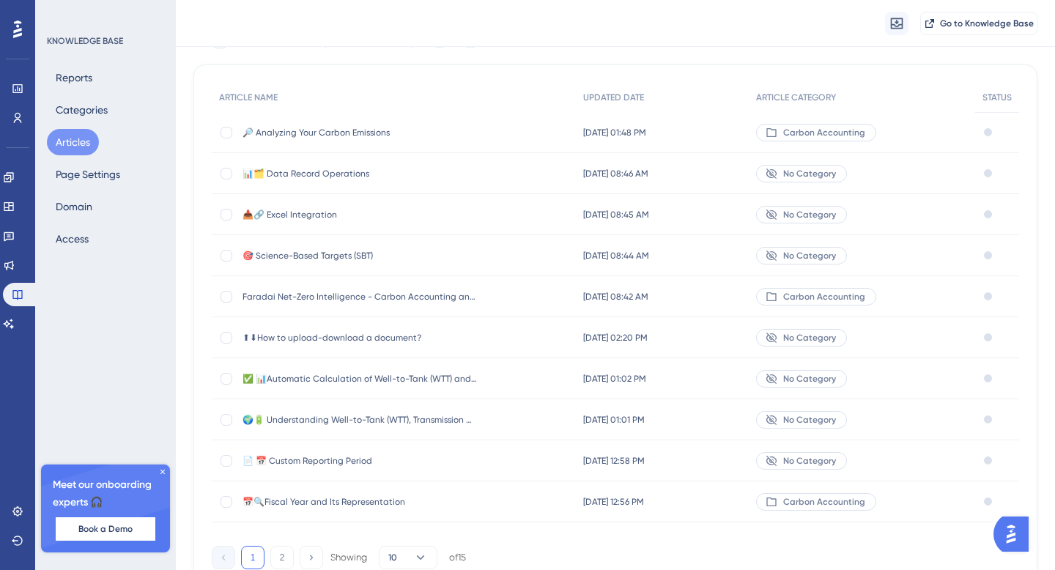
scroll to position [114, 0]
click at [223, 131] on div at bounding box center [226, 130] width 12 height 12
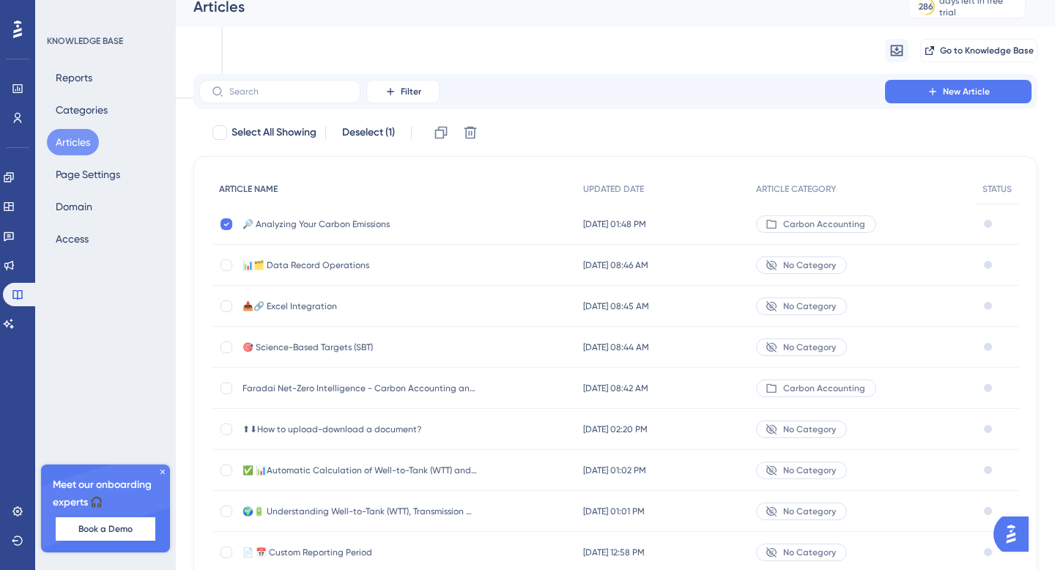
scroll to position [0, 0]
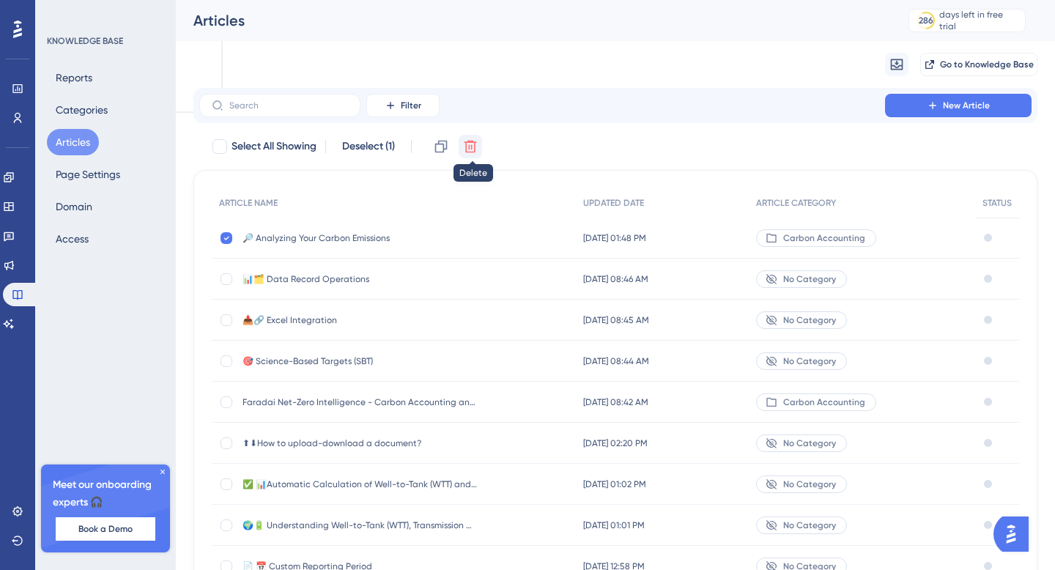
click at [480, 155] on button at bounding box center [469, 146] width 23 height 23
checkbox input "false"
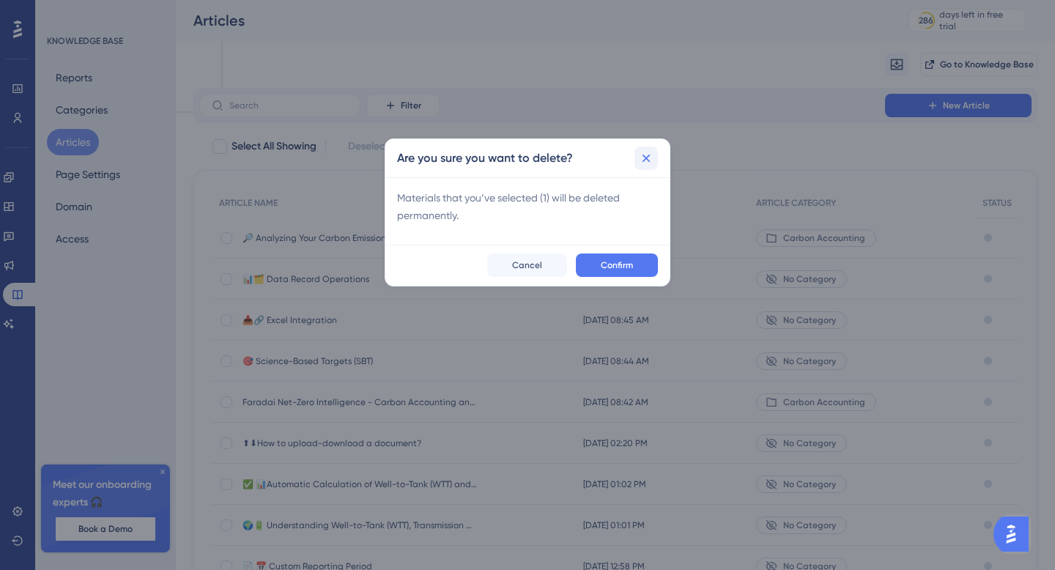
click at [655, 152] on button at bounding box center [645, 157] width 23 height 23
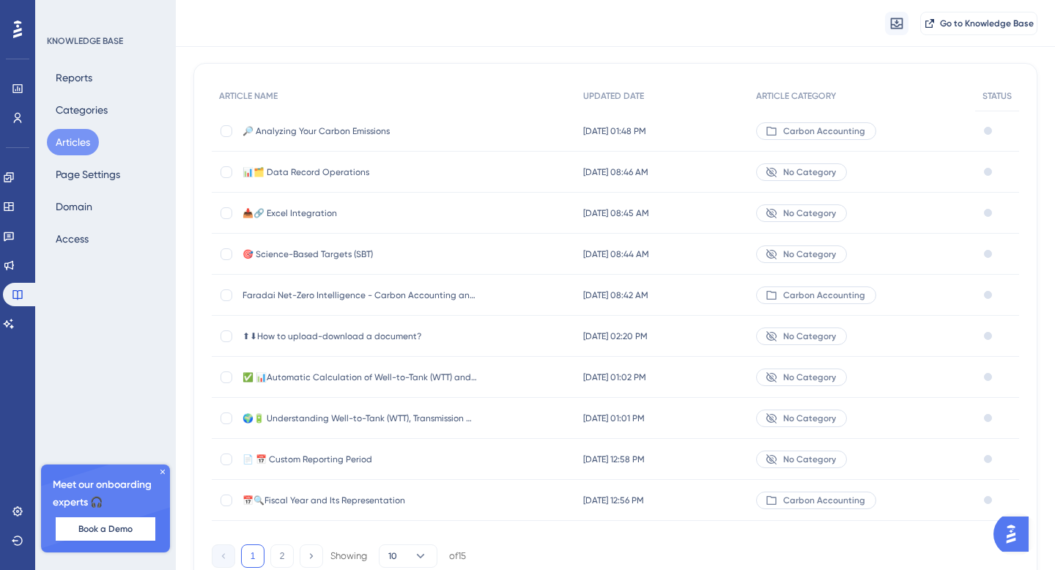
scroll to position [119, 0]
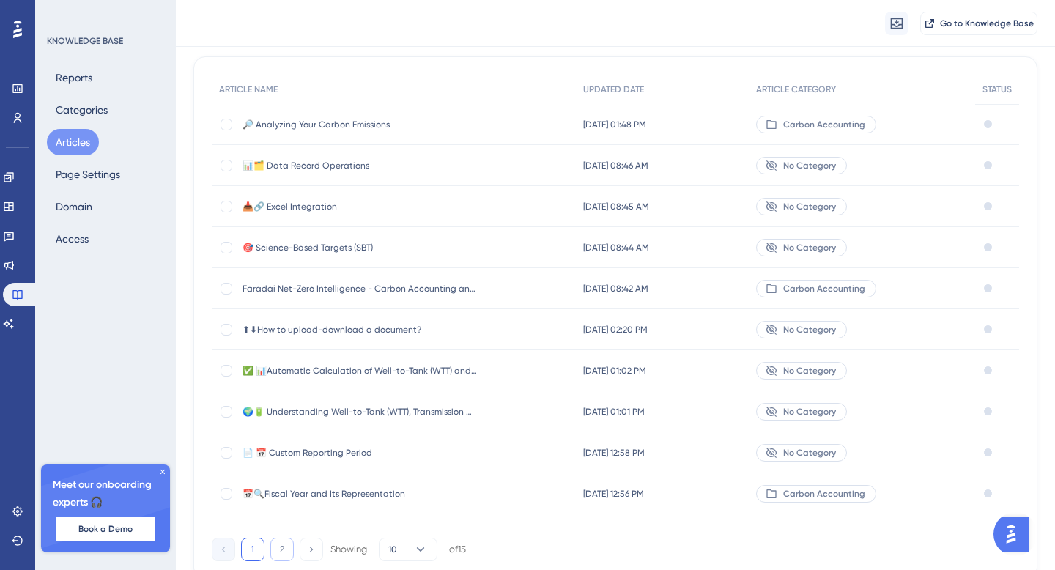
click at [276, 547] on button "2" at bounding box center [281, 549] width 23 height 23
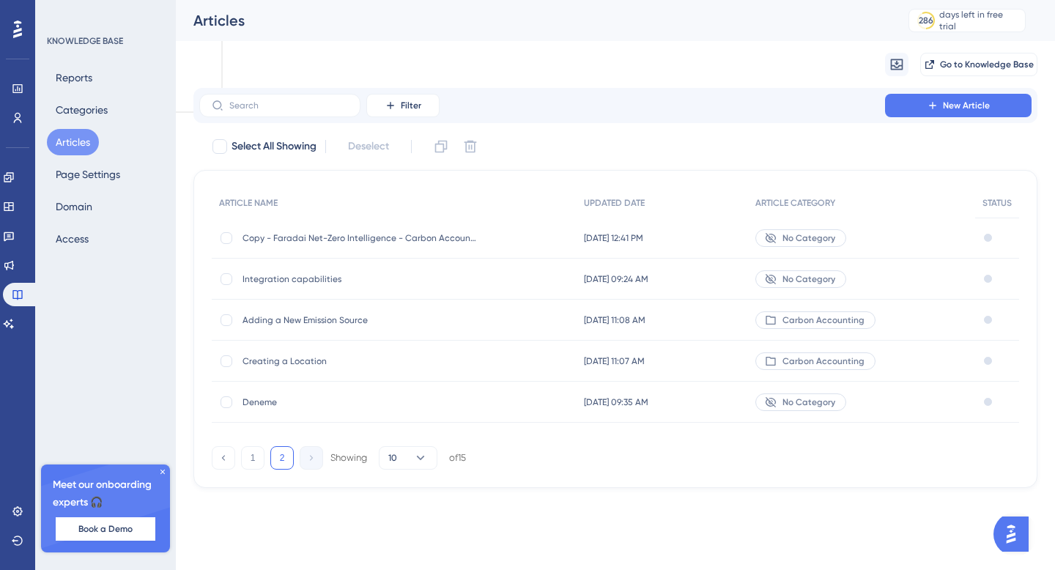
scroll to position [0, 0]
click at [253, 453] on button "1" at bounding box center [252, 457] width 23 height 23
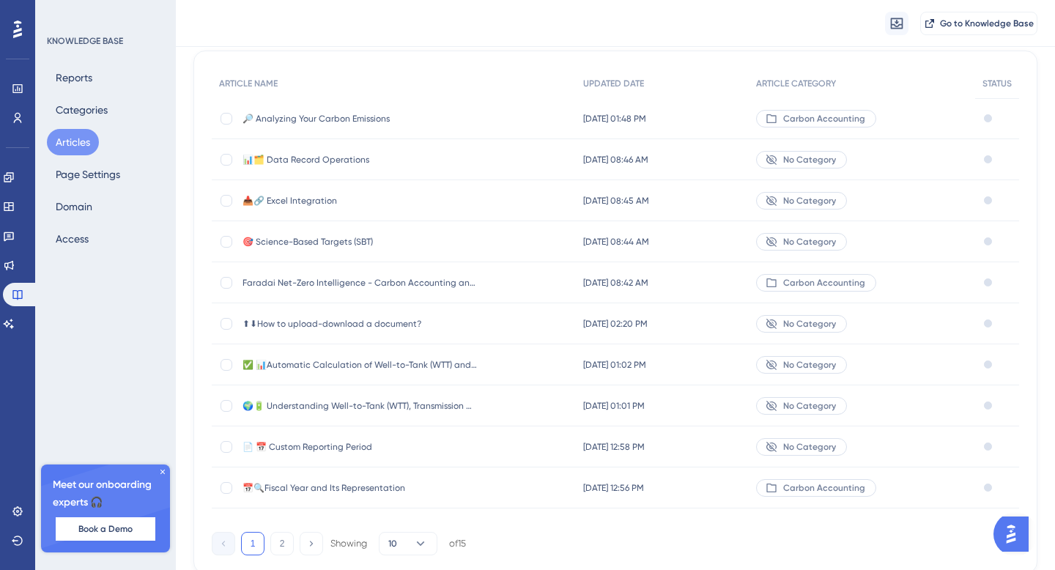
scroll to position [154, 0]
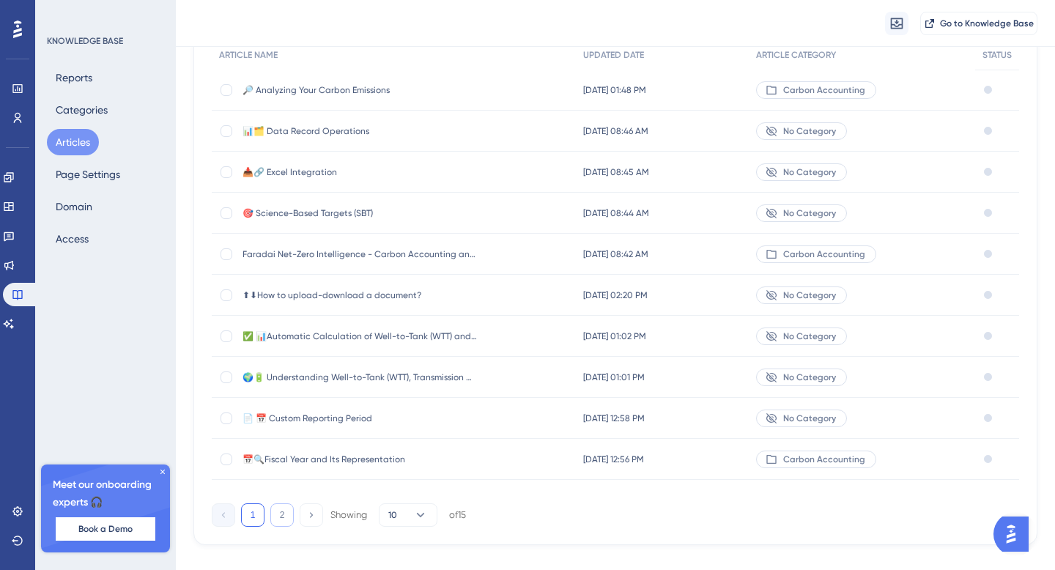
click at [286, 518] on button "2" at bounding box center [281, 514] width 23 height 23
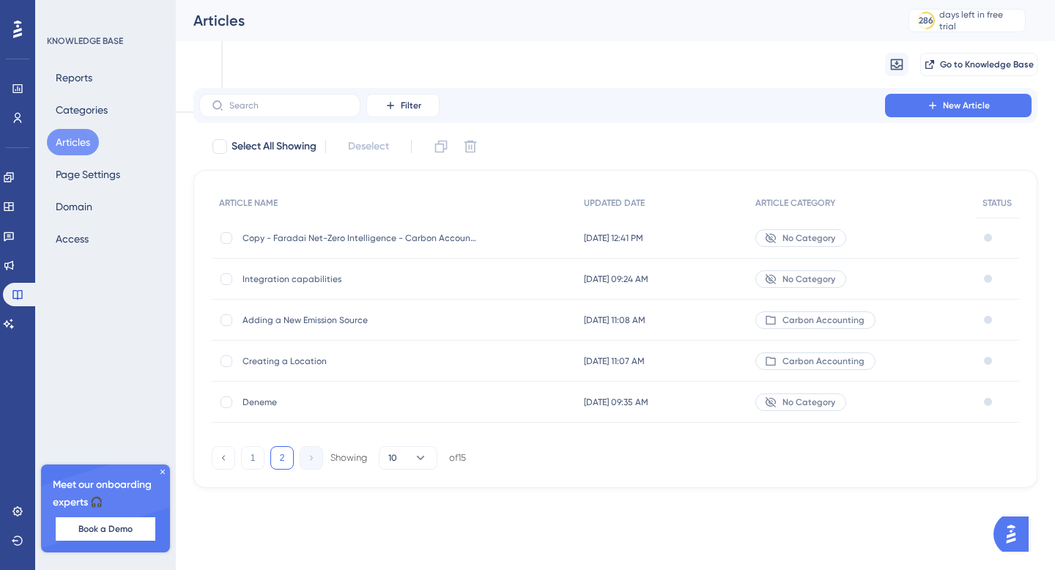
scroll to position [0, 0]
click at [255, 456] on button "1" at bounding box center [252, 457] width 23 height 23
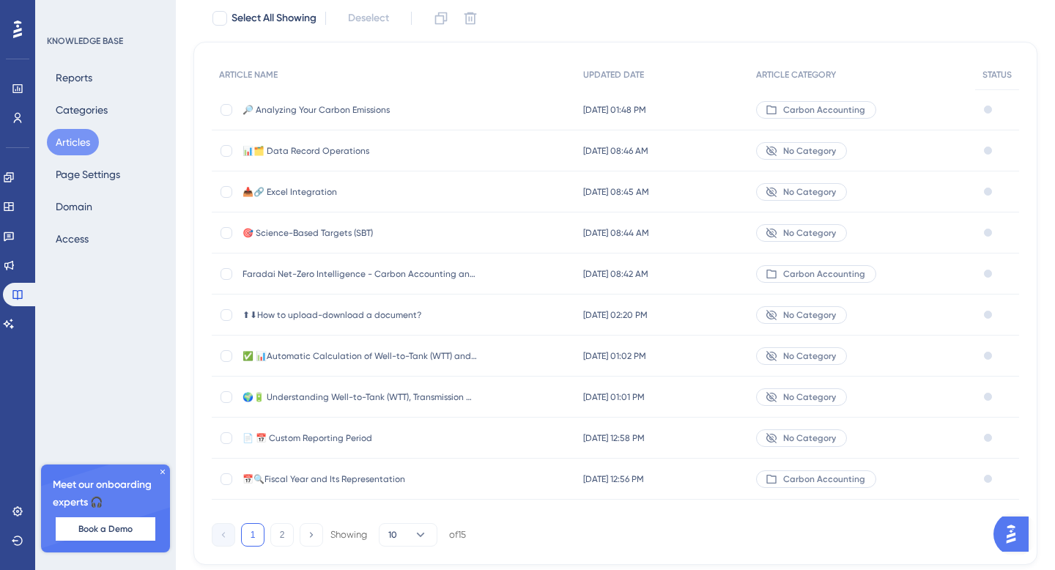
scroll to position [176, 0]
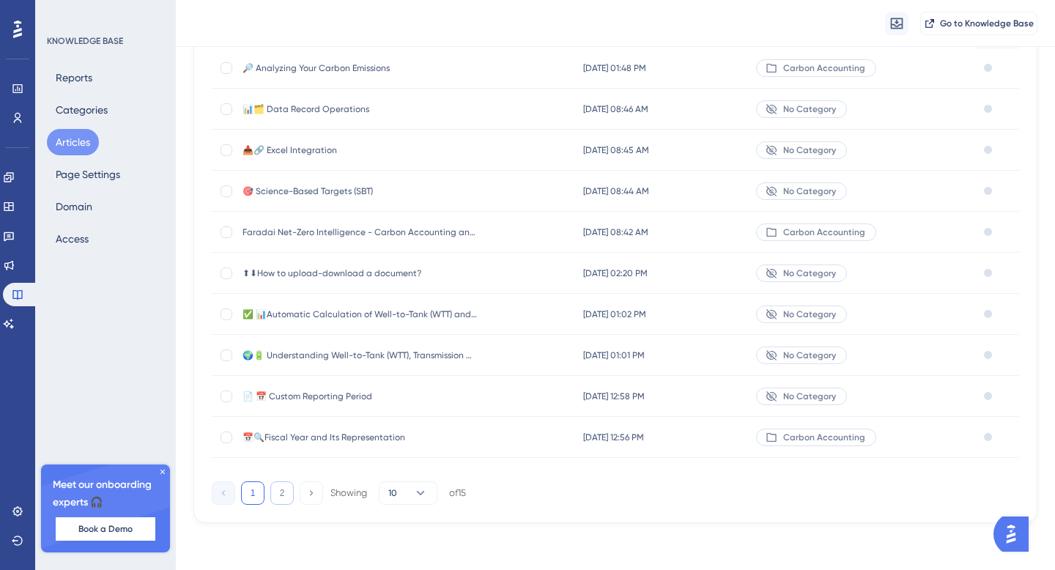
click at [274, 489] on button "2" at bounding box center [281, 492] width 23 height 23
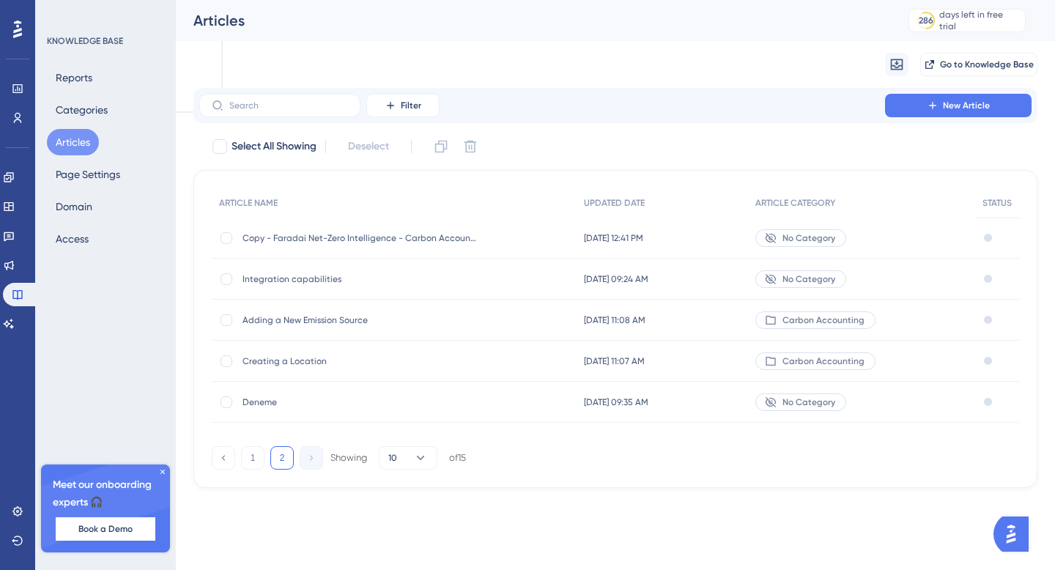
click at [313, 357] on span "Creating a Location" at bounding box center [359, 361] width 234 height 12
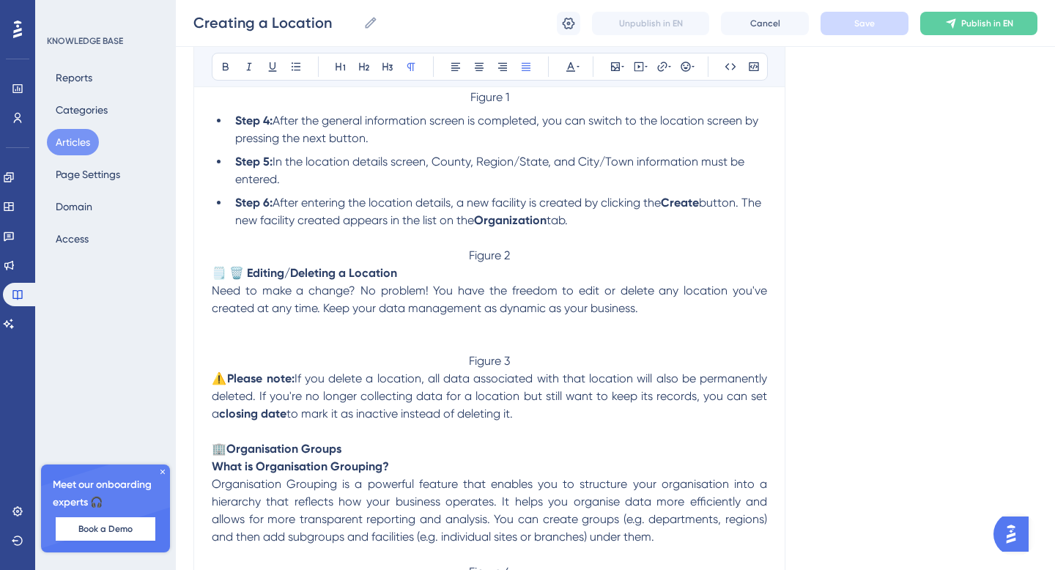
scroll to position [138, 0]
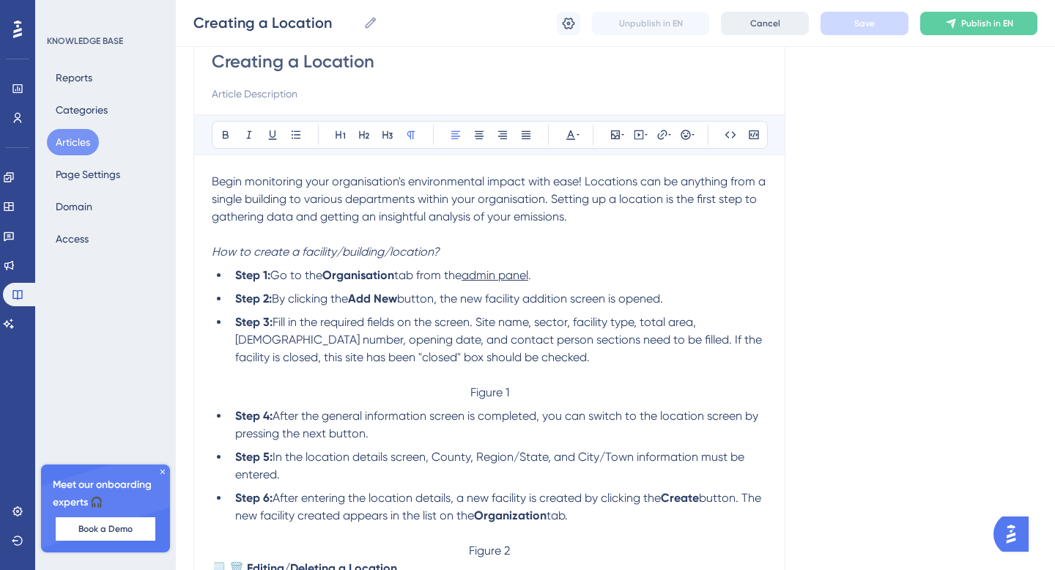
click at [767, 33] on button "Cancel" at bounding box center [765, 23] width 88 height 23
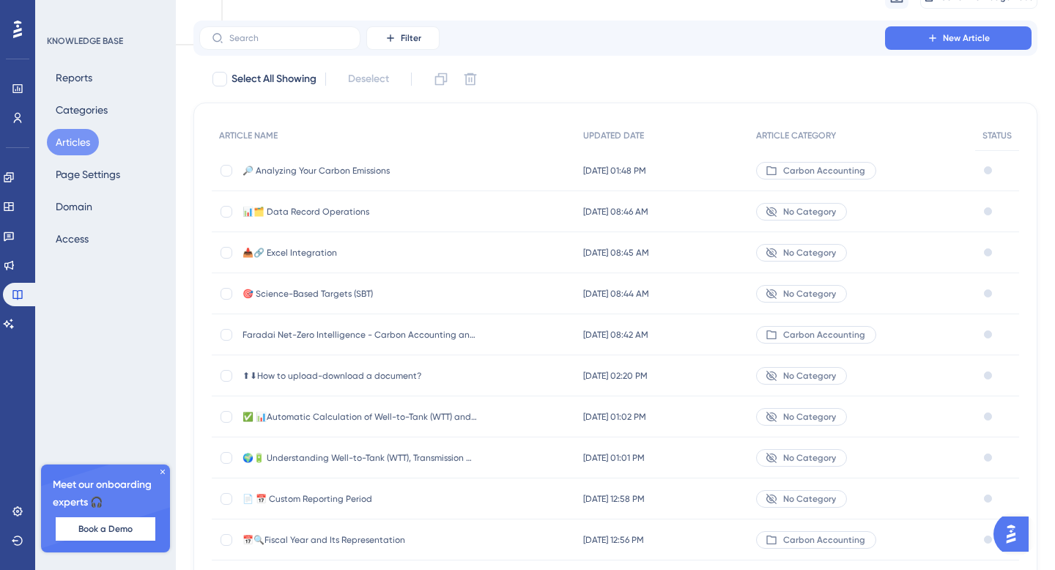
scroll to position [94, 0]
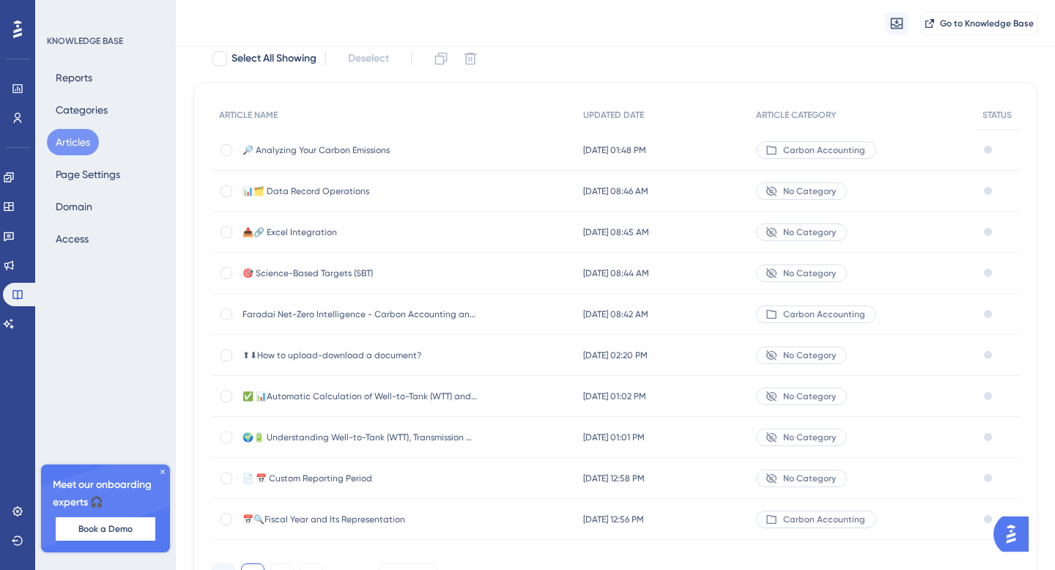
click at [364, 149] on span "🔎 Analyzing Your Carbon Emissions" at bounding box center [359, 150] width 234 height 12
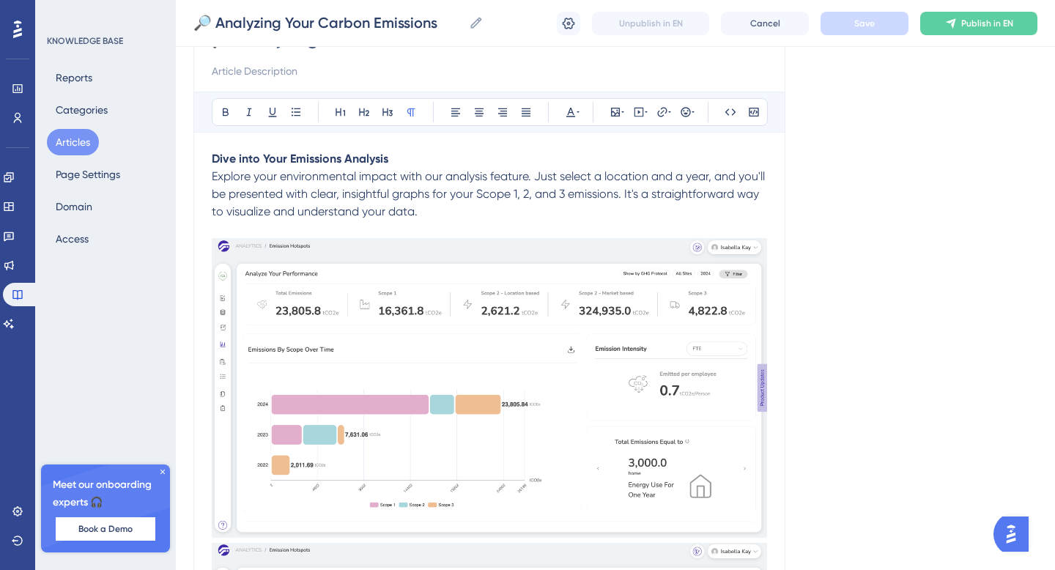
scroll to position [64, 0]
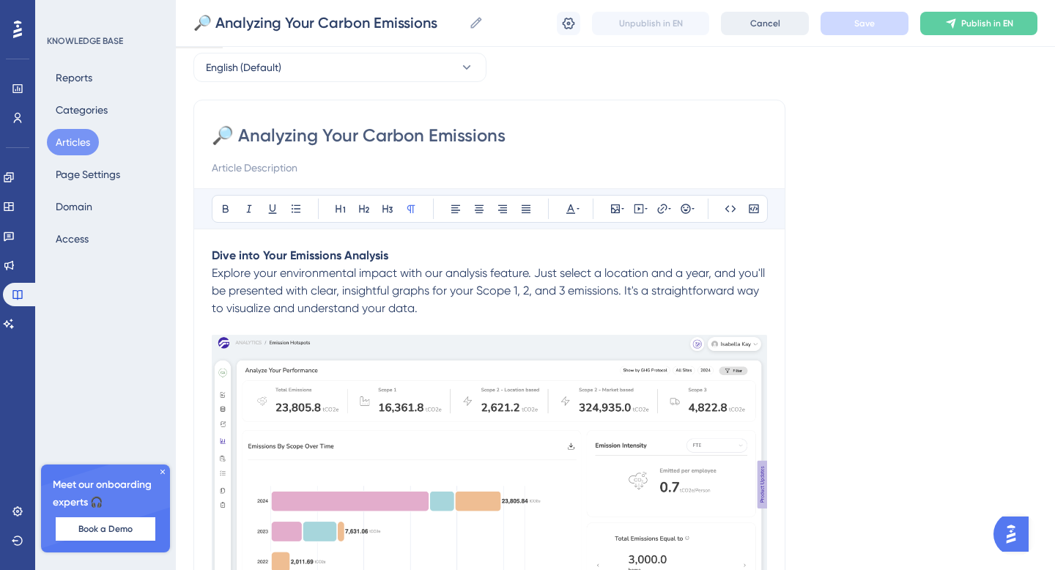
click at [759, 21] on span "Cancel" at bounding box center [765, 24] width 30 height 12
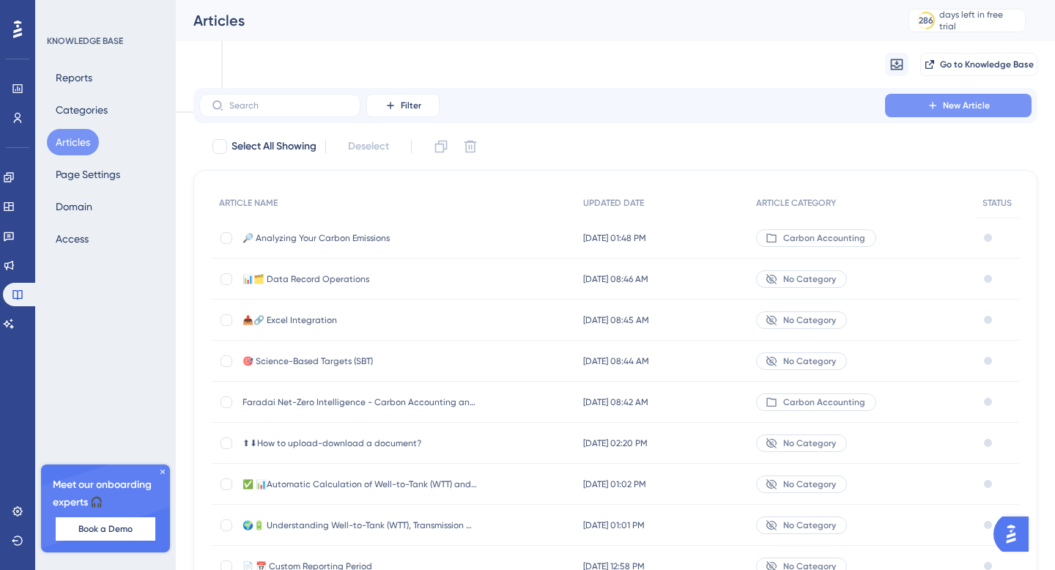
click at [942, 114] on button "New Article" at bounding box center [958, 105] width 146 height 23
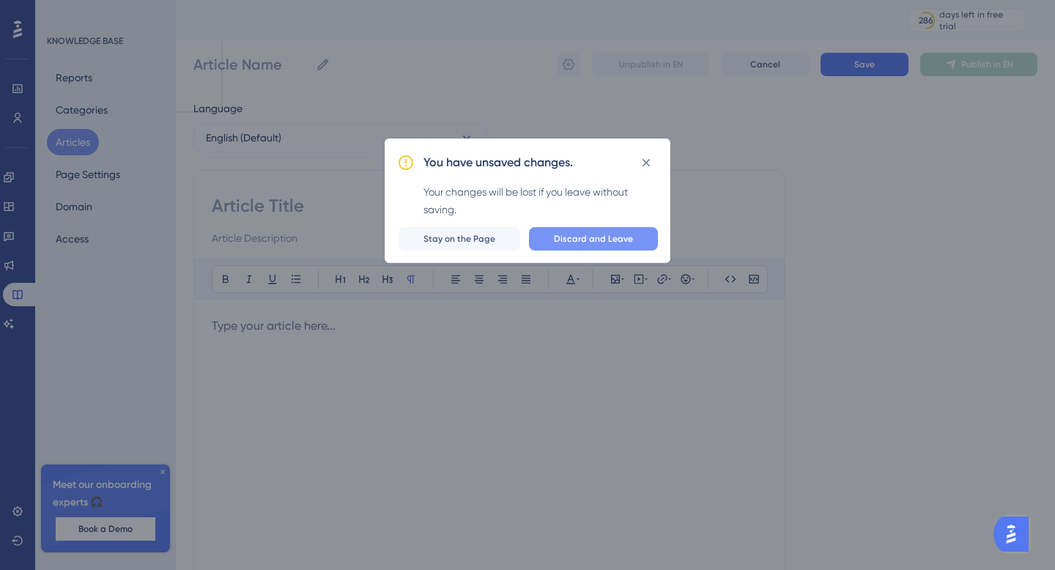
click at [594, 239] on span "Discard and Leave" at bounding box center [593, 239] width 79 height 12
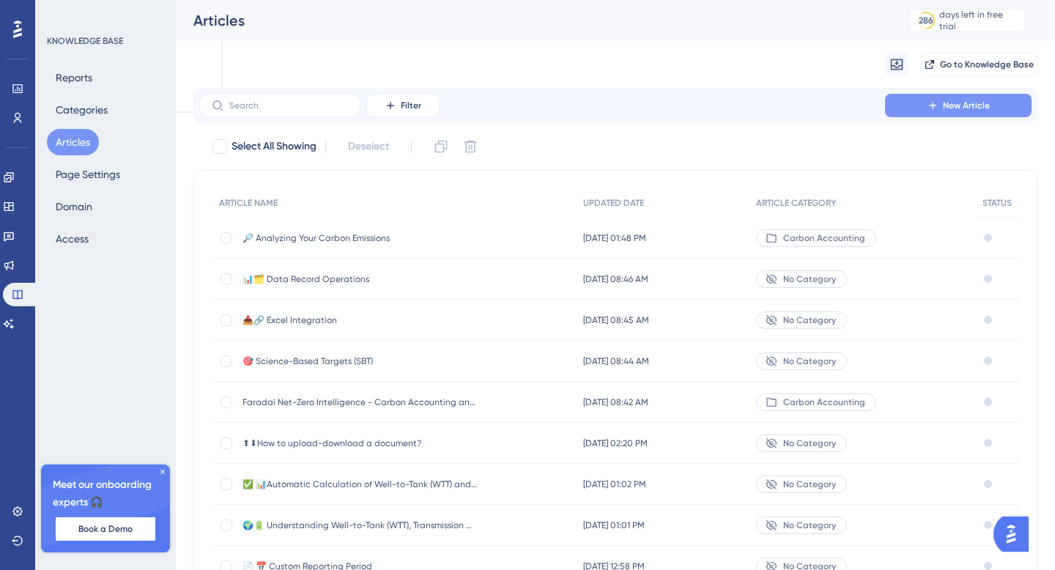
click at [927, 105] on icon at bounding box center [932, 106] width 12 height 12
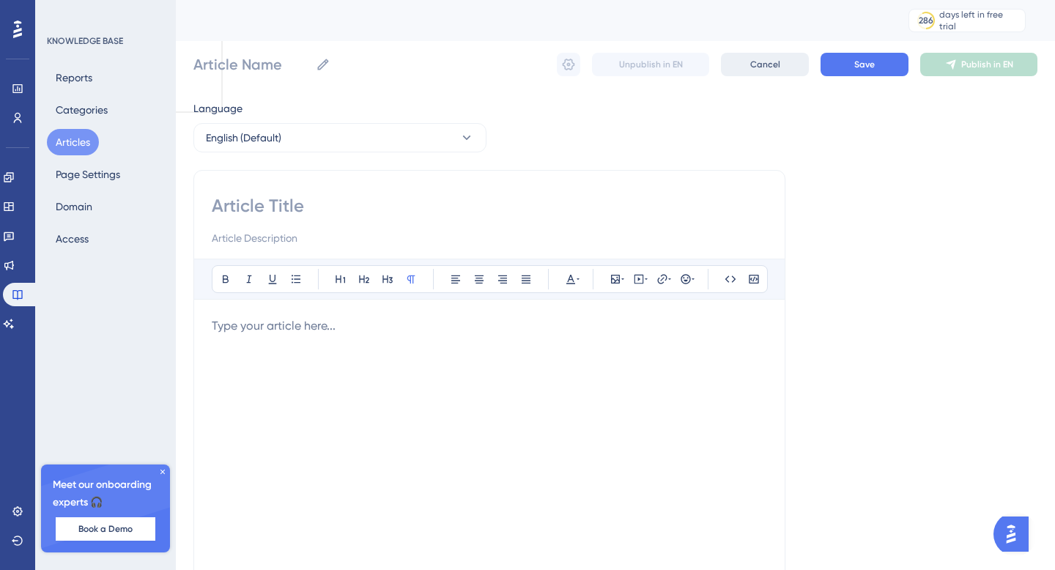
click at [784, 53] on button "Cancel" at bounding box center [765, 64] width 88 height 23
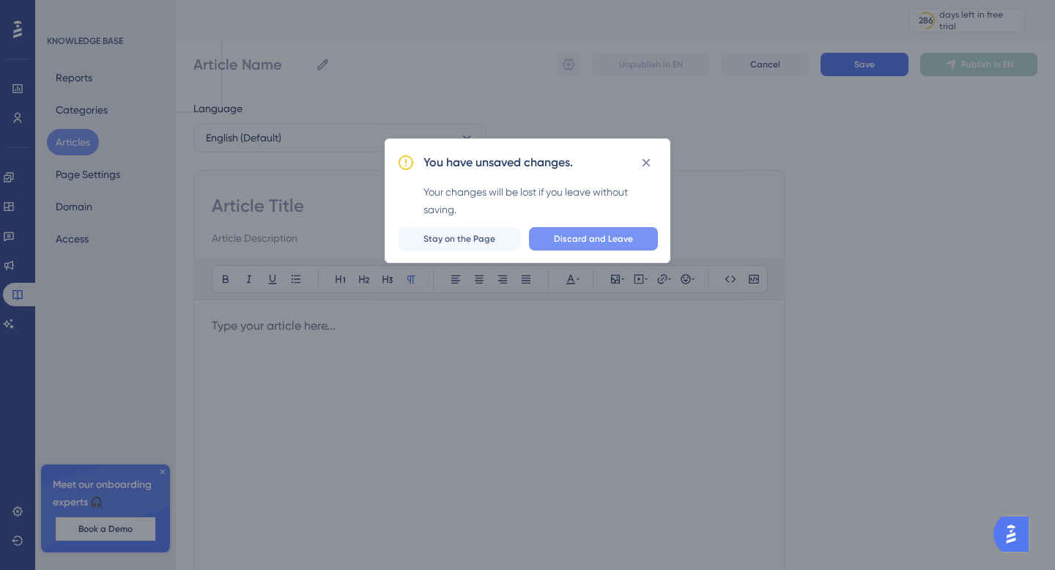
click at [591, 229] on button "Discard and Leave" at bounding box center [593, 238] width 129 height 23
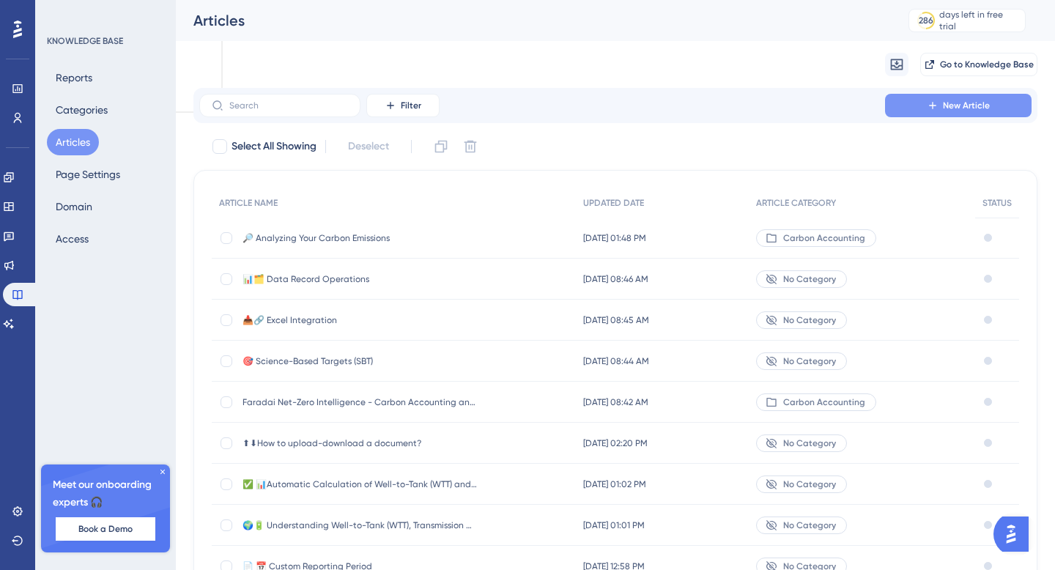
click at [943, 109] on span "New Article" at bounding box center [965, 106] width 47 height 12
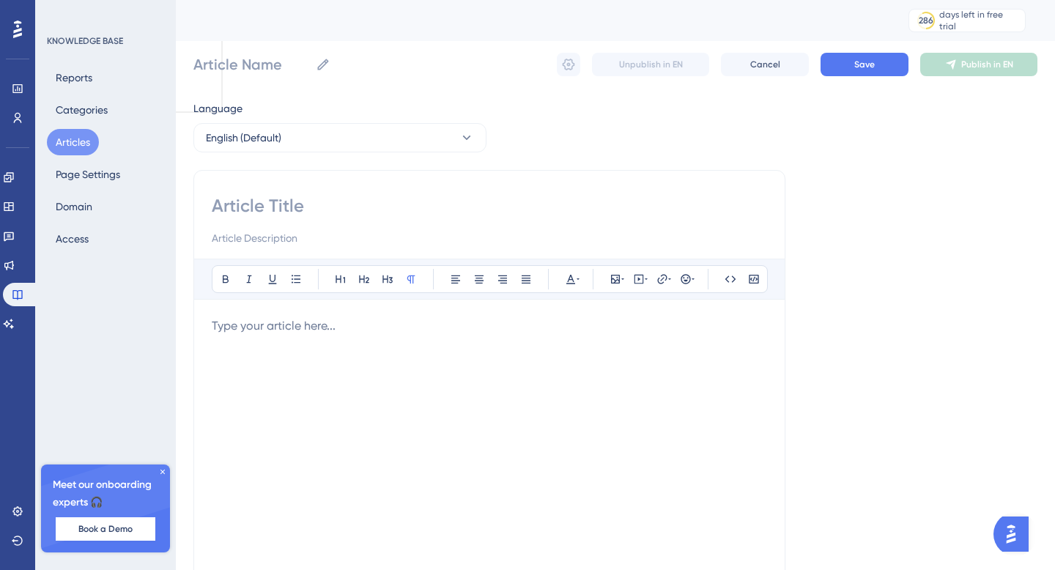
click at [307, 198] on input at bounding box center [489, 205] width 555 height 23
paste input "🥳 Sign-up to Faradai Sustain 🎉"
type input "🥳 Sign-up to Faradai Sustain 🎉"
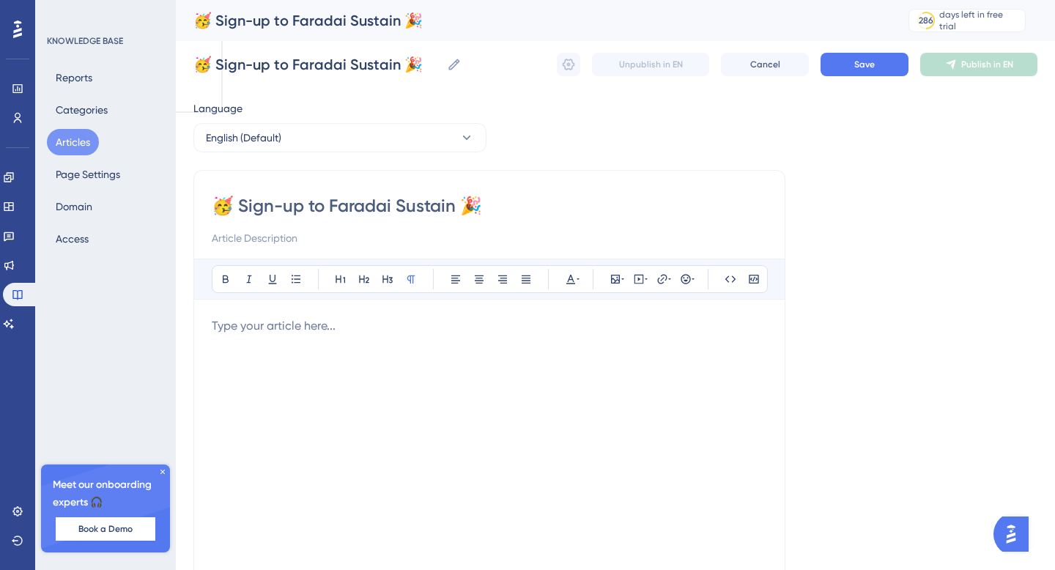
type input "🥳 Sign-up to Faradai Sustain 🎉"
click at [398, 334] on p at bounding box center [489, 326] width 555 height 18
click at [343, 317] on p at bounding box center [489, 326] width 555 height 18
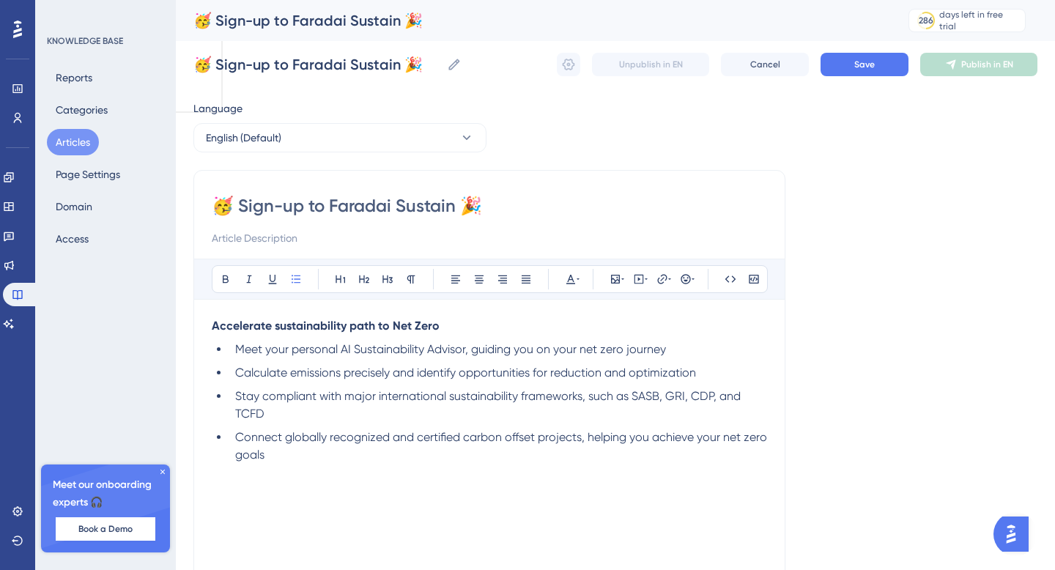
click at [855, 51] on div "🥳 Sign-up to Faradai Sustain 🎉 🥳 Sign-up to Faradai Sustain 🎉 Unpublish in EN C…" at bounding box center [615, 64] width 844 height 47
click at [849, 64] on button "Save" at bounding box center [864, 64] width 88 height 23
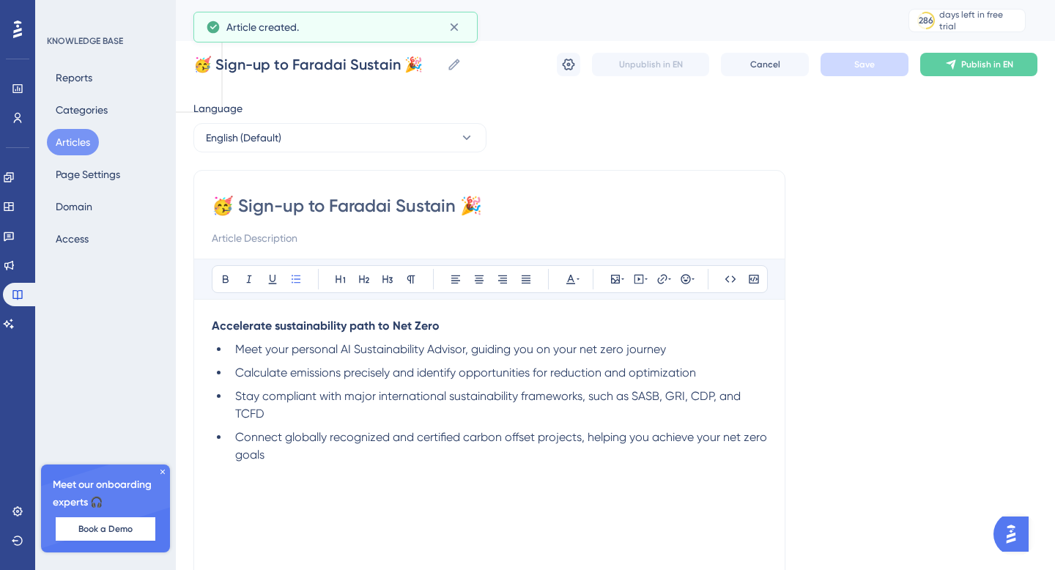
click at [71, 132] on button "Articles" at bounding box center [73, 142] width 52 height 26
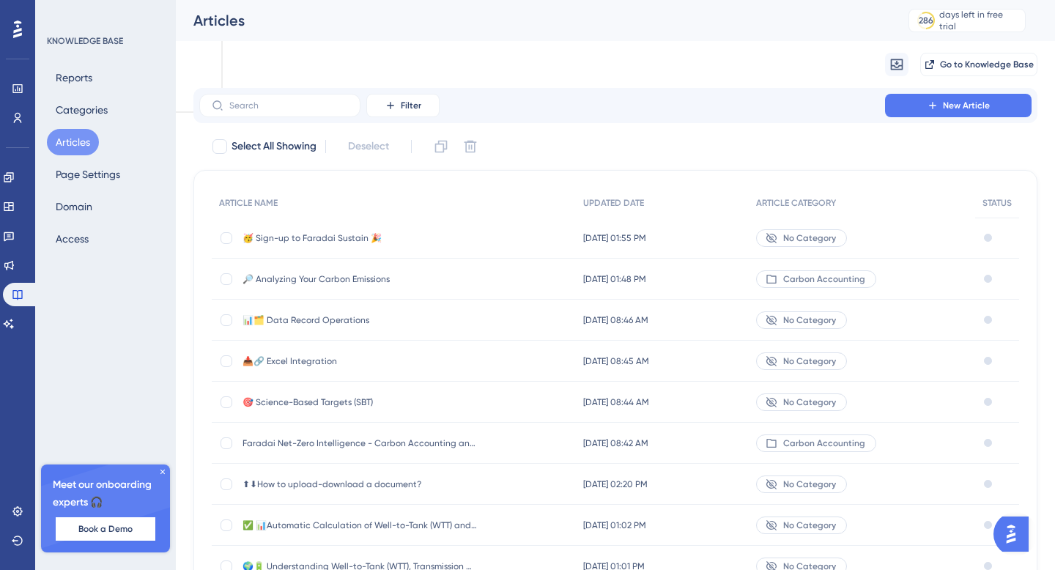
click at [364, 239] on span "🥳 Sign-up to Faradai Sustain 🎉" at bounding box center [359, 238] width 234 height 12
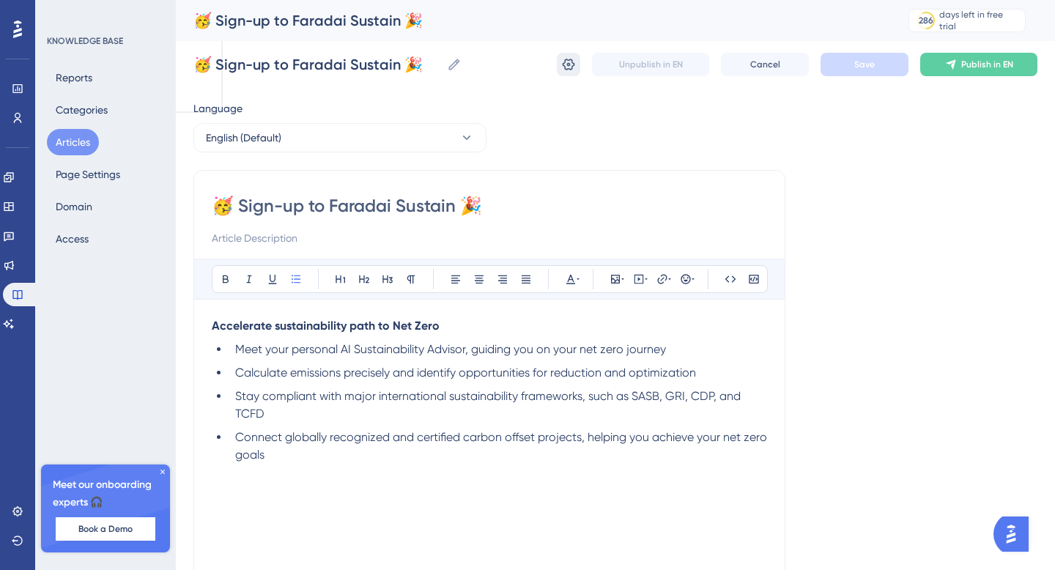
click at [562, 64] on icon at bounding box center [568, 65] width 12 height 12
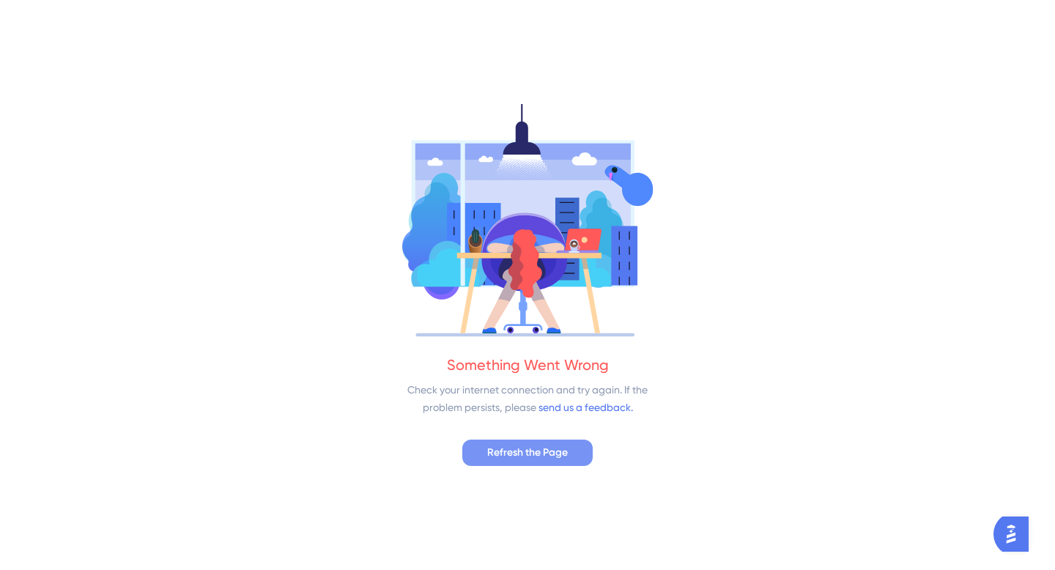
click at [556, 452] on span "Refresh the Page" at bounding box center [527, 453] width 81 height 18
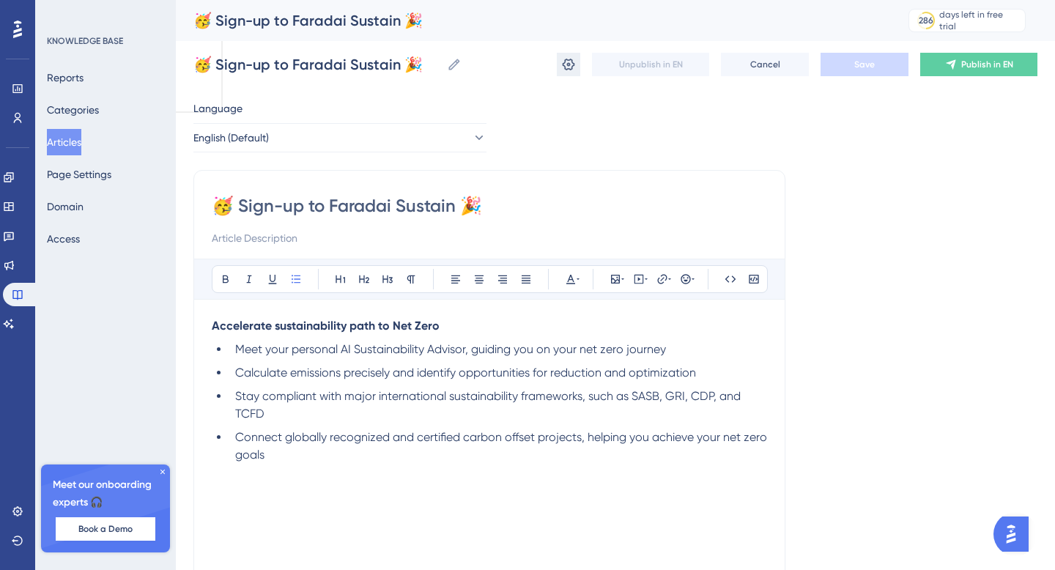
click at [570, 66] on icon at bounding box center [568, 64] width 15 height 15
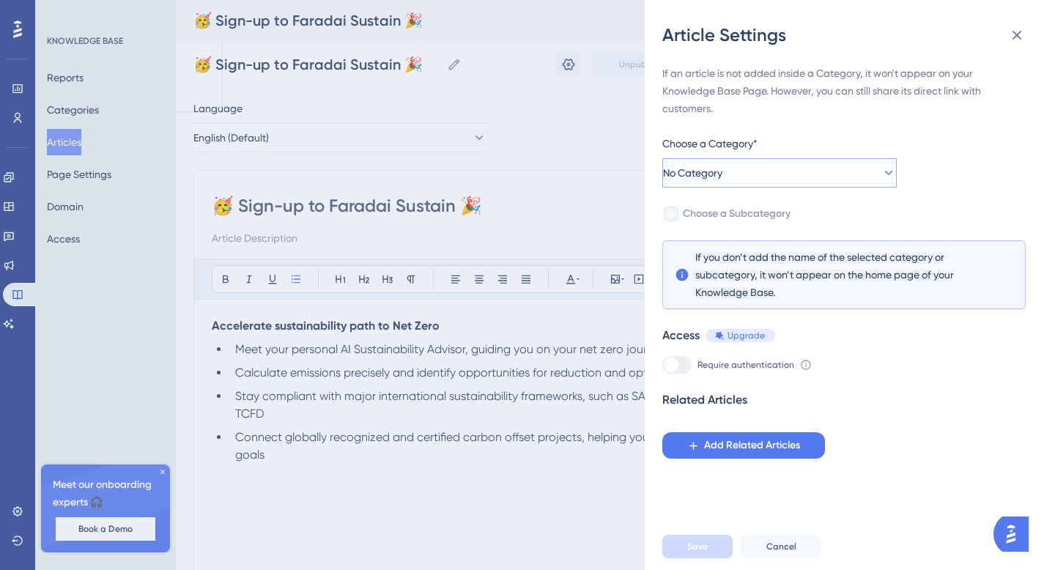
click at [793, 168] on button "No Category" at bounding box center [779, 172] width 234 height 29
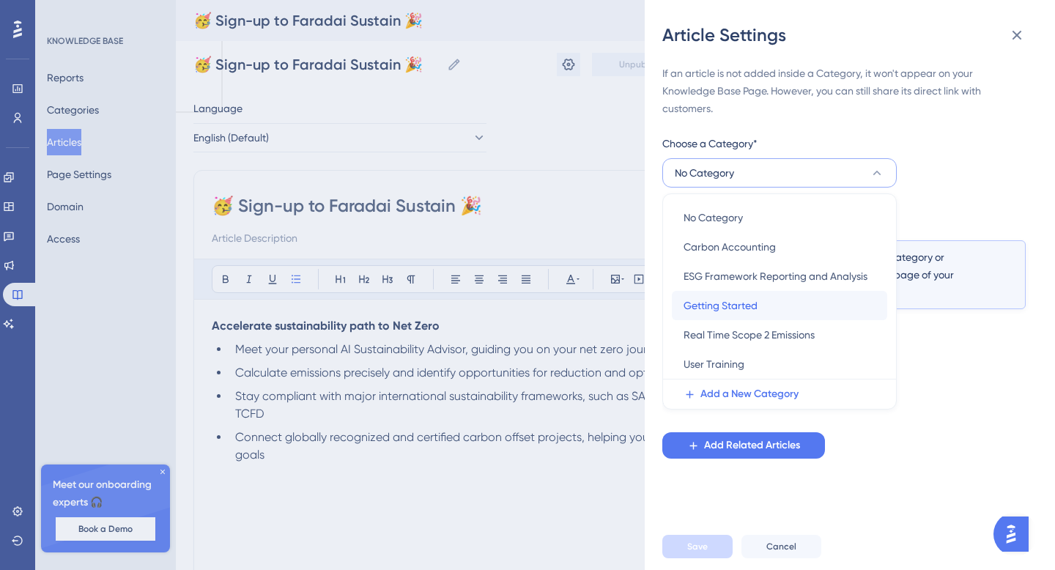
click at [732, 305] on span "Getting Started" at bounding box center [720, 306] width 74 height 18
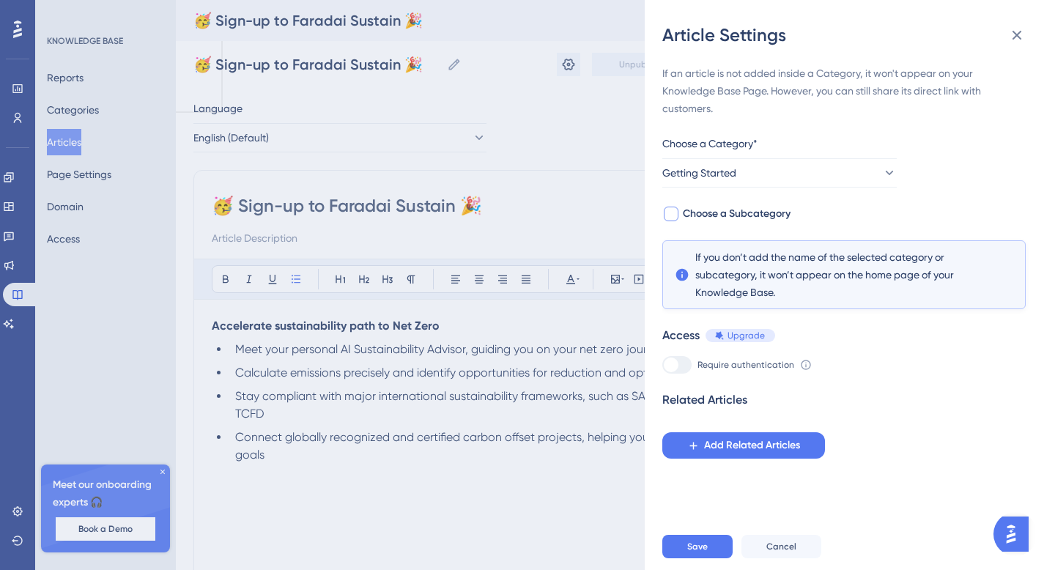
click at [733, 212] on span "Choose a Subcategory" at bounding box center [737, 214] width 108 height 18
checkbox input "true"
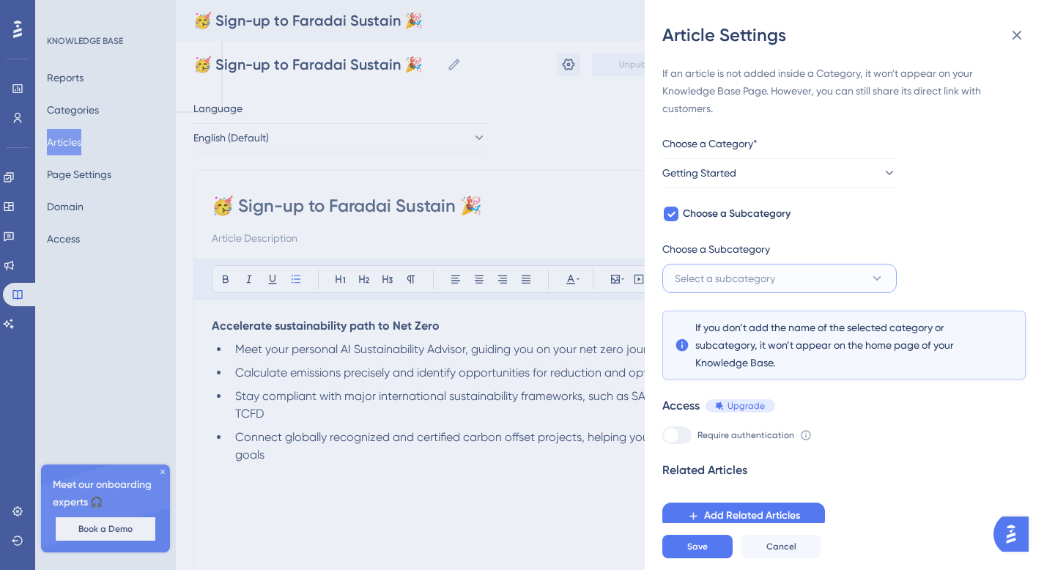
click at [743, 267] on button "Select a subcategory" at bounding box center [779, 278] width 234 height 29
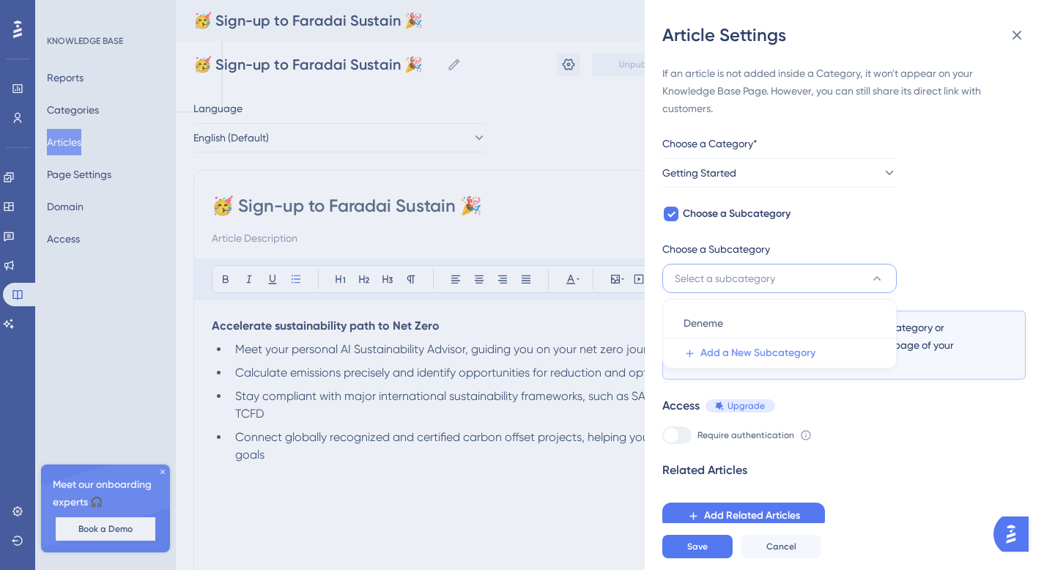
click at [728, 354] on span "Add a New Subcategory" at bounding box center [757, 353] width 115 height 18
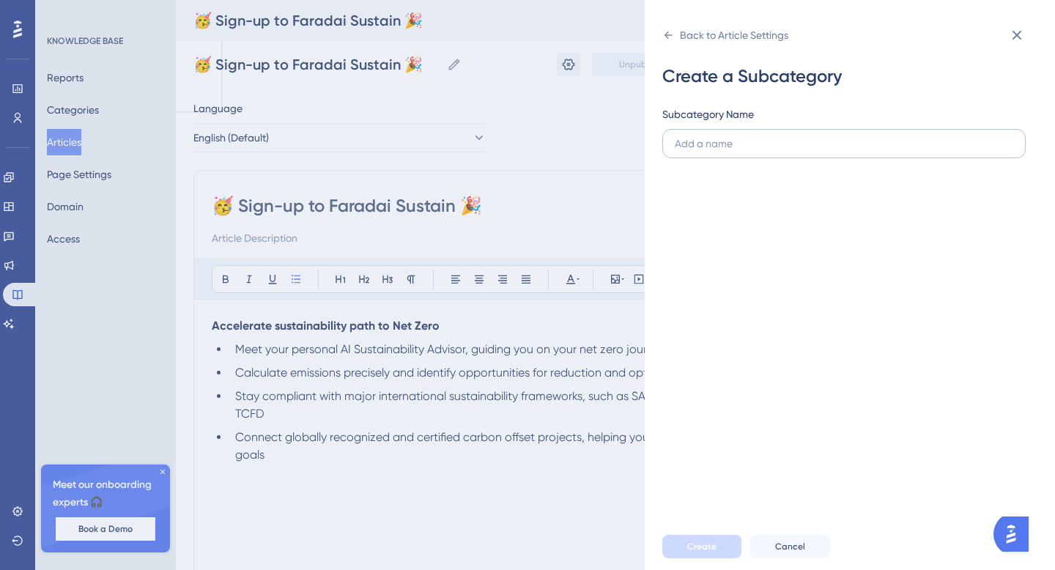
type input "Admin User Onboarding"
click at [1011, 34] on icon at bounding box center [1017, 35] width 18 height 18
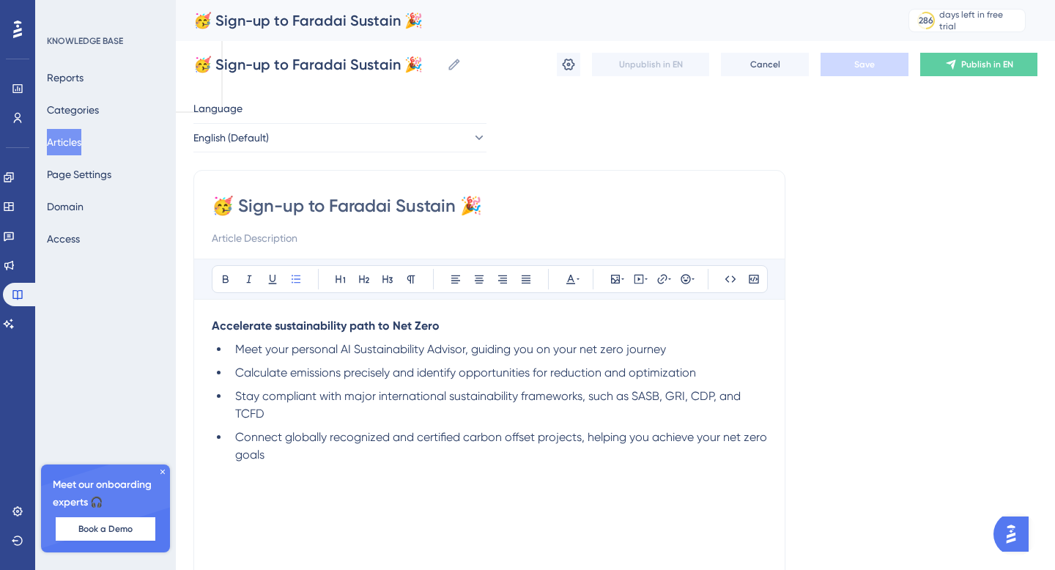
click at [381, 435] on span "Connect globally recognized and certified carbon offset projects, helping you a…" at bounding box center [502, 445] width 535 height 31
click at [571, 64] on icon at bounding box center [568, 64] width 15 height 15
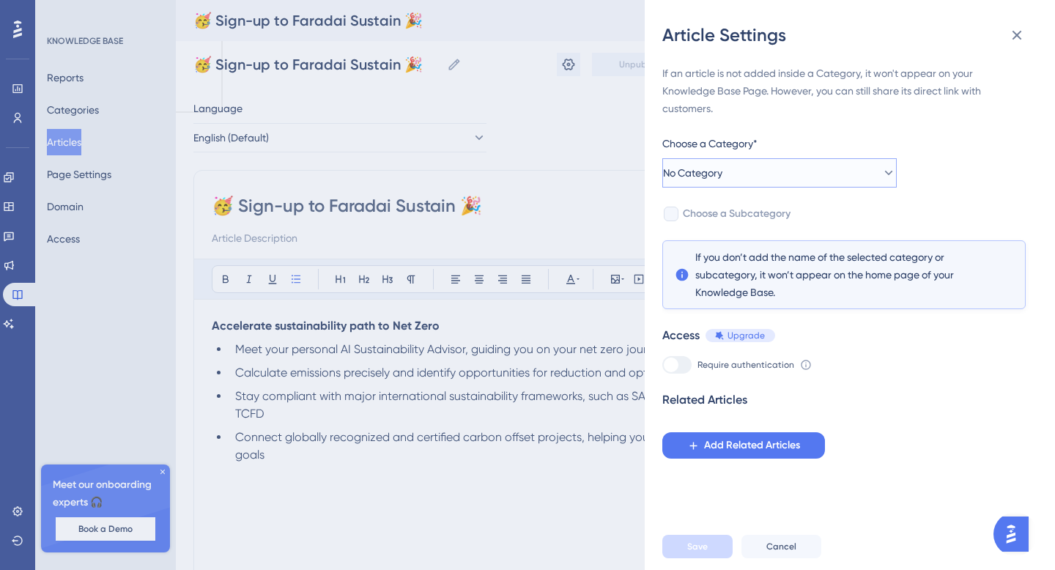
click at [817, 179] on button "No Category" at bounding box center [779, 172] width 234 height 29
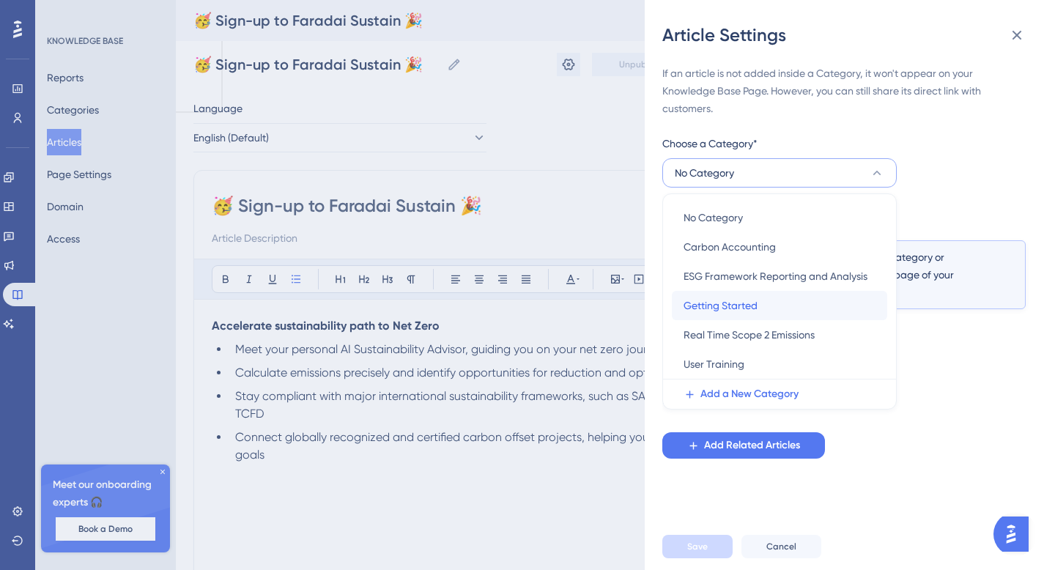
click at [751, 302] on span "Getting Started" at bounding box center [720, 306] width 74 height 18
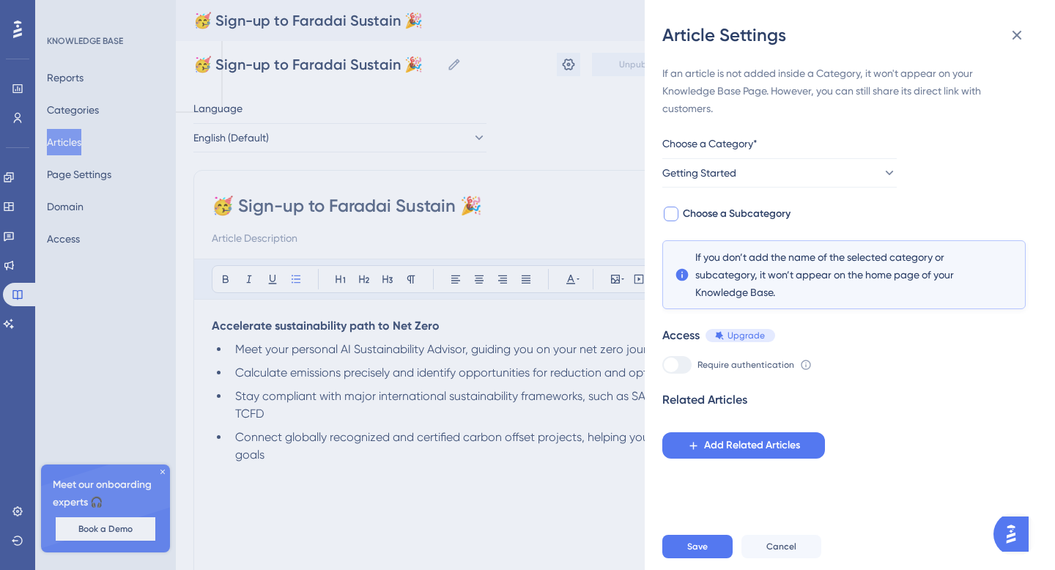
click at [711, 212] on span "Choose a Subcategory" at bounding box center [737, 214] width 108 height 18
checkbox input "true"
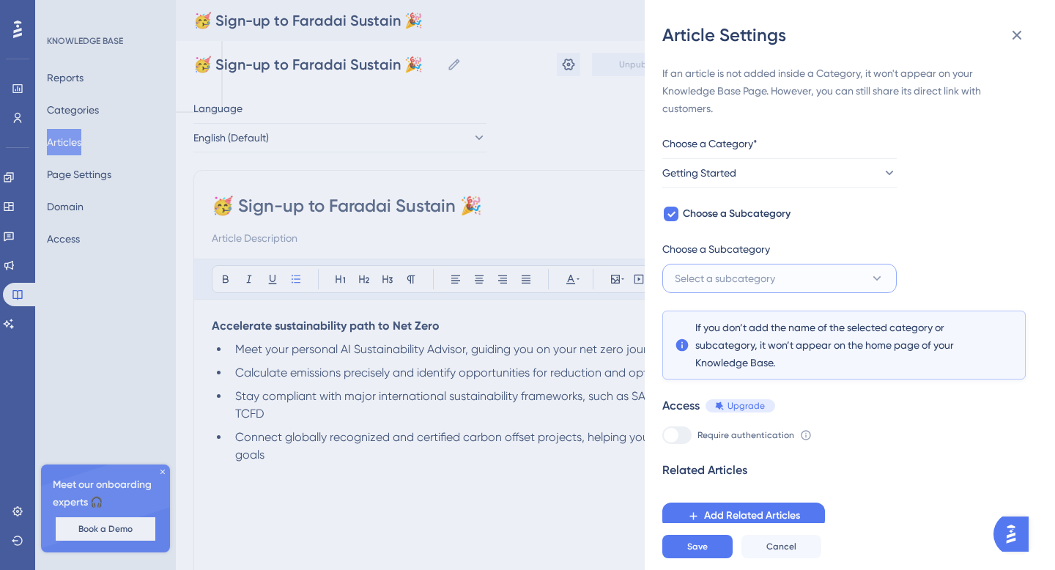
click at [751, 278] on span "Select a subcategory" at bounding box center [724, 278] width 100 height 18
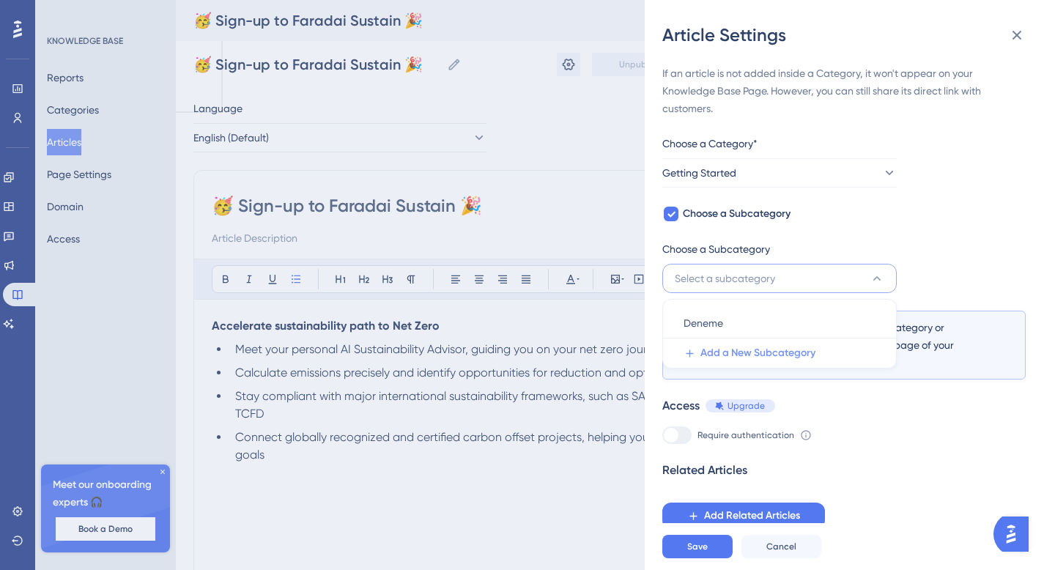
click at [731, 349] on span "Add a New Subcategory" at bounding box center [757, 353] width 115 height 18
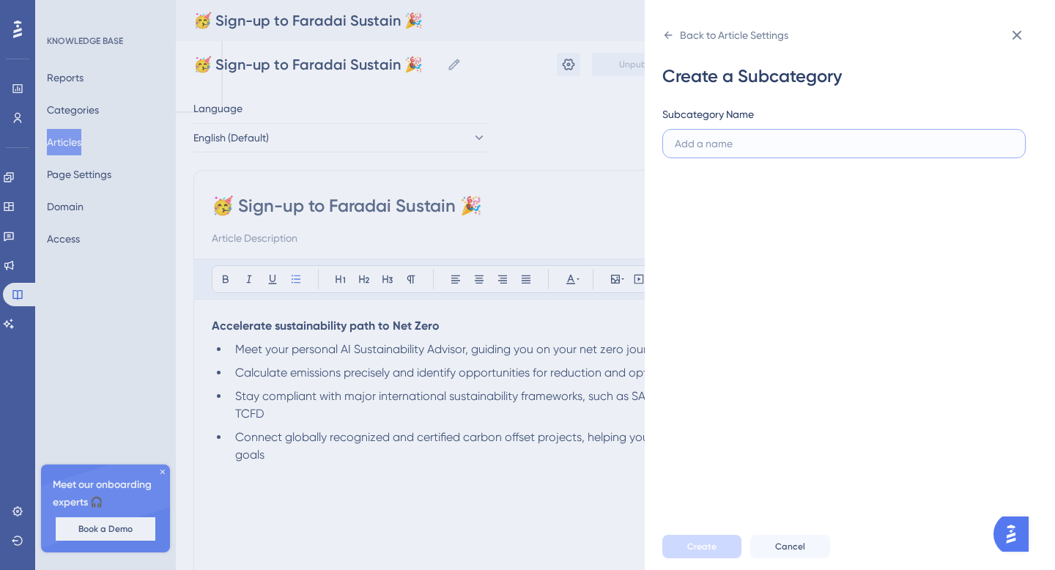
paste input "Admin User Onboarding"
type input "Admin User Onboarding"
click at [701, 541] on span "Create" at bounding box center [701, 546] width 29 height 12
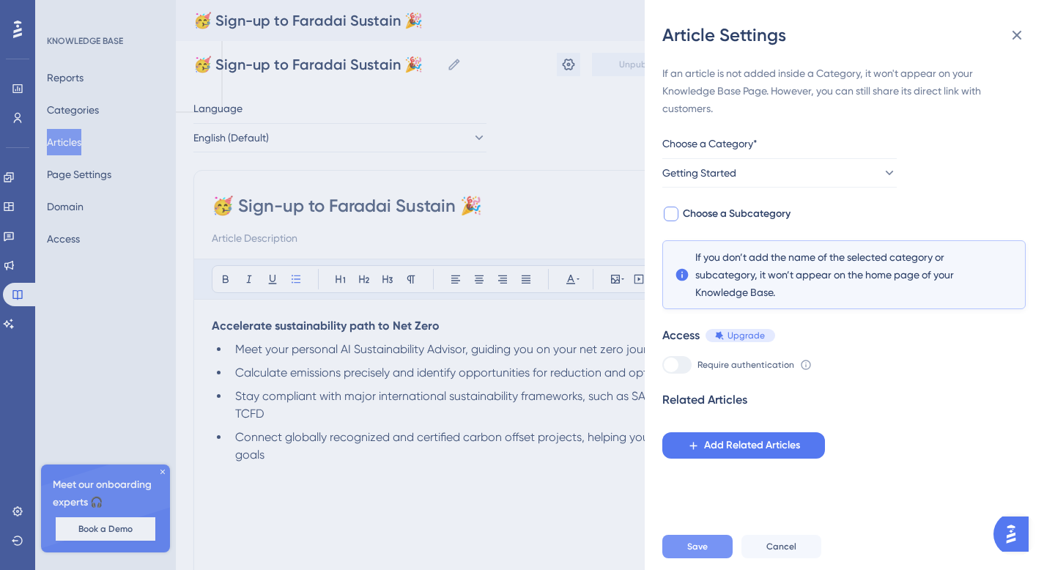
click at [704, 211] on span "Choose a Subcategory" at bounding box center [737, 214] width 108 height 18
checkbox input "true"
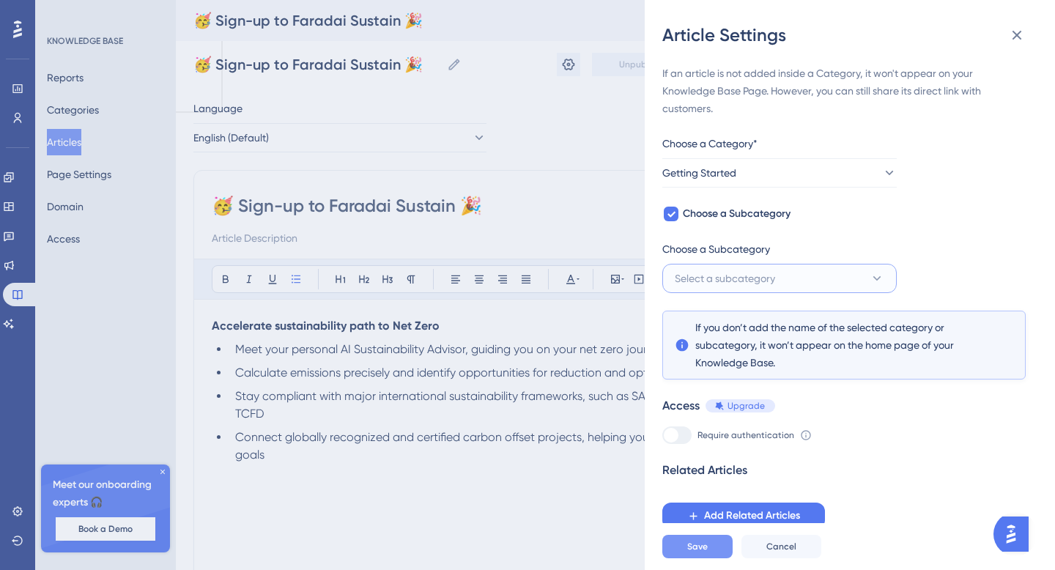
click at [724, 272] on span "Select a subcategory" at bounding box center [724, 278] width 100 height 18
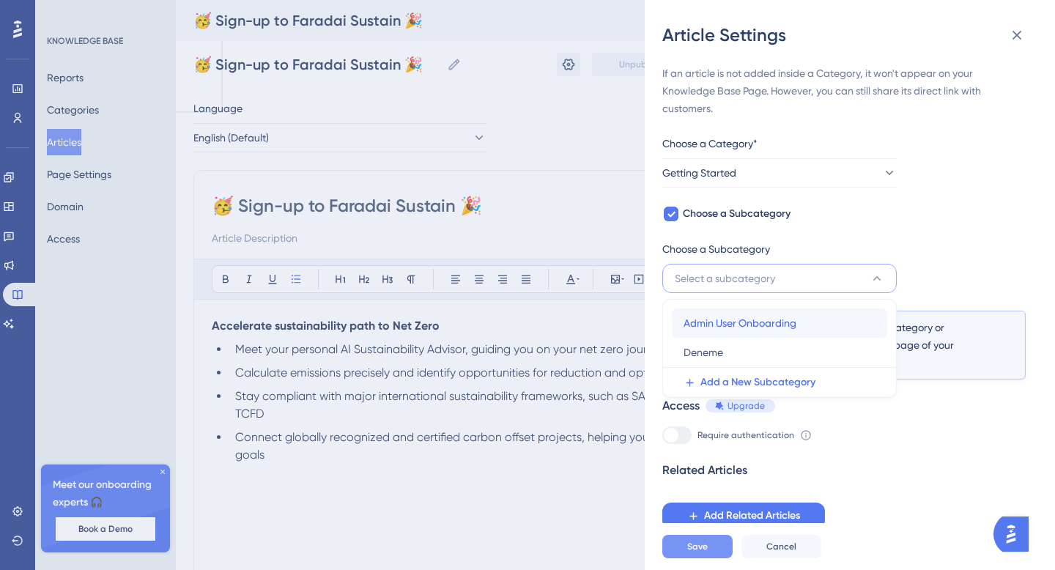
click at [733, 326] on span "Admin User Onboarding" at bounding box center [739, 323] width 113 height 18
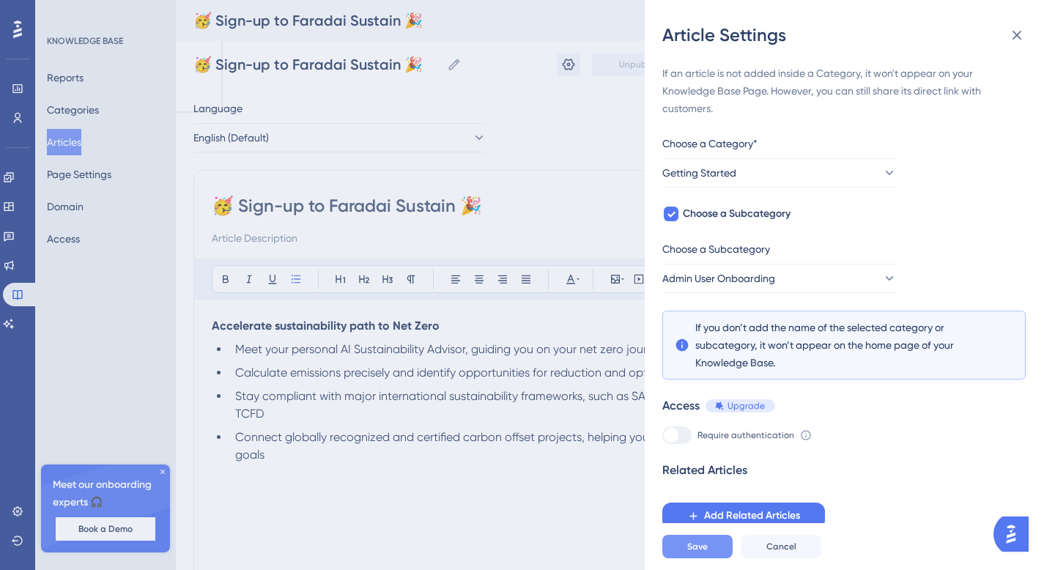
scroll to position [6, 0]
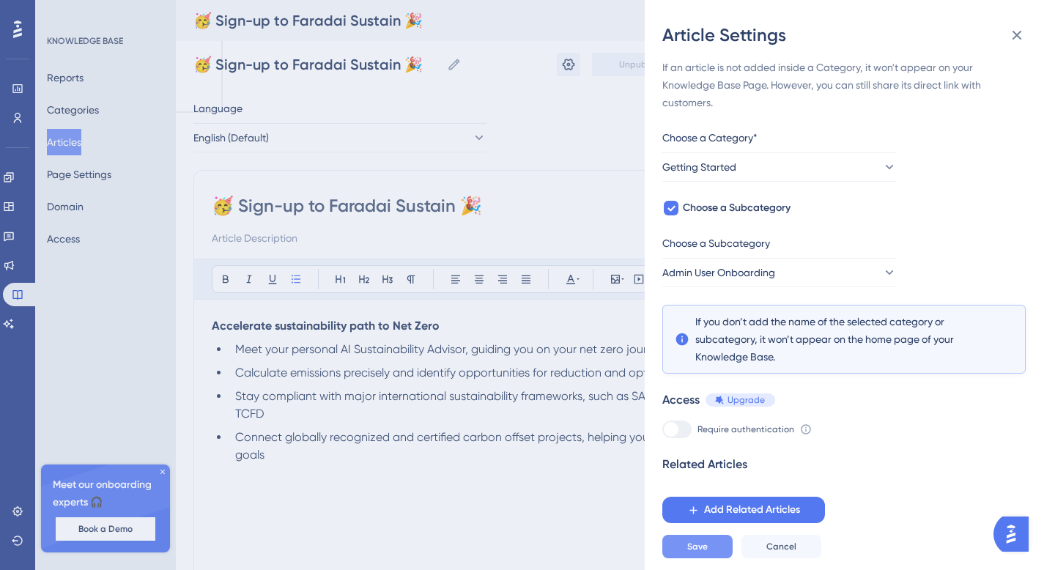
click at [688, 543] on span "Save" at bounding box center [697, 546] width 21 height 12
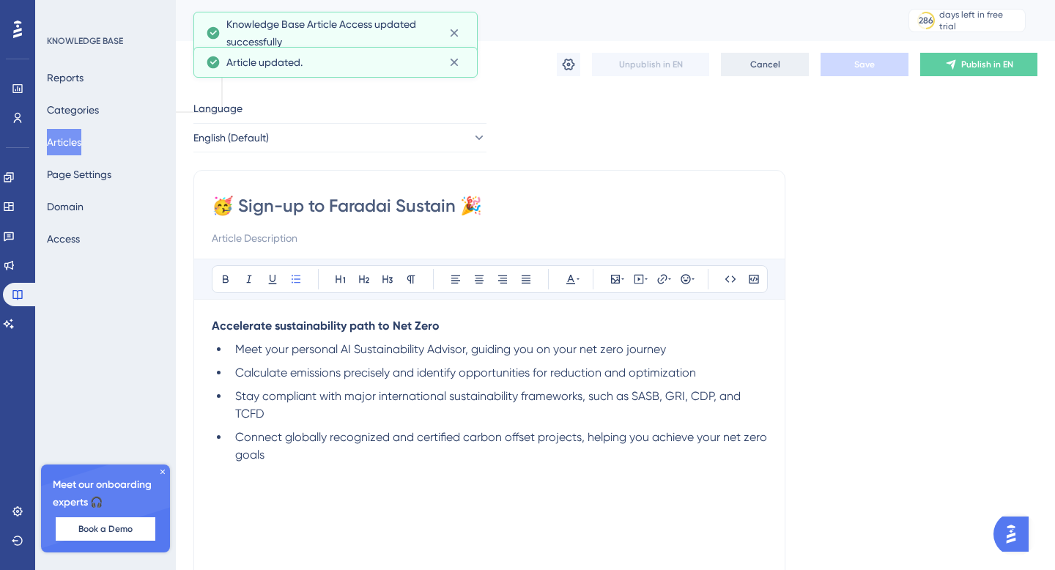
click at [757, 72] on button "Cancel" at bounding box center [765, 64] width 88 height 23
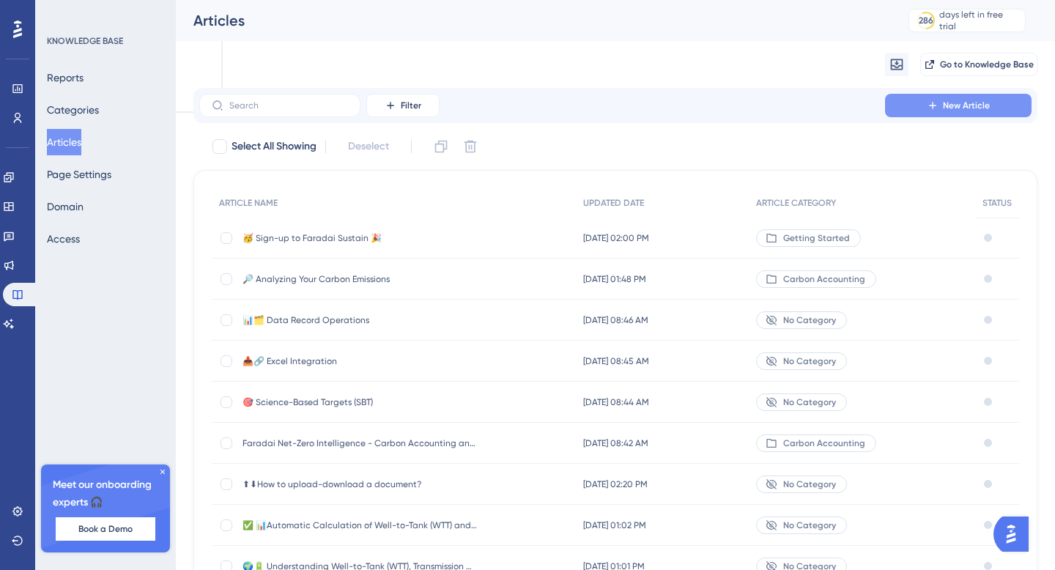
click at [921, 99] on button "New Article" at bounding box center [958, 105] width 146 height 23
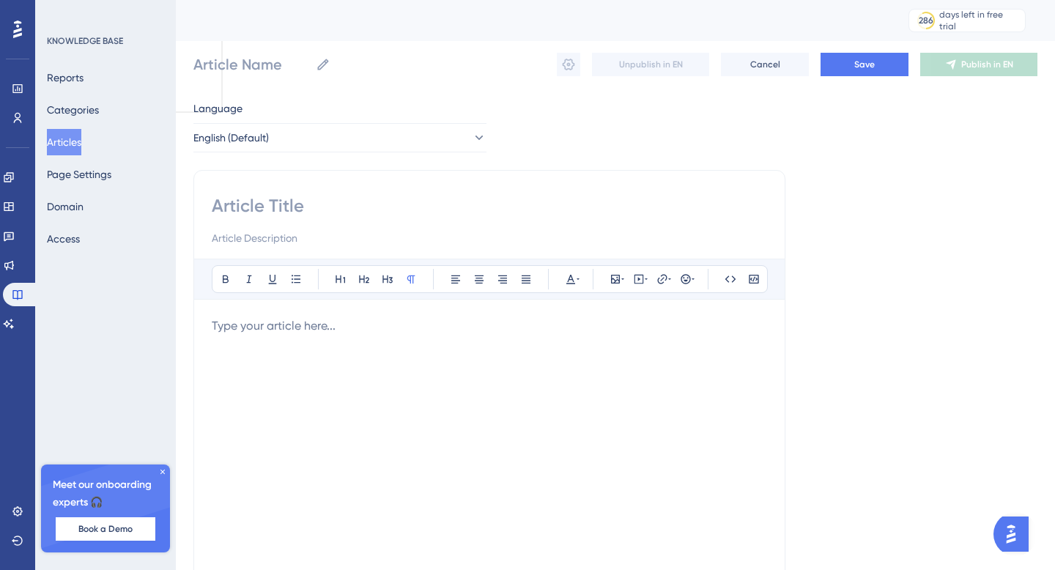
click at [297, 210] on input at bounding box center [489, 205] width 555 height 23
paste input "📬 👥 Inviting Users 👋 🙋‍♀️"
type input "📬 👥 Inviting Users 👋 🙋‍♀️"
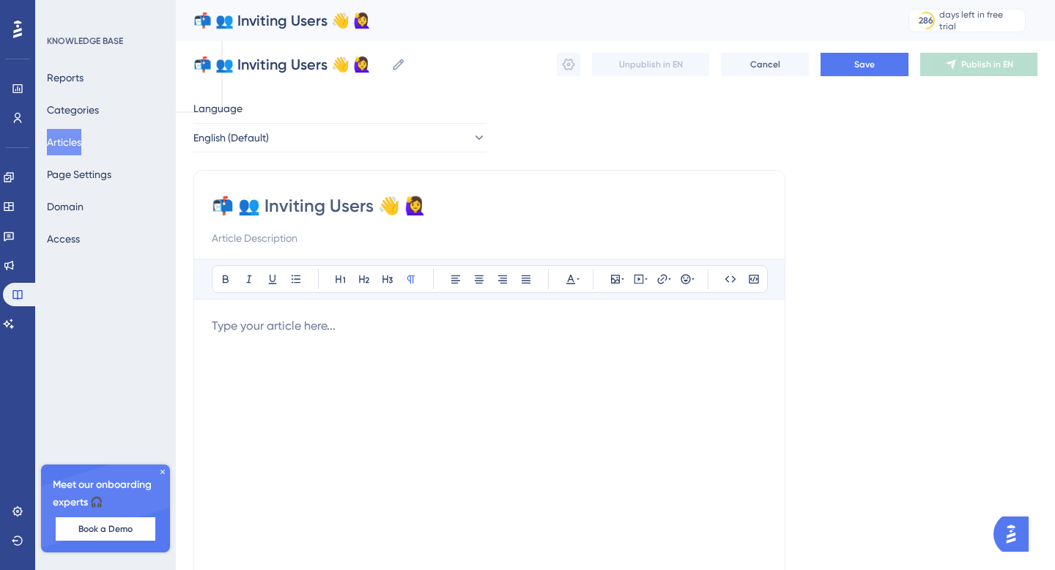
type input "📬 👥 Inviting Users 👋 🙋‍♀️"
click at [328, 352] on div at bounding box center [489, 478] width 555 height 322
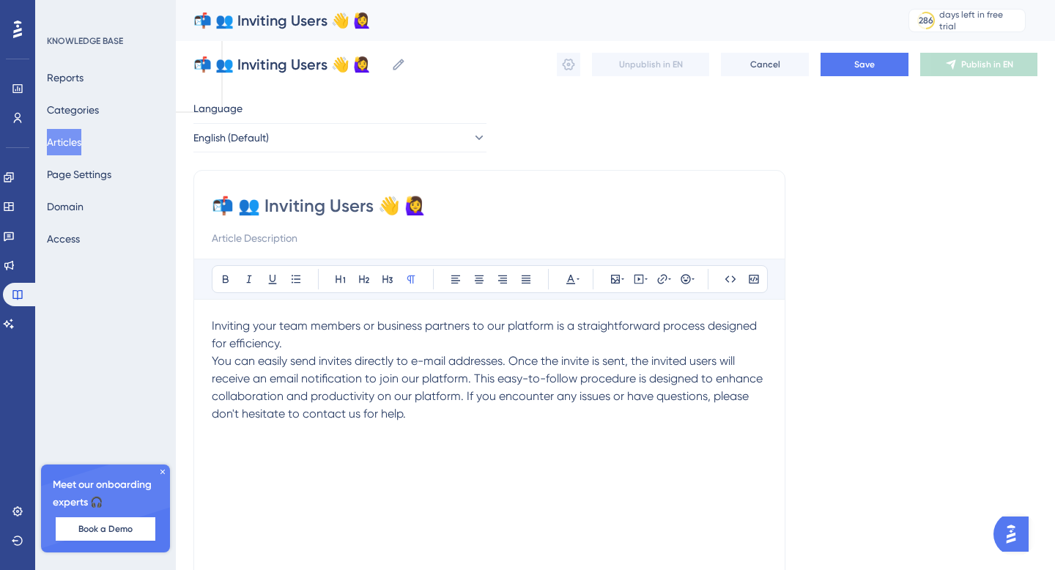
click at [406, 346] on p "Inviting your team members or business partners to our platform is a straightfo…" at bounding box center [489, 334] width 555 height 35
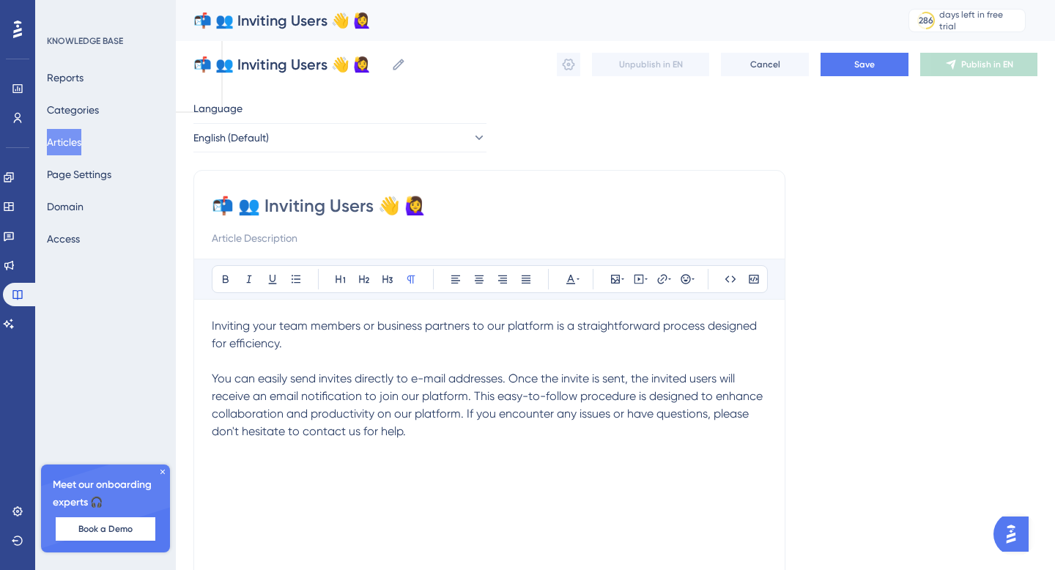
click at [599, 453] on div "Inviting your team members or business partners to our platform is a straightfo…" at bounding box center [489, 478] width 555 height 322
click at [644, 280] on icon at bounding box center [645, 279] width 3 height 12
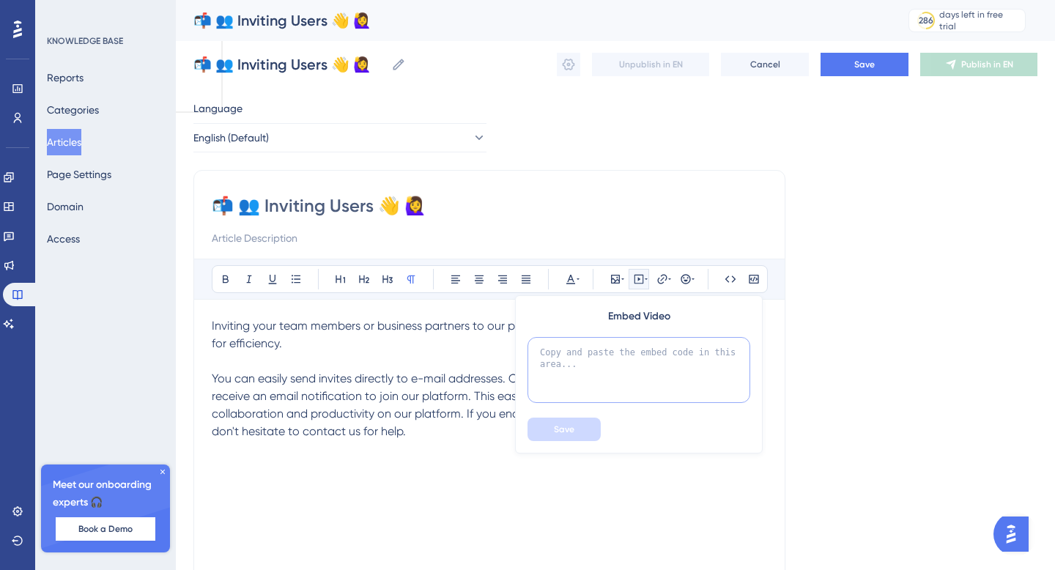
click at [602, 373] on textarea at bounding box center [638, 370] width 223 height 66
paste textarea "https://youtu.be/s9xH-wOZR1E"
type textarea "https://youtu.be/s9xH-wOZR1E"
click at [577, 424] on button "Save" at bounding box center [563, 428] width 73 height 23
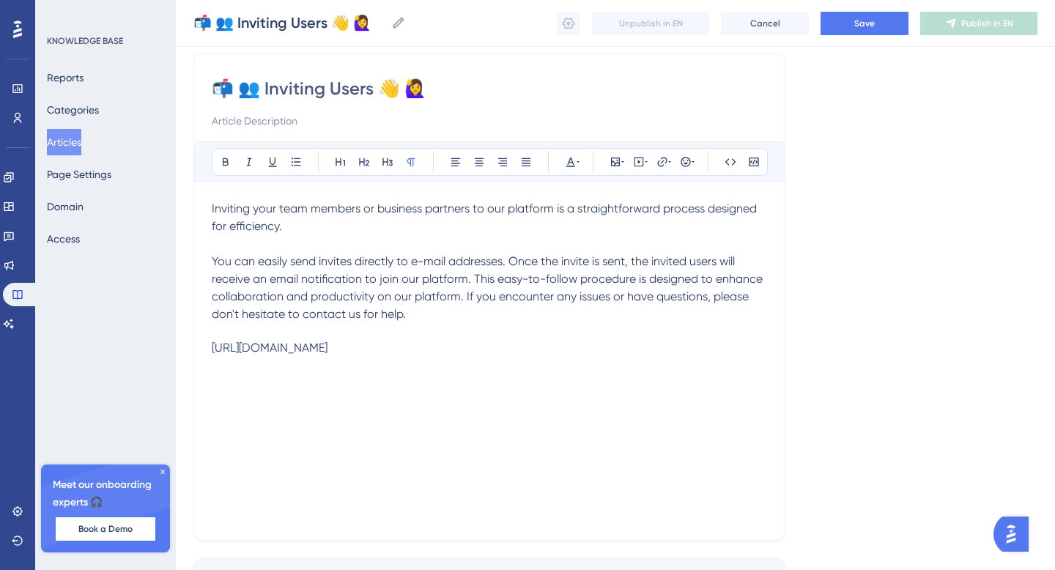
scroll to position [132, 0]
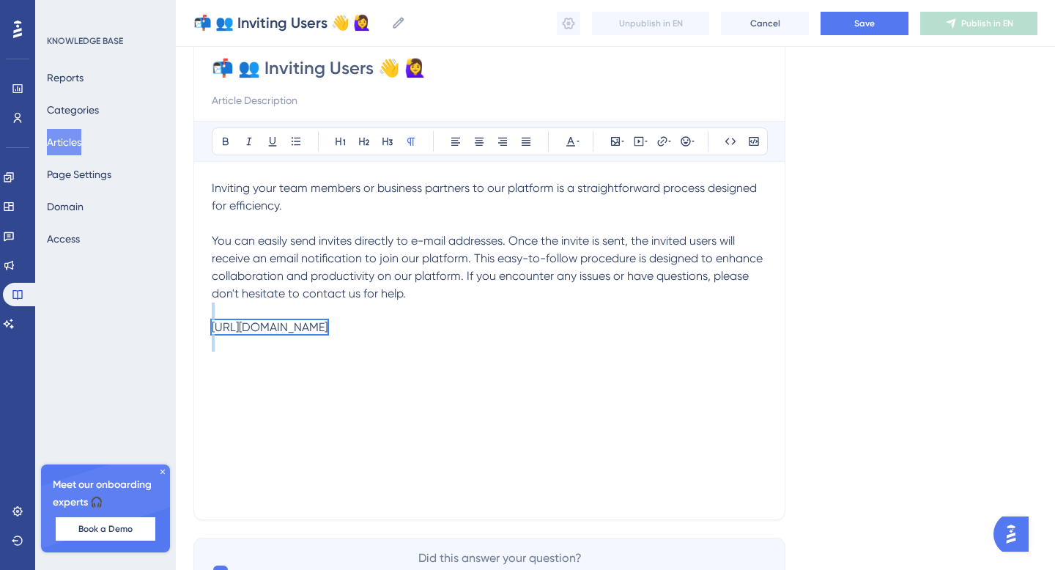
drag, startPoint x: 390, startPoint y: 333, endPoint x: 201, endPoint y: 317, distance: 189.6
click at [201, 317] on div "📬 👥 Inviting Users 👋 🙋‍♀️ Bold Italic Underline Bullet Point Heading 1 Heading …" at bounding box center [489, 276] width 592 height 488
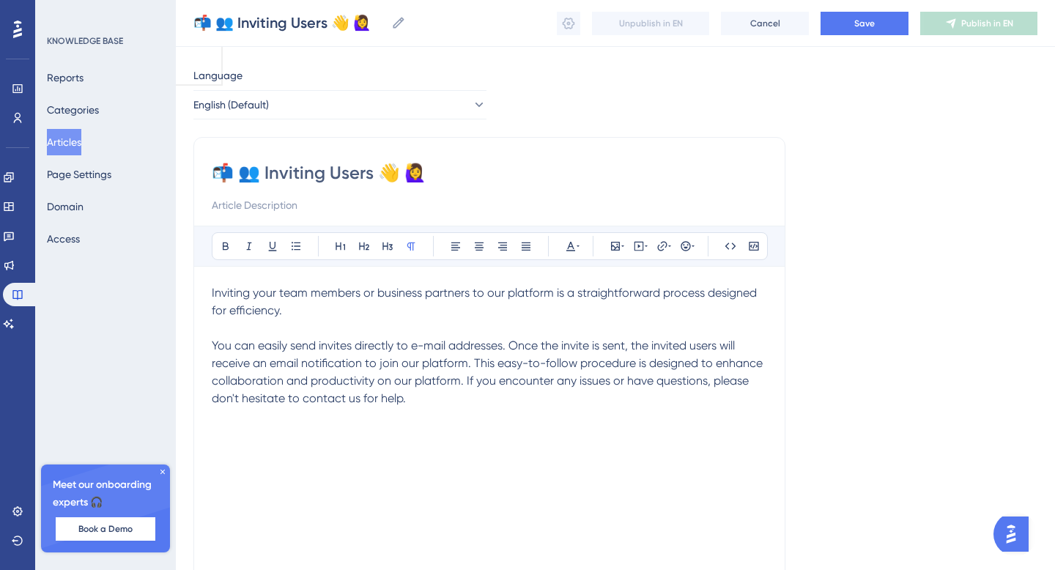
scroll to position [17, 0]
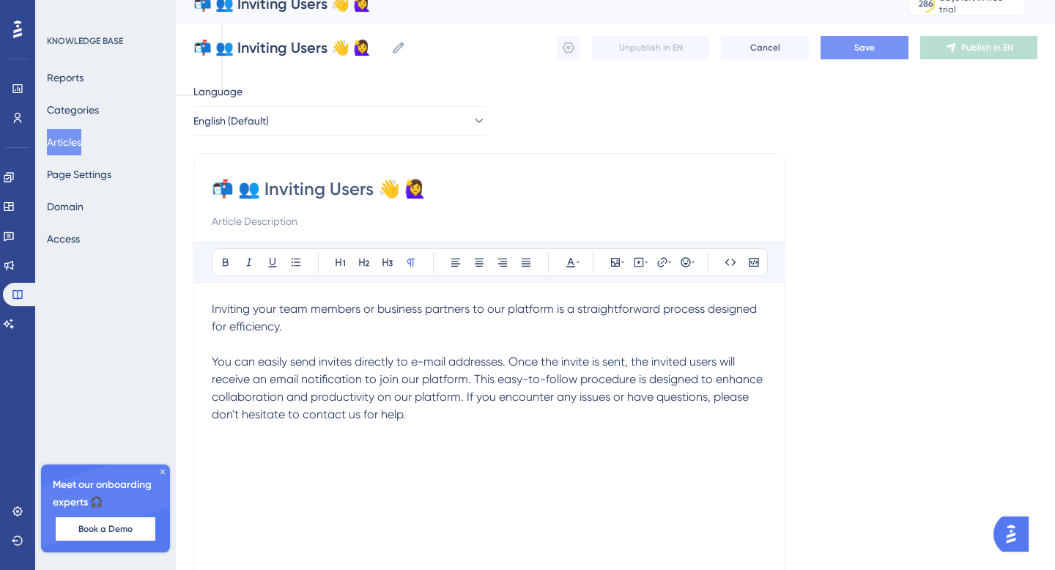
click at [867, 50] on span "Save" at bounding box center [864, 48] width 21 height 12
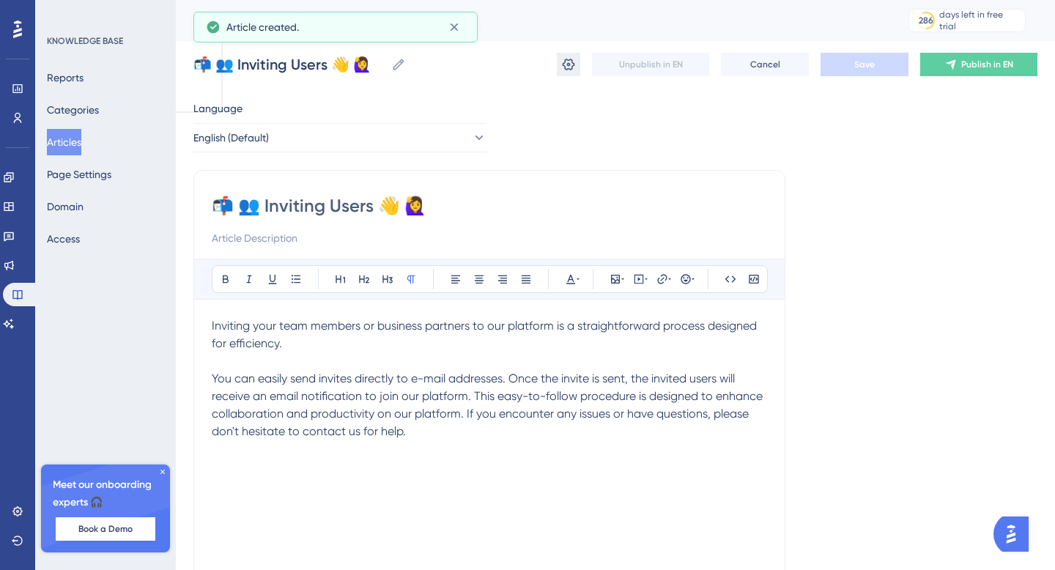
click at [572, 61] on icon at bounding box center [568, 64] width 15 height 15
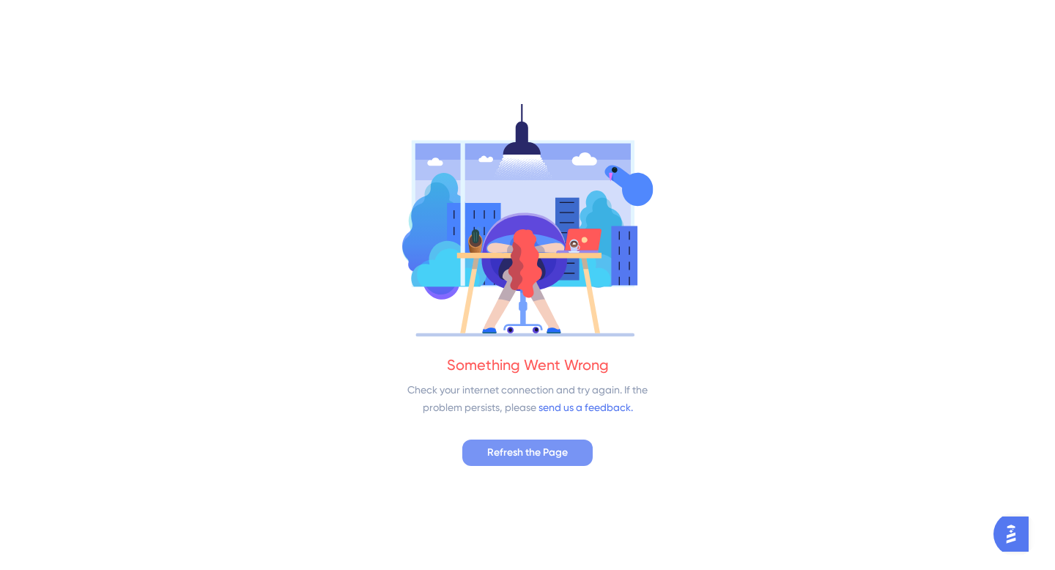
click at [551, 447] on span "Refresh the Page" at bounding box center [527, 453] width 81 height 18
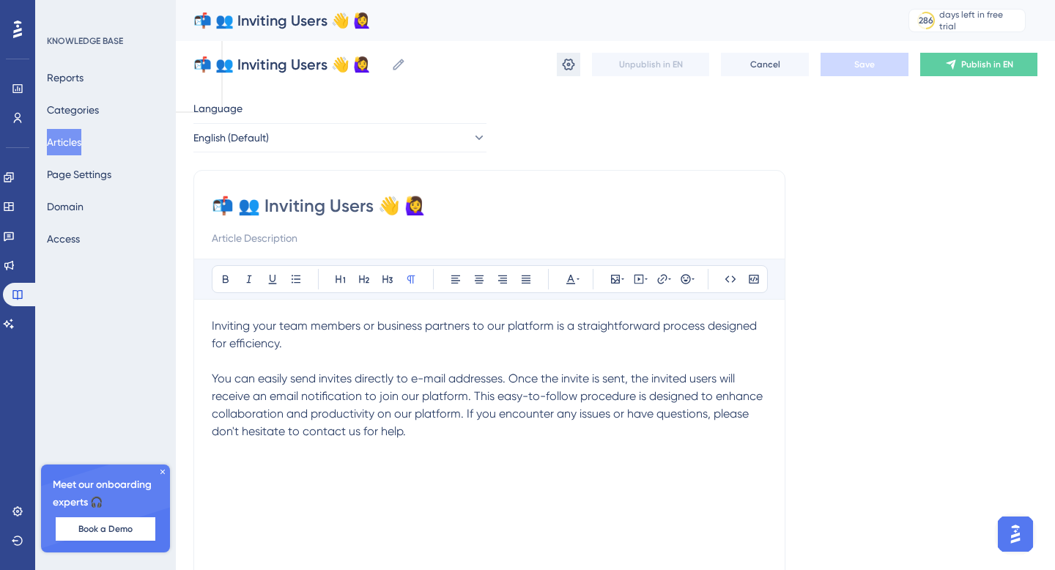
click at [564, 62] on icon at bounding box center [568, 65] width 12 height 12
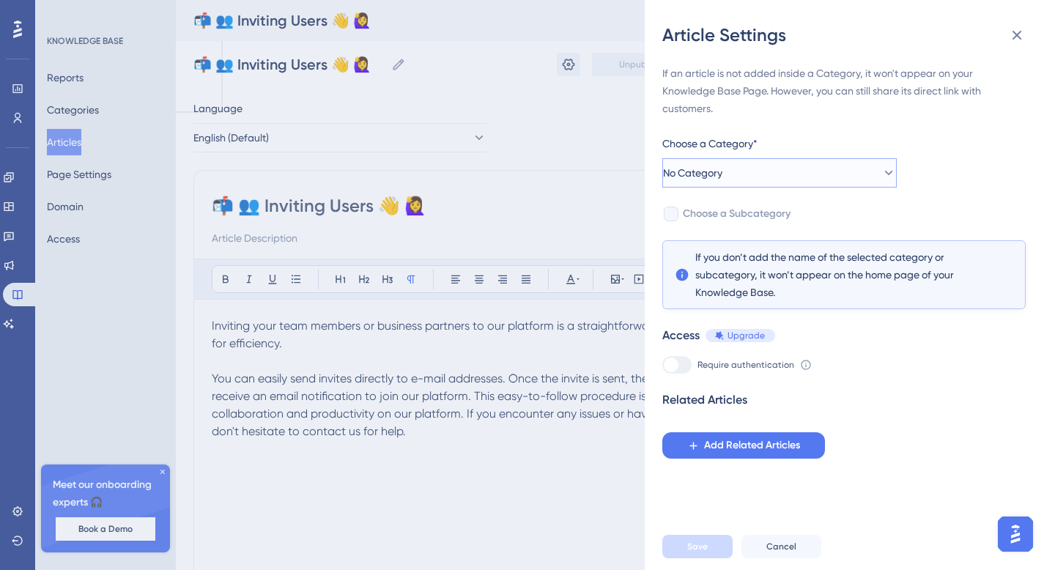
click at [813, 167] on button "No Category" at bounding box center [779, 172] width 234 height 29
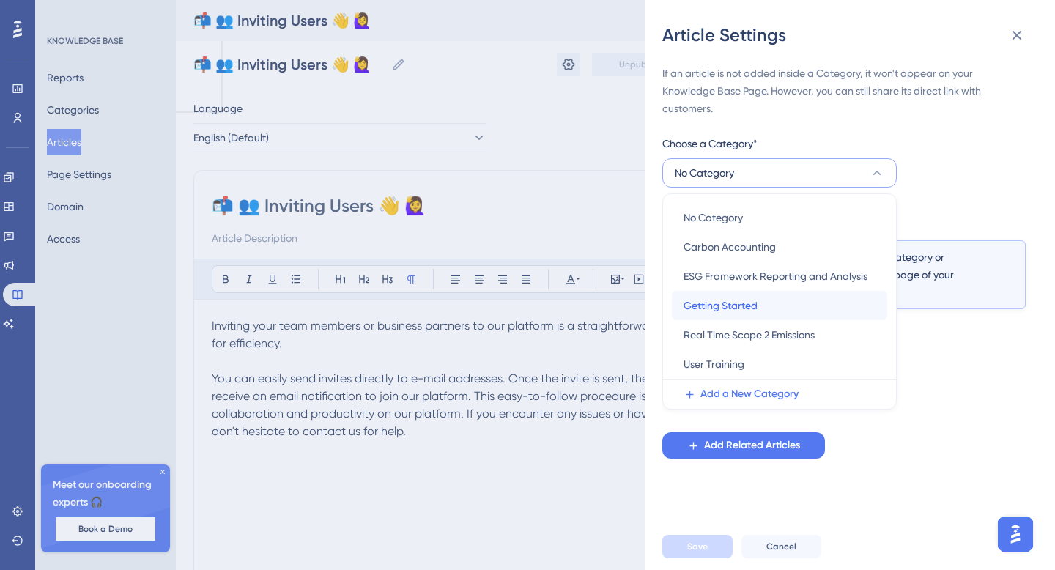
click at [745, 308] on span "Getting Started" at bounding box center [720, 306] width 74 height 18
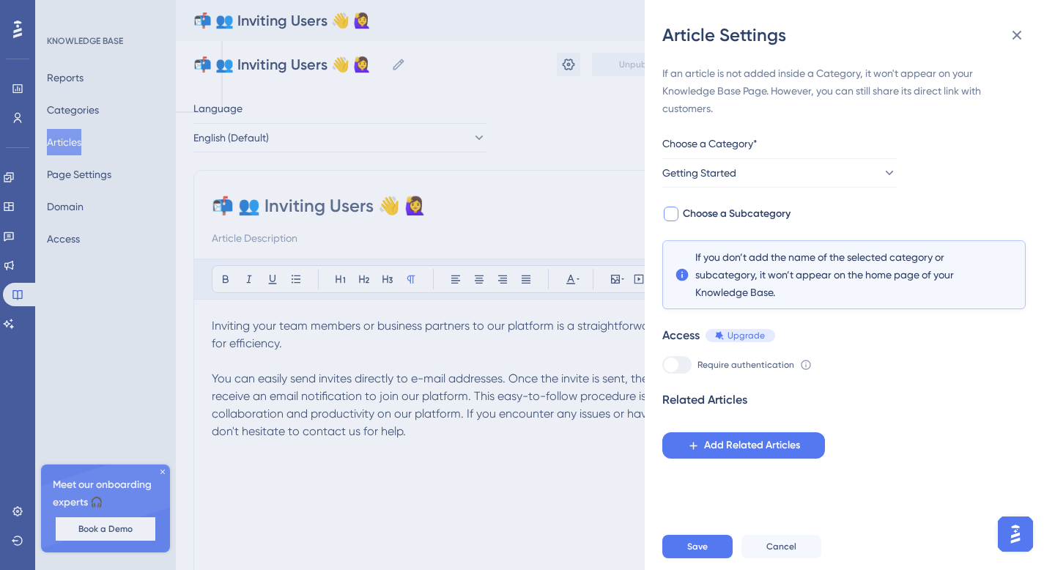
click at [680, 214] on label "Choose a Subcategory" at bounding box center [726, 214] width 128 height 18
checkbox input "true"
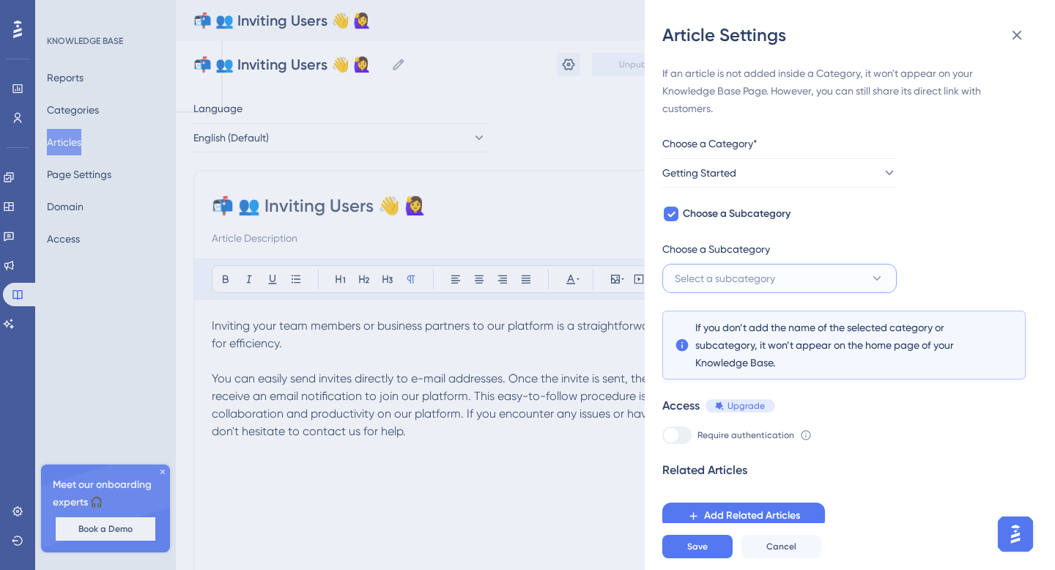
click at [752, 272] on span "Select a subcategory" at bounding box center [724, 278] width 100 height 18
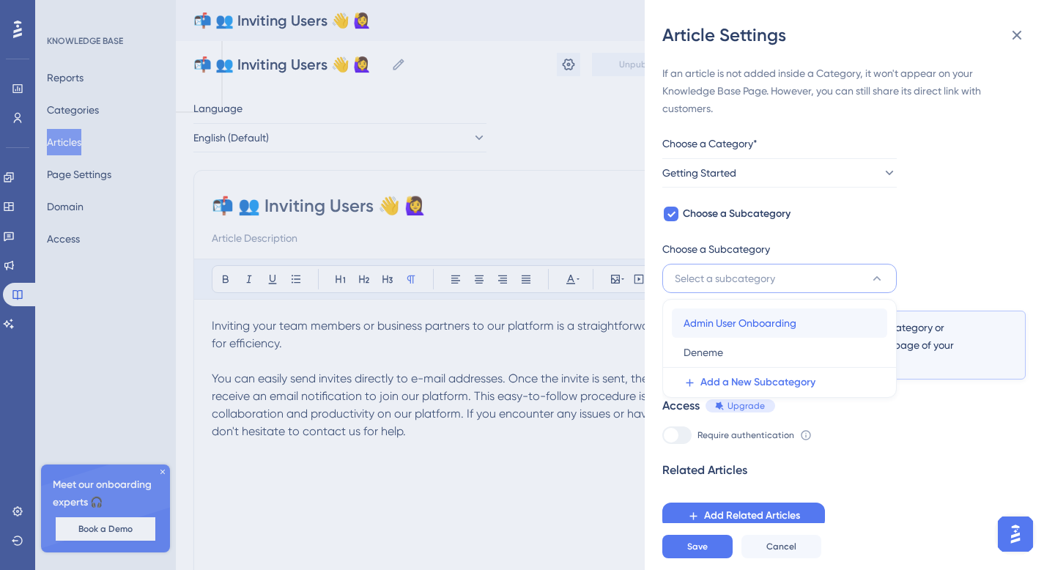
click at [740, 319] on span "Admin User Onboarding" at bounding box center [739, 323] width 113 height 18
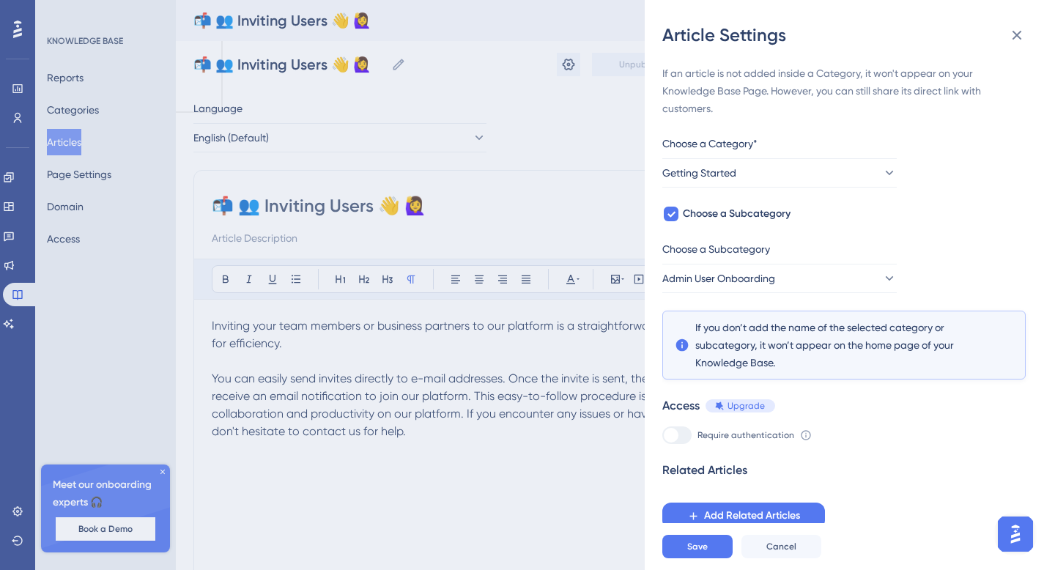
scroll to position [6, 0]
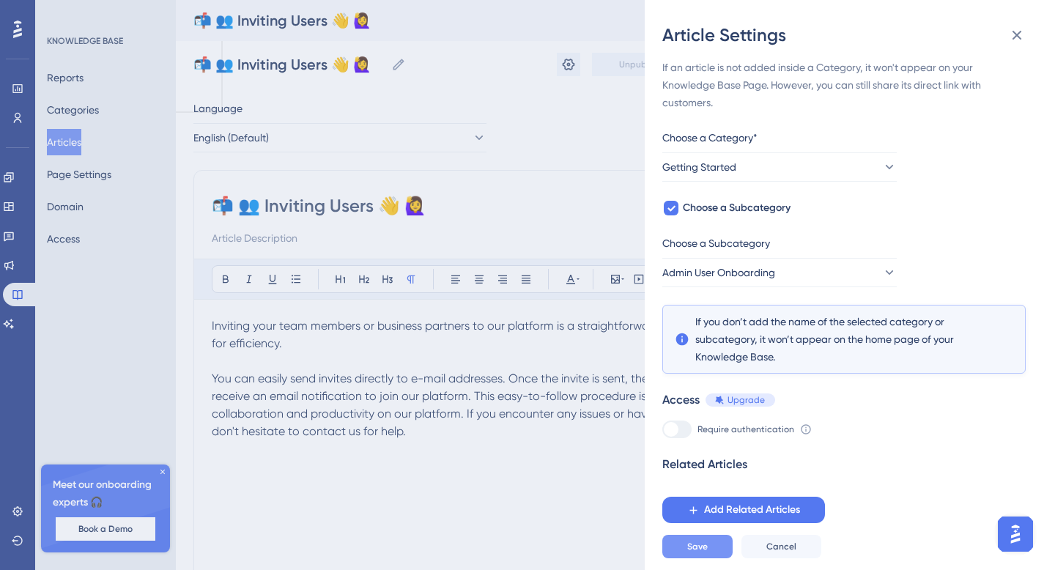
click at [699, 557] on button "Save" at bounding box center [697, 546] width 70 height 23
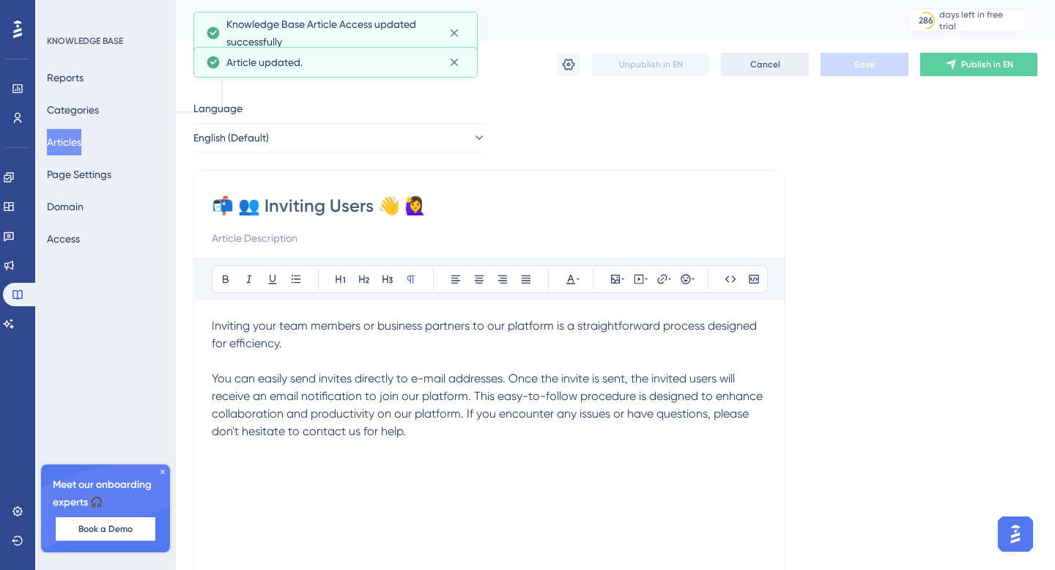
click at [753, 63] on span "Cancel" at bounding box center [765, 65] width 30 height 12
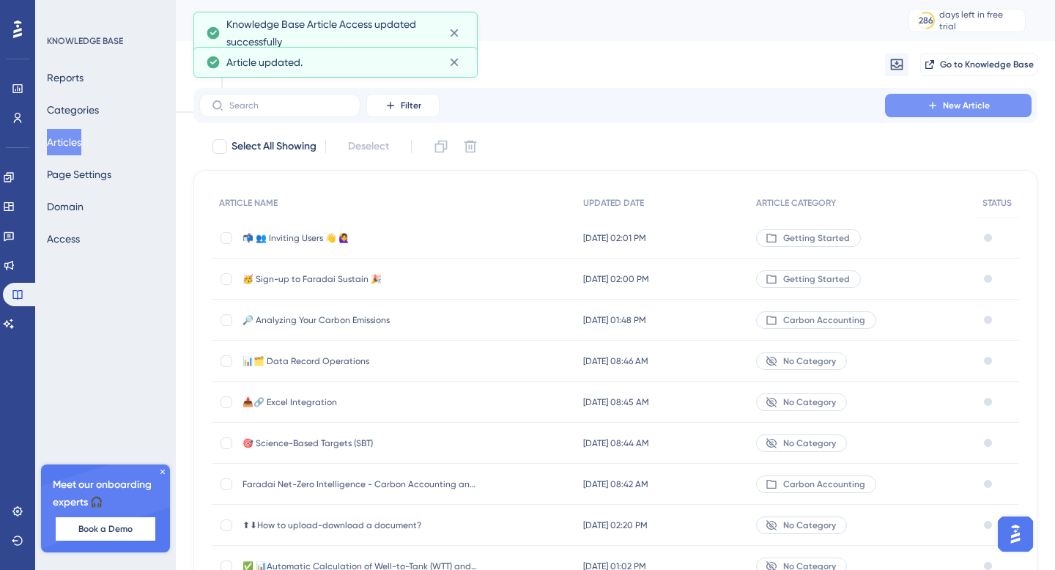
click at [939, 104] on button "New Article" at bounding box center [958, 105] width 146 height 23
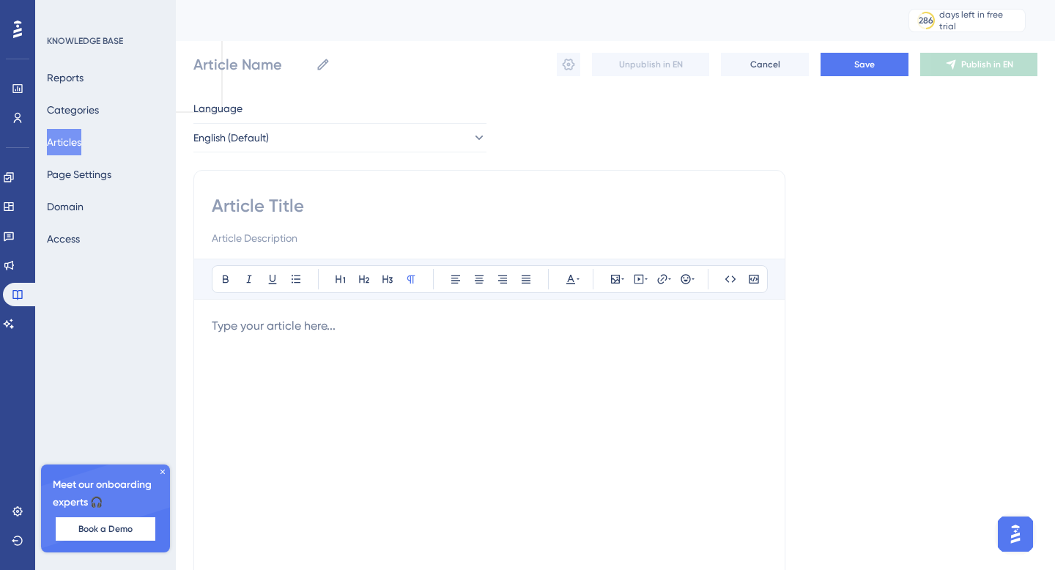
click at [310, 214] on input at bounding box center [489, 205] width 555 height 23
paste input "📍📊 Explore the Platform with Sample Data"
type input "📍📊 Explore the Platform with Sample Data"
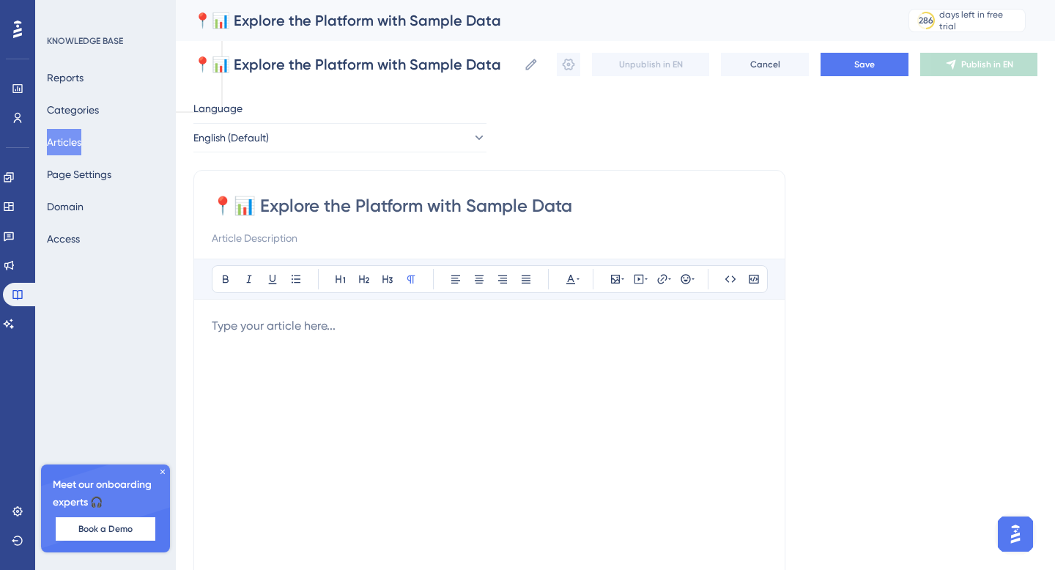
type input "📍📊 Explore the Platform with Sample Data"
click at [303, 324] on p at bounding box center [489, 326] width 555 height 18
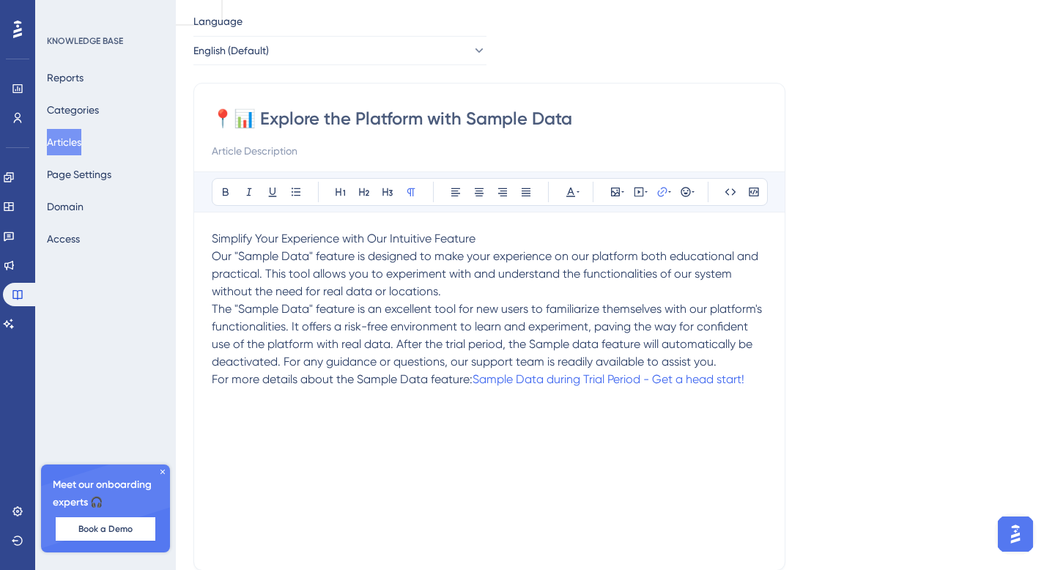
scroll to position [141, 0]
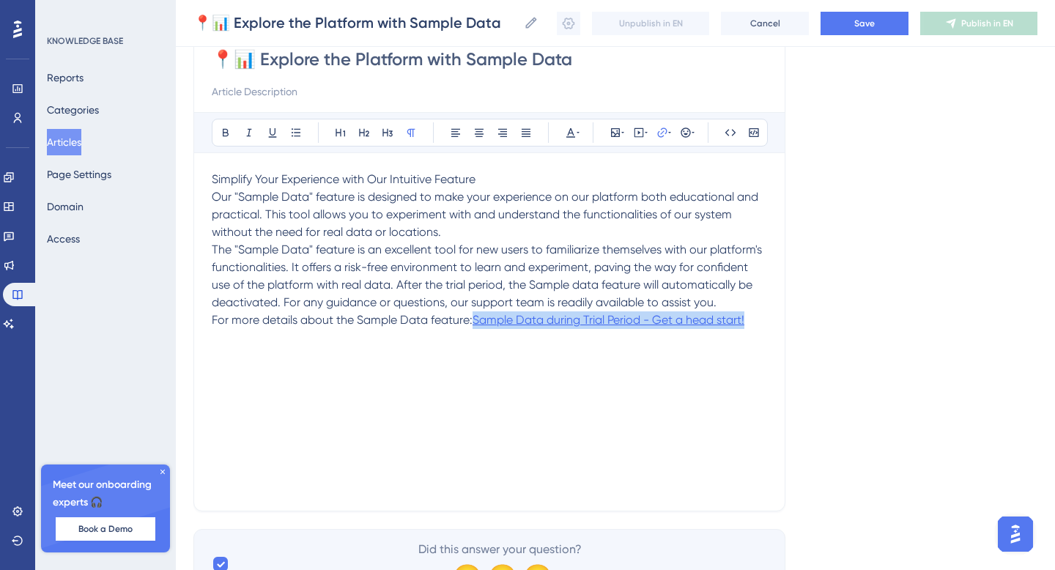
drag, startPoint x: 754, startPoint y: 316, endPoint x: 476, endPoint y: 318, distance: 277.6
click at [476, 318] on p "For more details about the Sample Data feature: Sample Data during Trial Period…" at bounding box center [489, 320] width 555 height 18
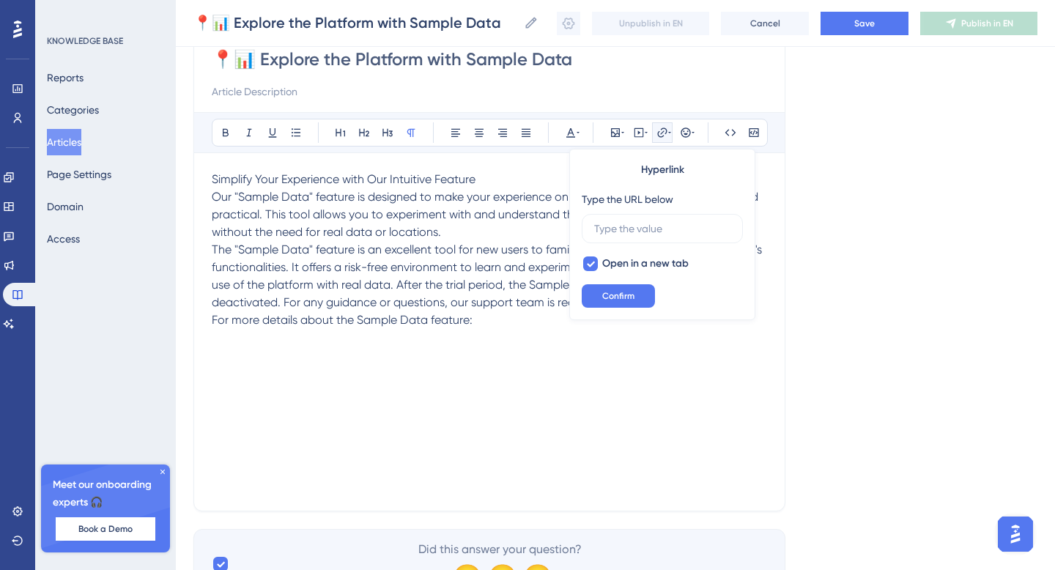
scroll to position [0, 0]
click at [516, 323] on p "For more details about the Sample Data feature:" at bounding box center [489, 320] width 555 height 18
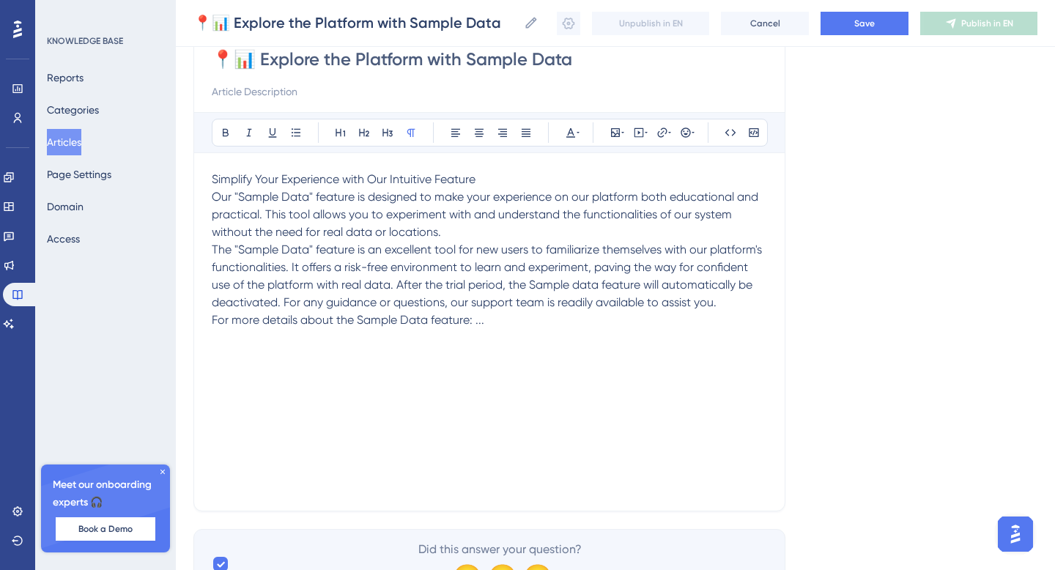
click at [497, 177] on p "Simplify Your Experience with Our Intuitive Feature" at bounding box center [489, 180] width 555 height 18
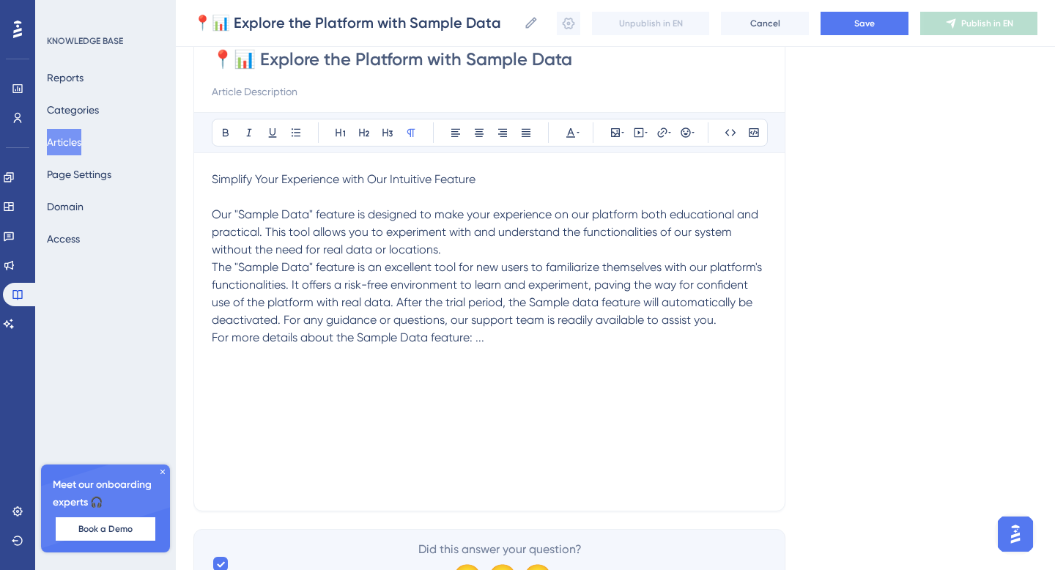
click at [465, 245] on p "Our "Sample Data" feature is designed to make your experience on our platform b…" at bounding box center [489, 232] width 555 height 53
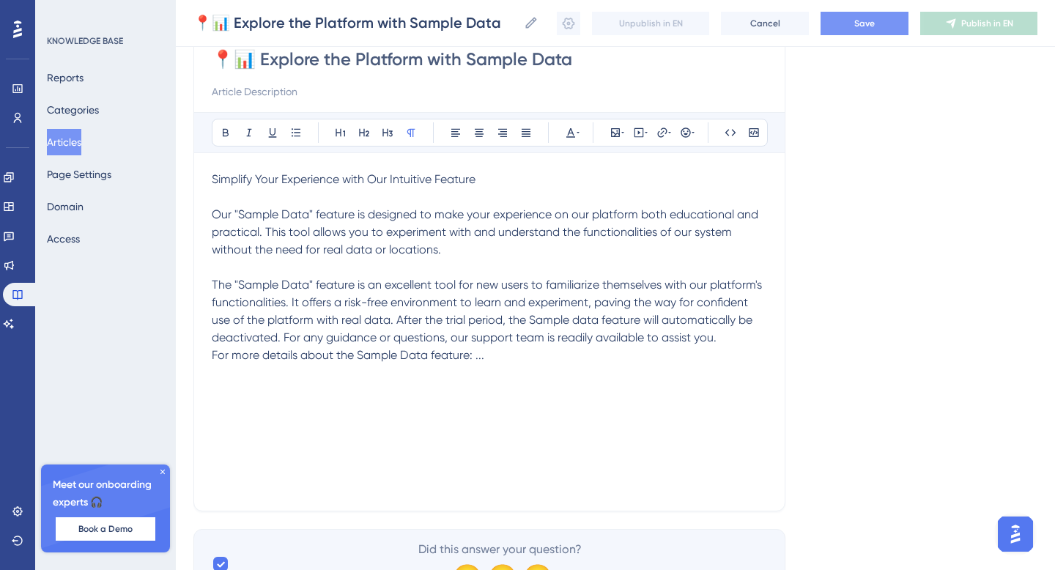
click at [866, 29] on button "Save" at bounding box center [864, 23] width 88 height 23
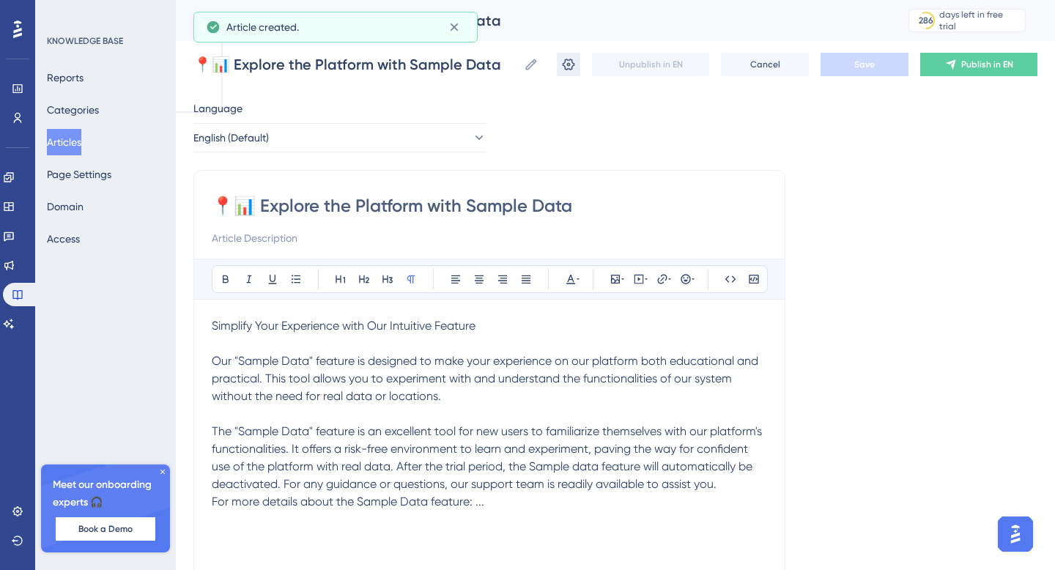
click at [569, 72] on button at bounding box center [568, 64] width 23 height 23
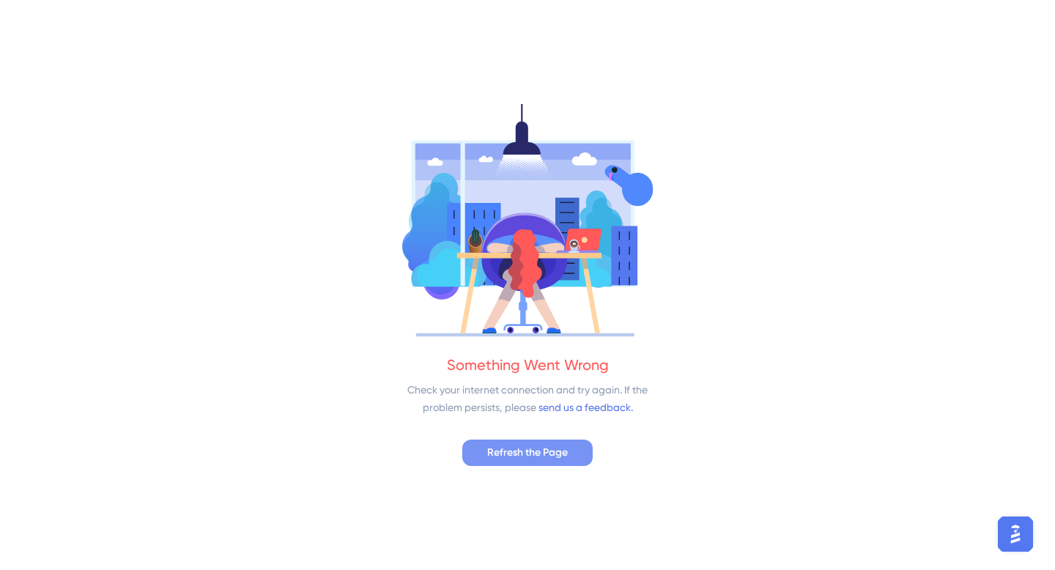
click at [543, 447] on span "Refresh the Page" at bounding box center [527, 453] width 81 height 18
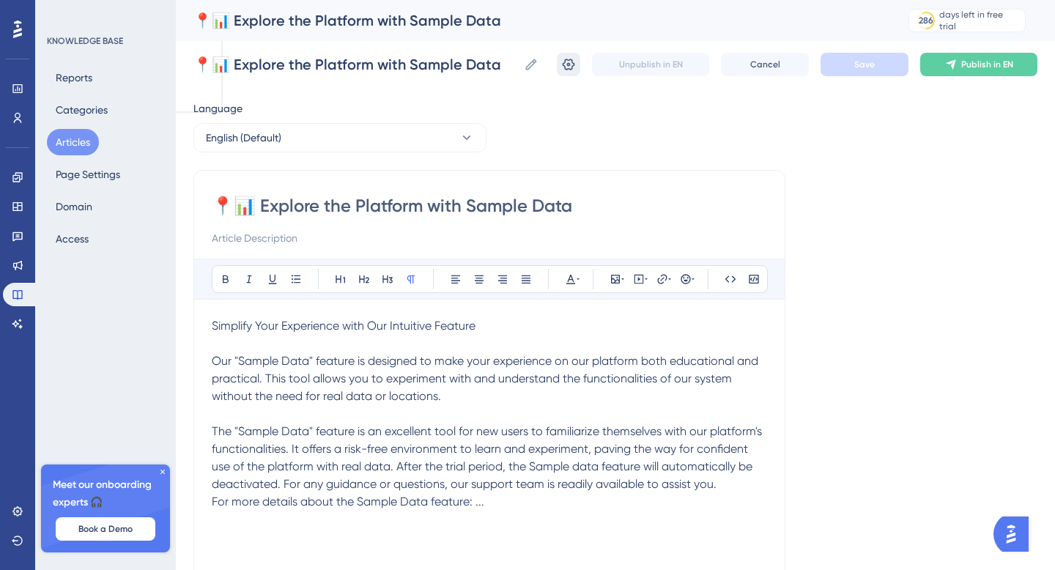
click at [561, 64] on icon at bounding box center [568, 64] width 15 height 15
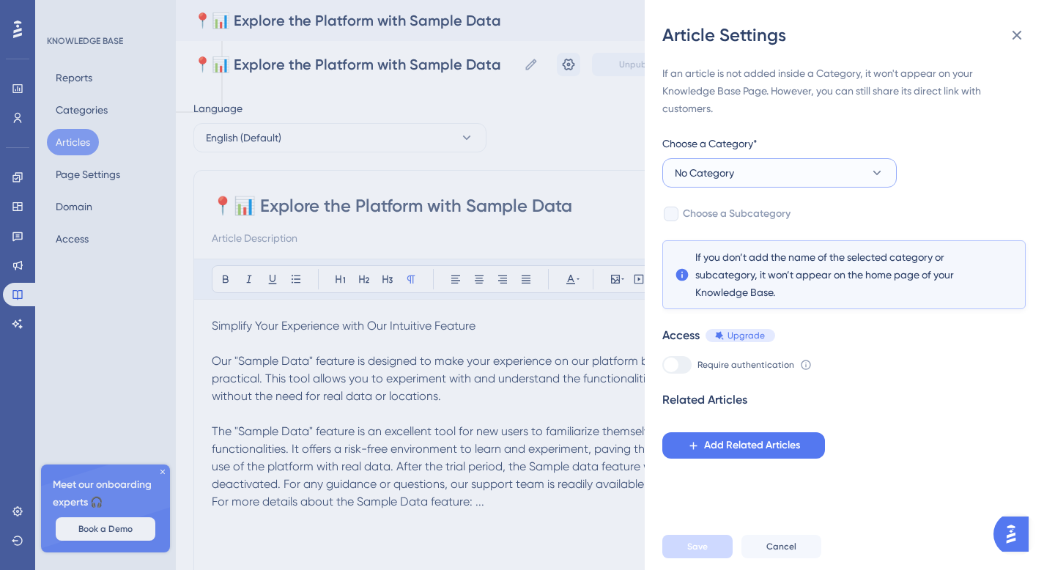
click at [741, 176] on button "No Category" at bounding box center [779, 172] width 234 height 29
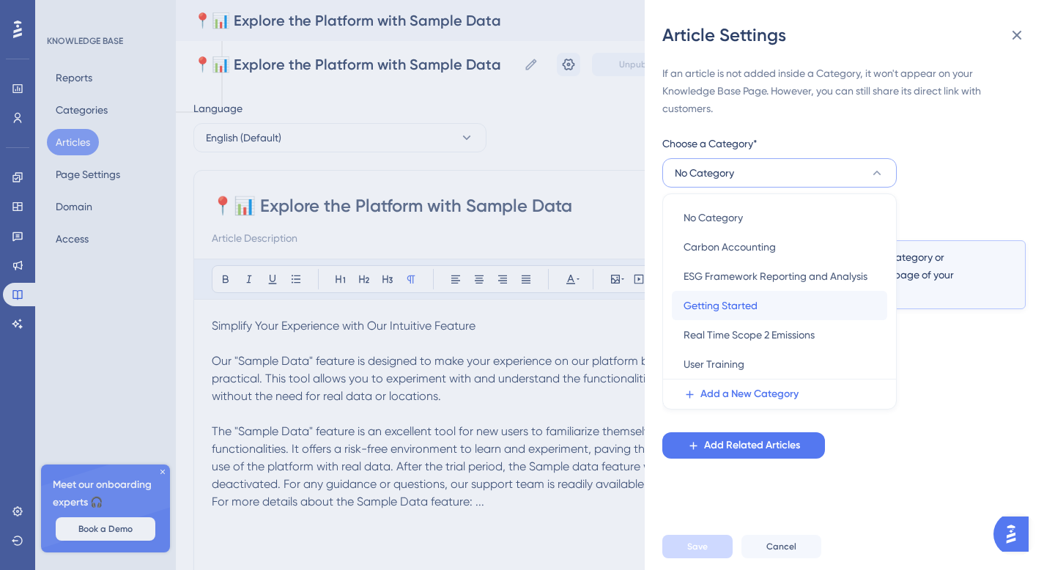
click at [739, 297] on span "Getting Started" at bounding box center [720, 306] width 74 height 18
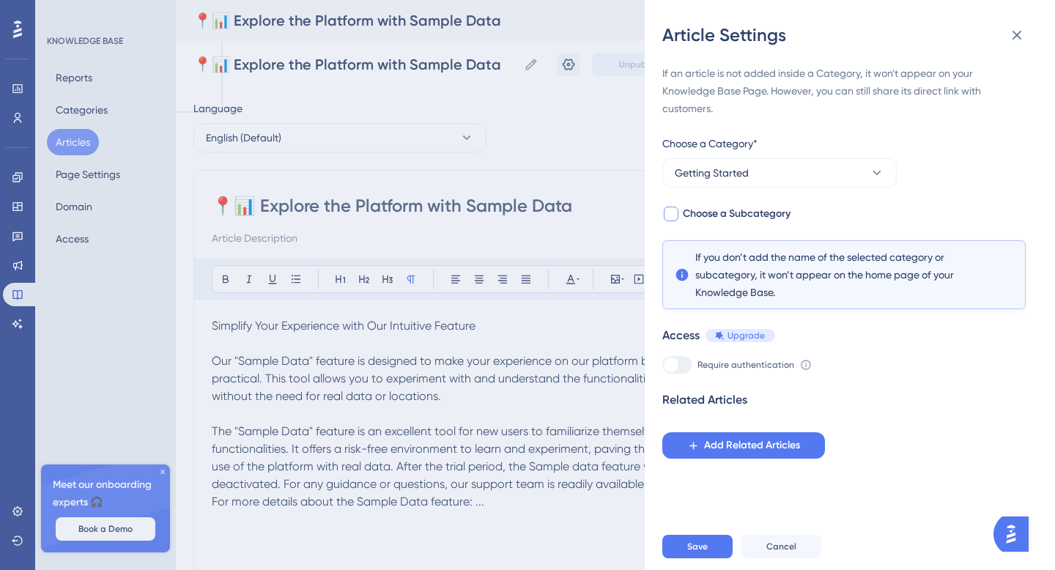
click at [699, 213] on span "Choose a Subcategory" at bounding box center [737, 214] width 108 height 18
checkbox input "true"
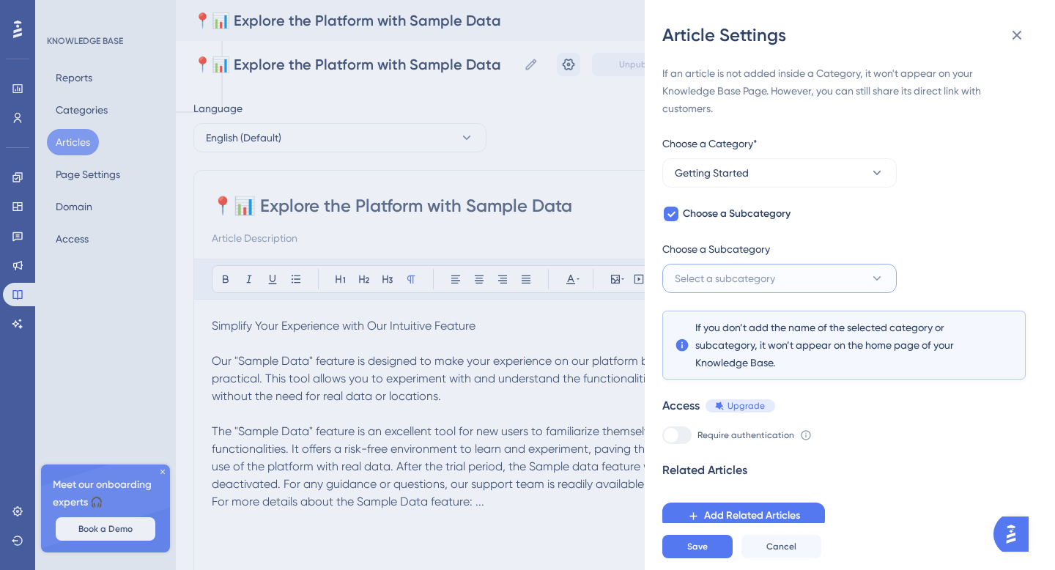
click at [745, 279] on span "Select a subcategory" at bounding box center [724, 278] width 100 height 18
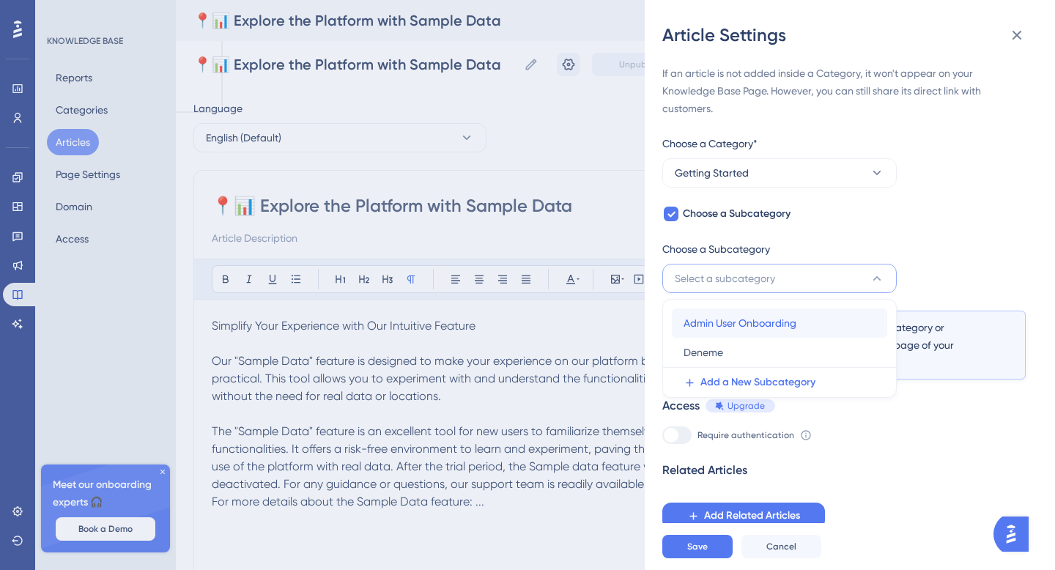
click at [750, 324] on span "Admin User Onboarding" at bounding box center [739, 323] width 113 height 18
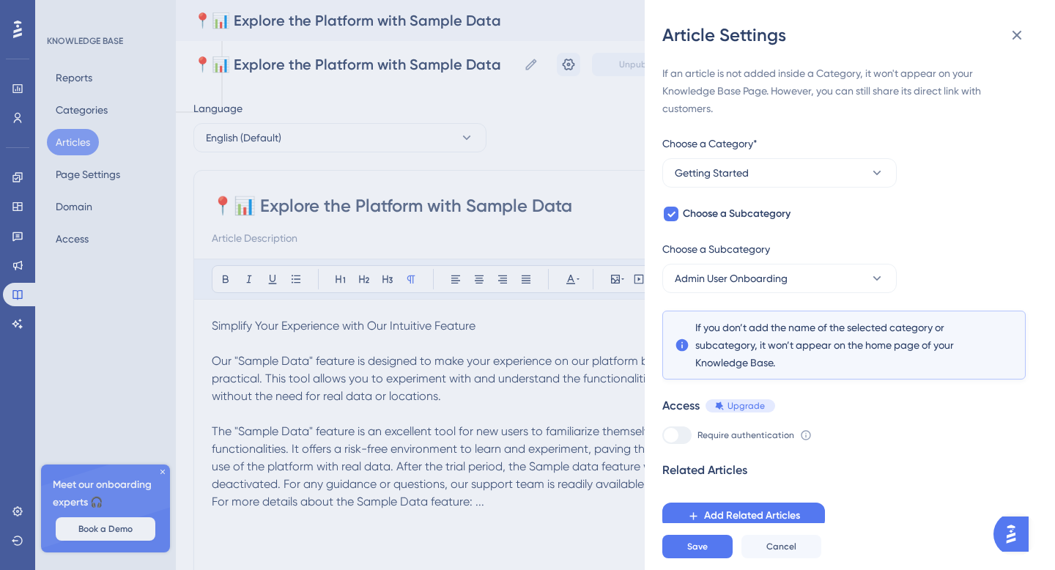
scroll to position [6, 0]
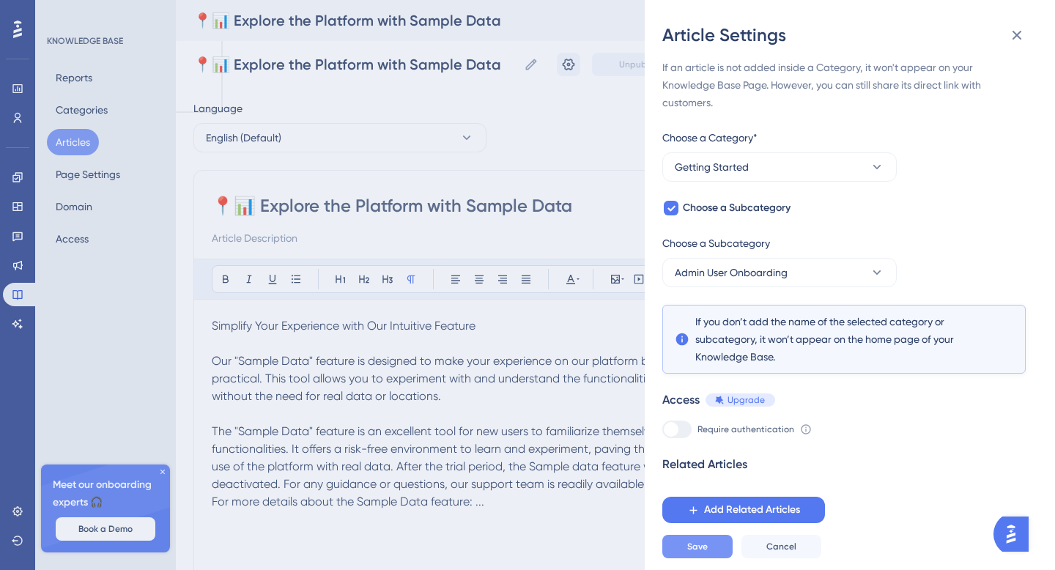
click at [707, 548] on span "Save" at bounding box center [697, 546] width 21 height 12
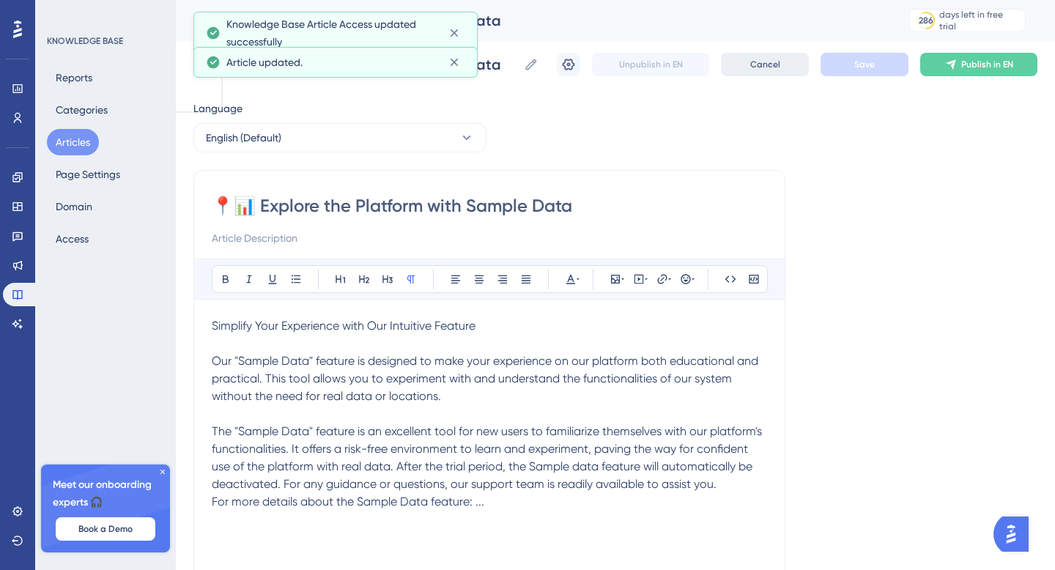
click at [754, 59] on span "Cancel" at bounding box center [765, 65] width 30 height 12
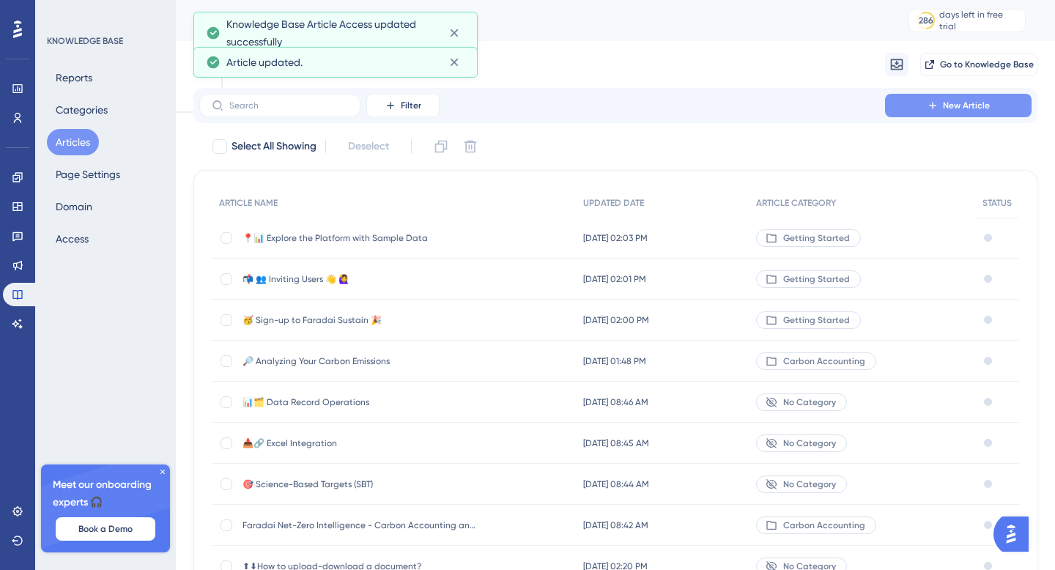
click at [922, 94] on button "New Article" at bounding box center [958, 105] width 146 height 23
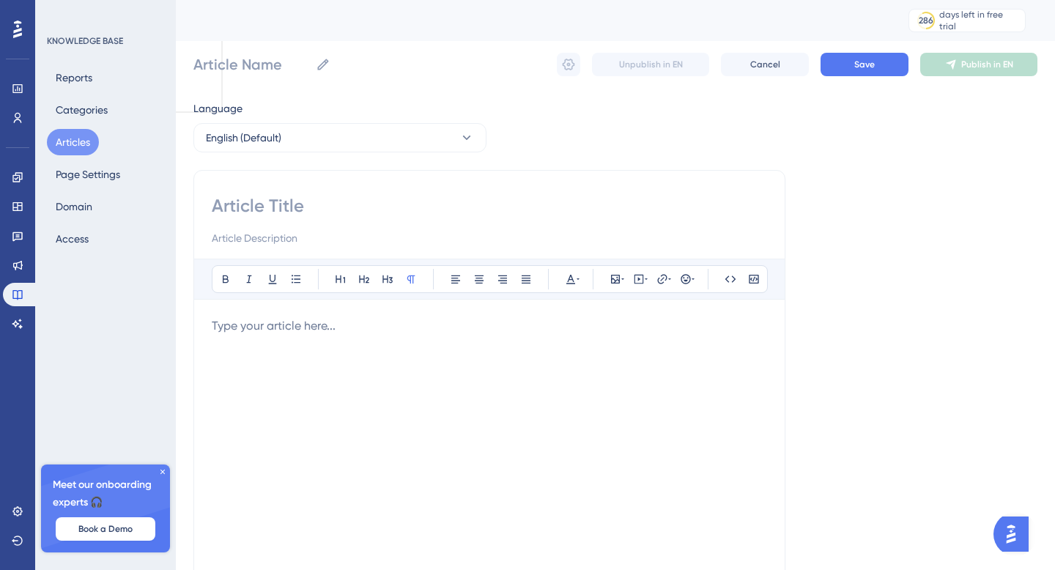
click at [66, 149] on button "Articles" at bounding box center [73, 142] width 52 height 26
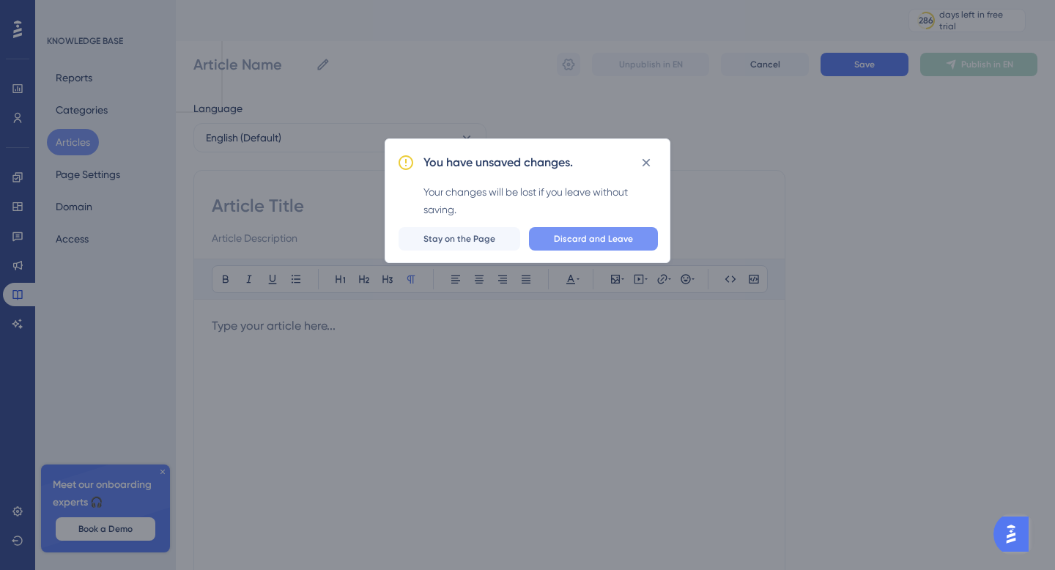
click at [551, 242] on button "Discard and Leave" at bounding box center [593, 238] width 129 height 23
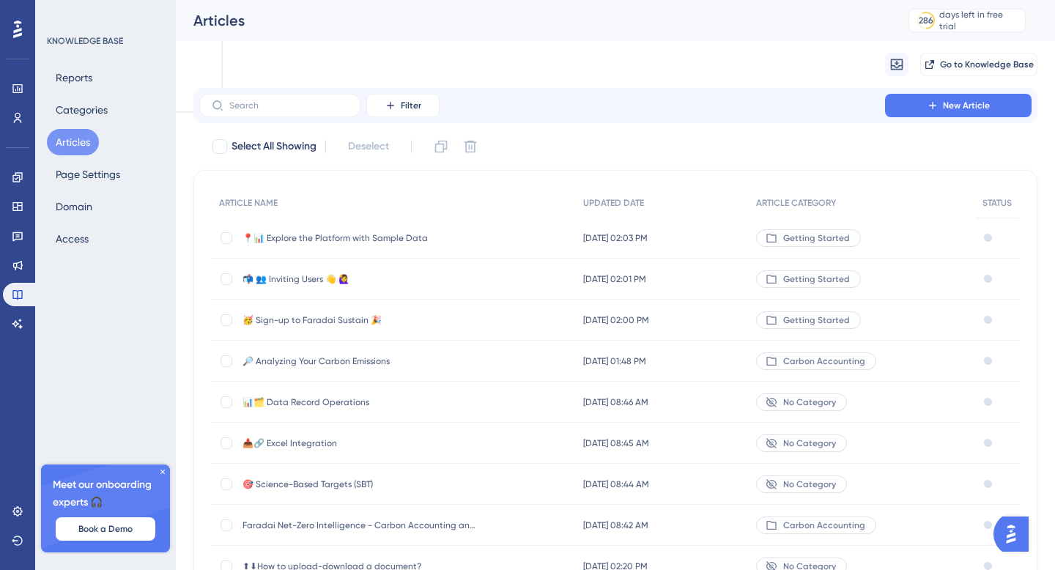
click at [355, 232] on span "📍📊 Explore the Platform with Sample Data" at bounding box center [359, 238] width 234 height 12
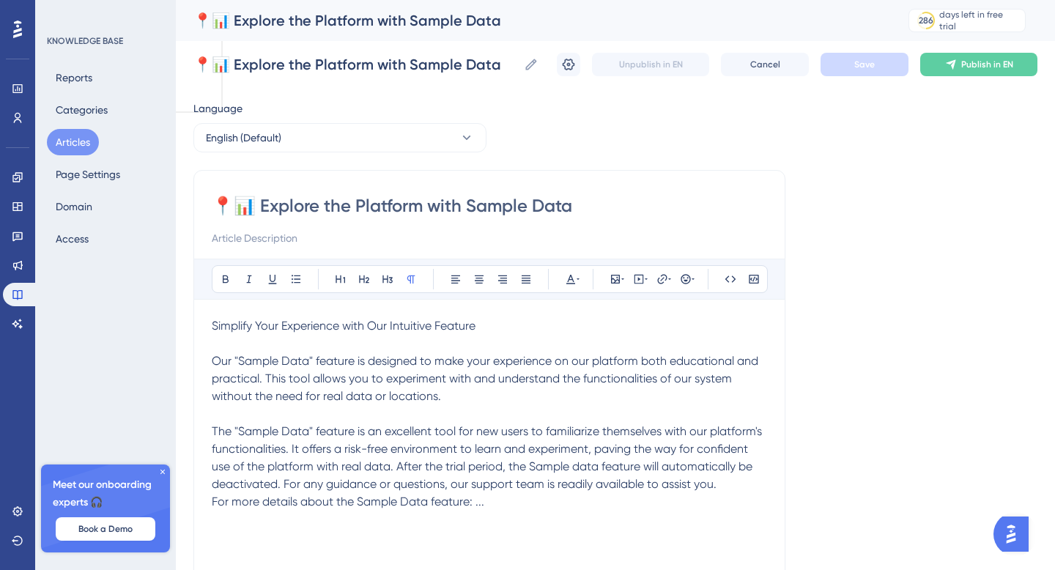
click at [94, 141] on button "Articles" at bounding box center [73, 142] width 52 height 26
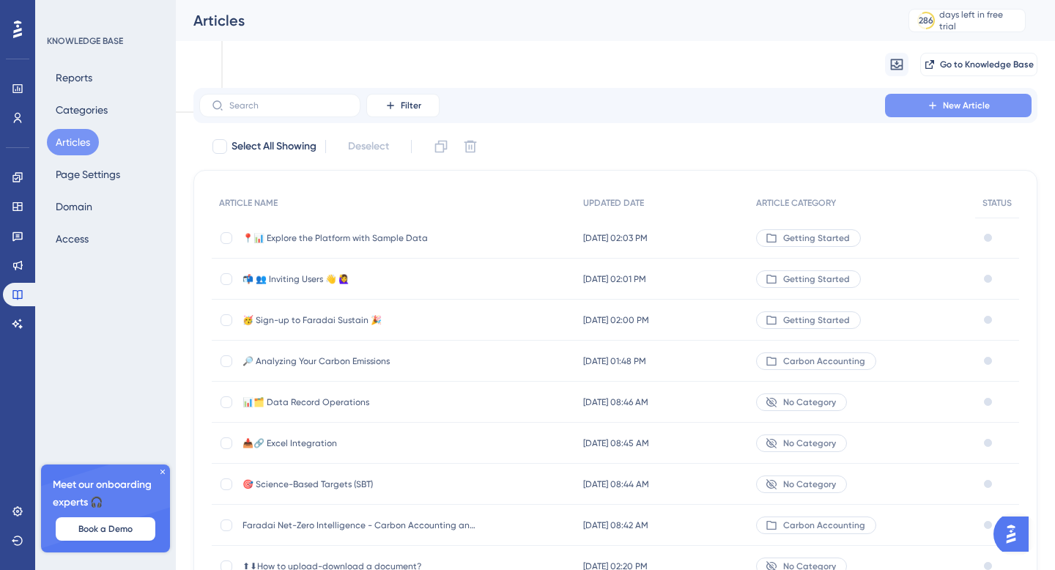
click at [928, 108] on icon at bounding box center [932, 106] width 12 height 12
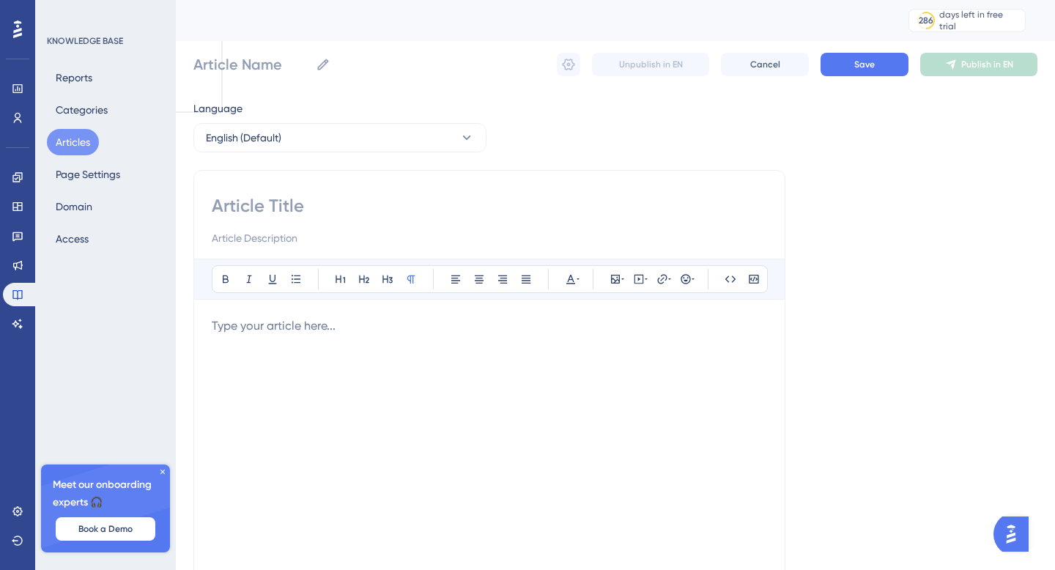
click at [314, 215] on input at bounding box center [489, 205] width 555 height 23
paste input "📍Creating a Location"
type input "📍Creating a Location"
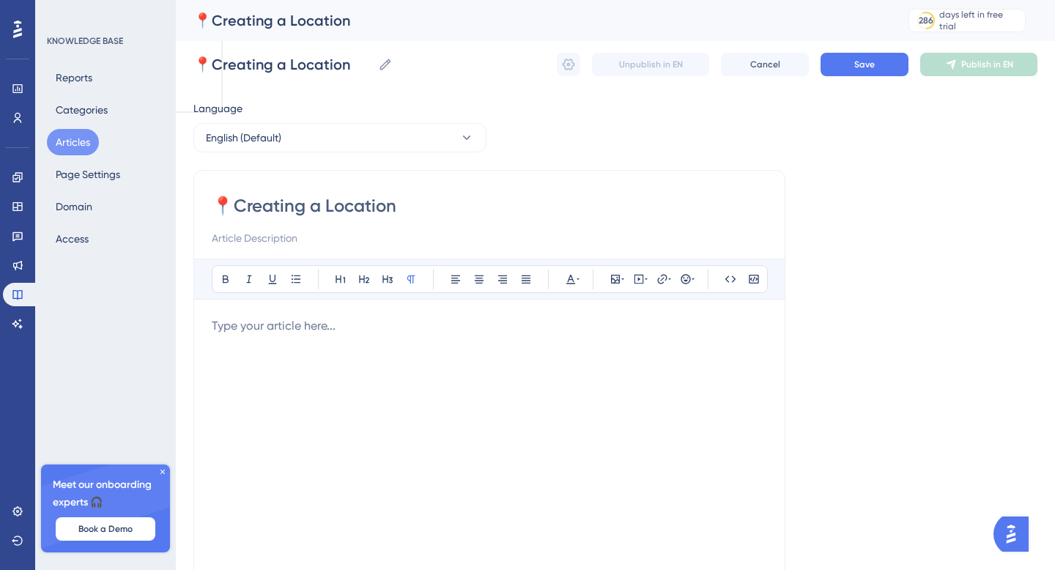
type input "📍Creating a Location"
click at [319, 337] on div at bounding box center [489, 478] width 555 height 322
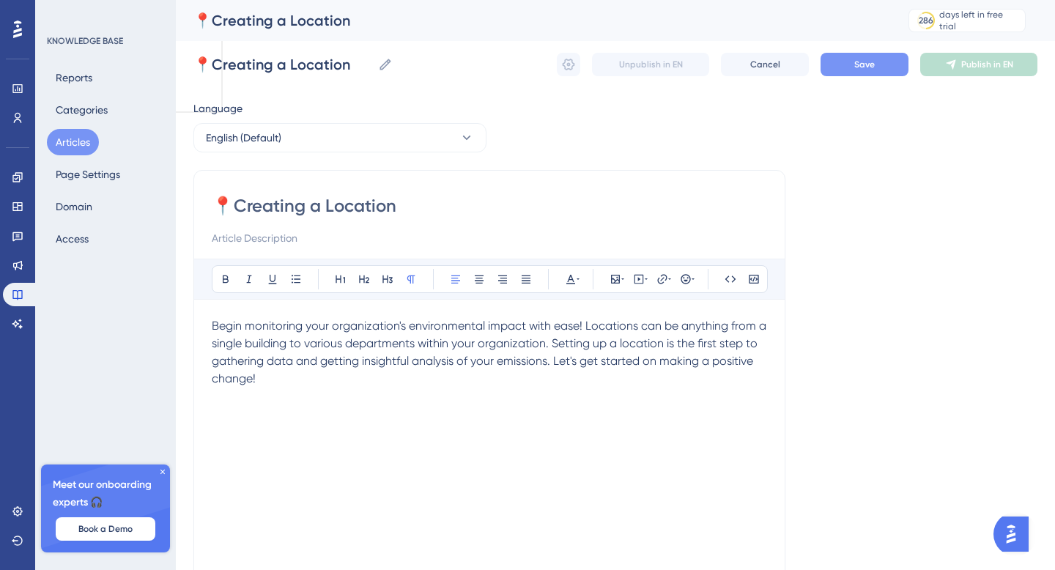
click at [847, 66] on button "Save" at bounding box center [864, 64] width 88 height 23
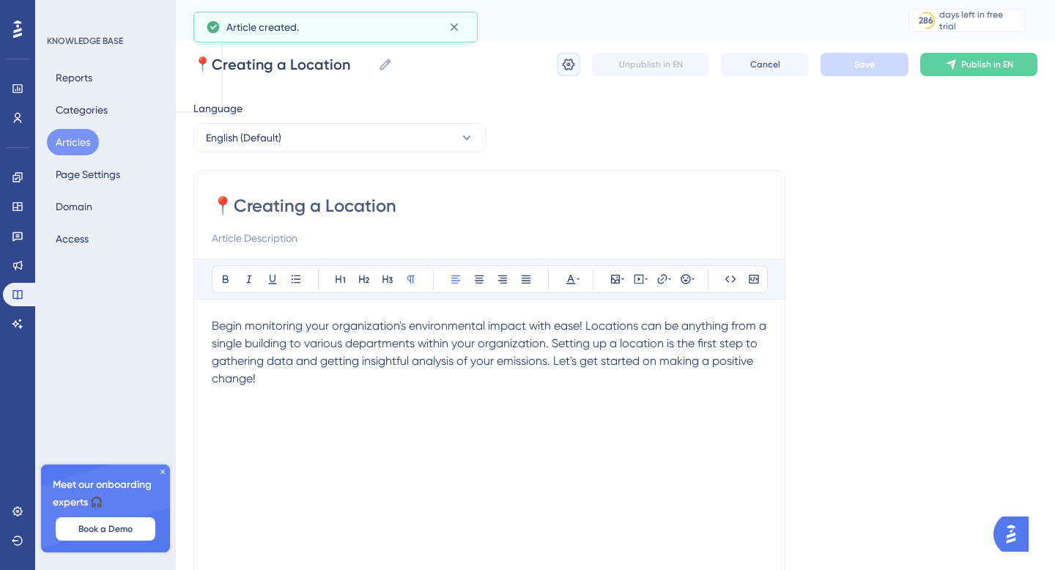
click at [559, 67] on button at bounding box center [568, 64] width 23 height 23
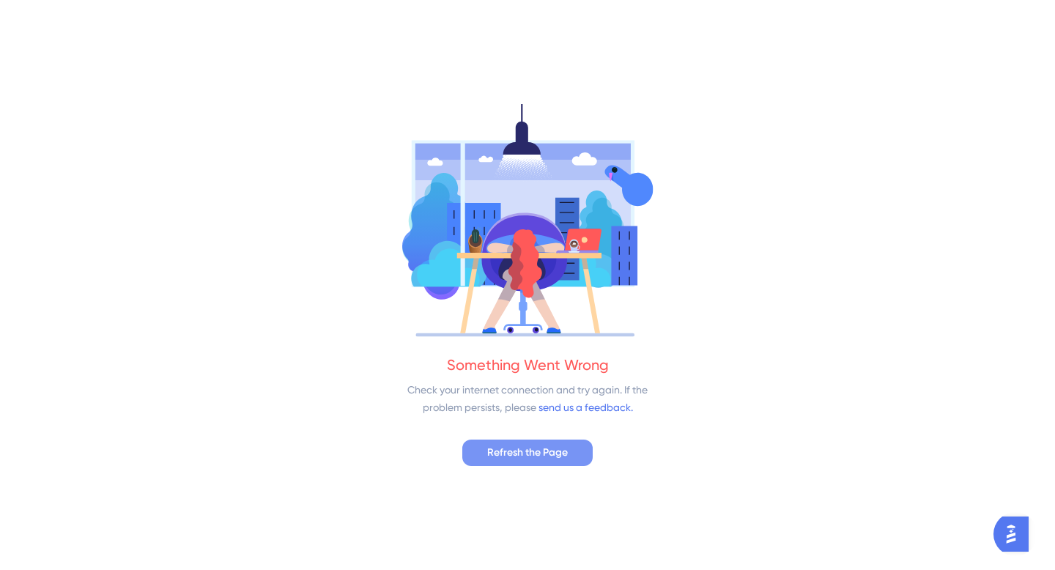
click at [524, 454] on span "Refresh the Page" at bounding box center [527, 453] width 81 height 18
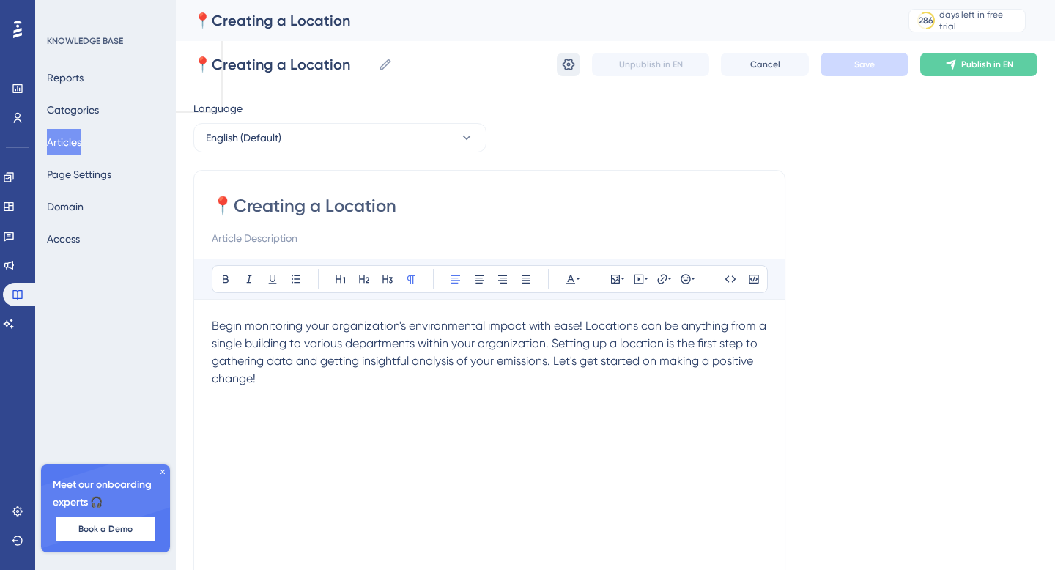
click at [570, 70] on icon at bounding box center [568, 65] width 12 height 12
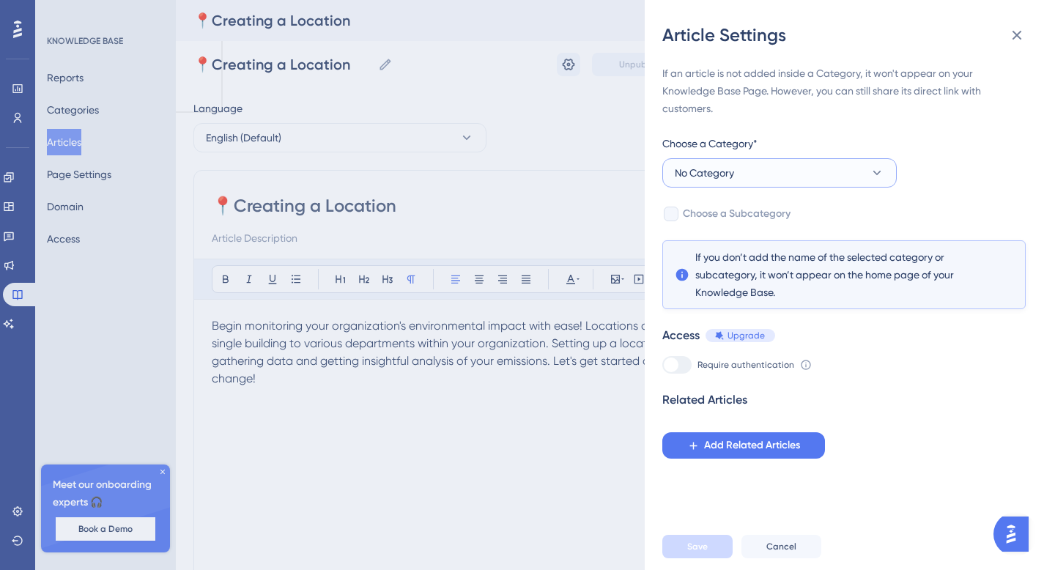
click at [737, 172] on button "No Category" at bounding box center [779, 172] width 234 height 29
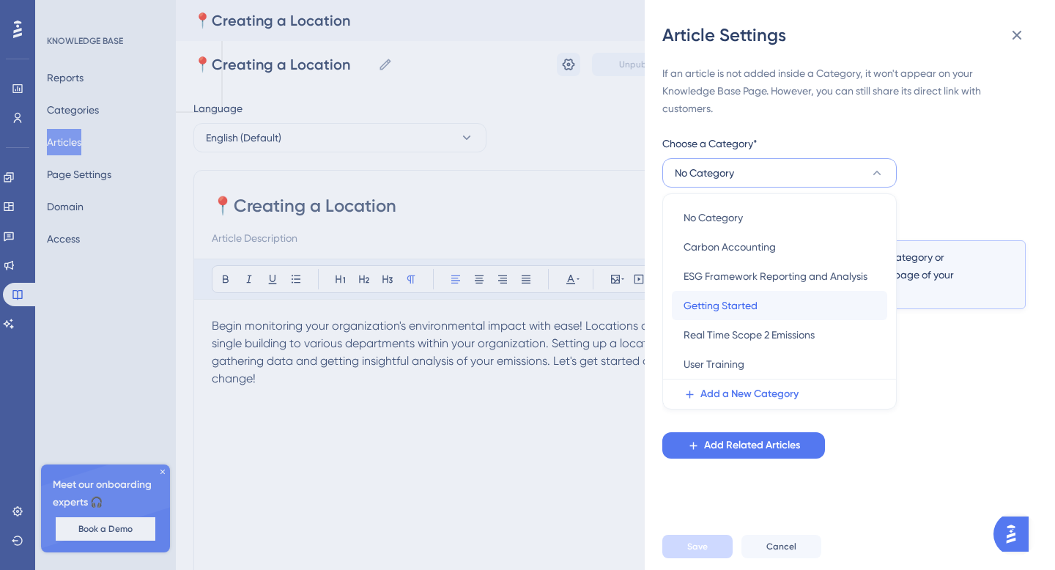
click at [742, 298] on span "Getting Started" at bounding box center [720, 306] width 74 height 18
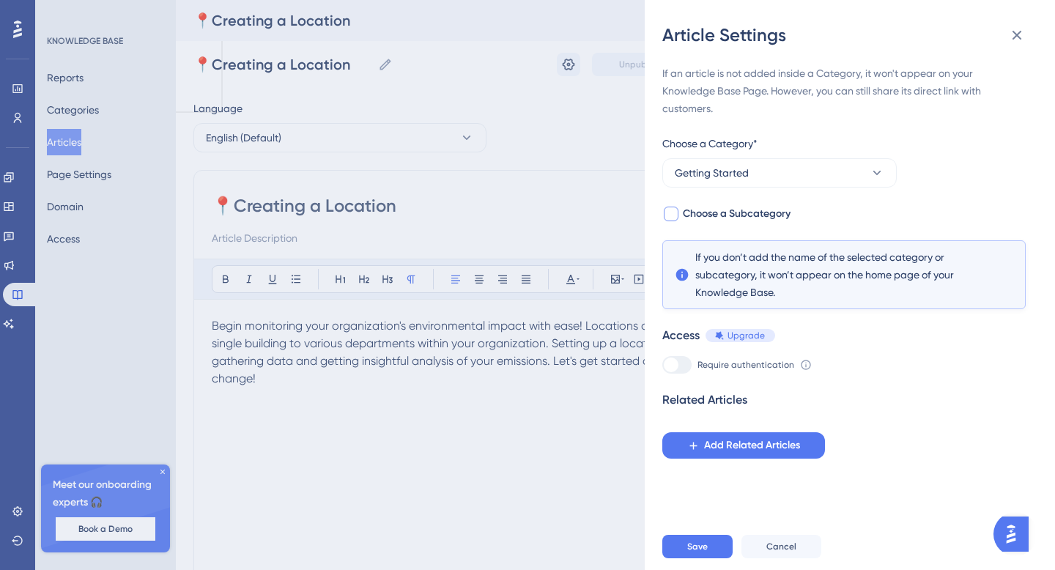
click at [702, 207] on span "Choose a Subcategory" at bounding box center [737, 214] width 108 height 18
checkbox input "true"
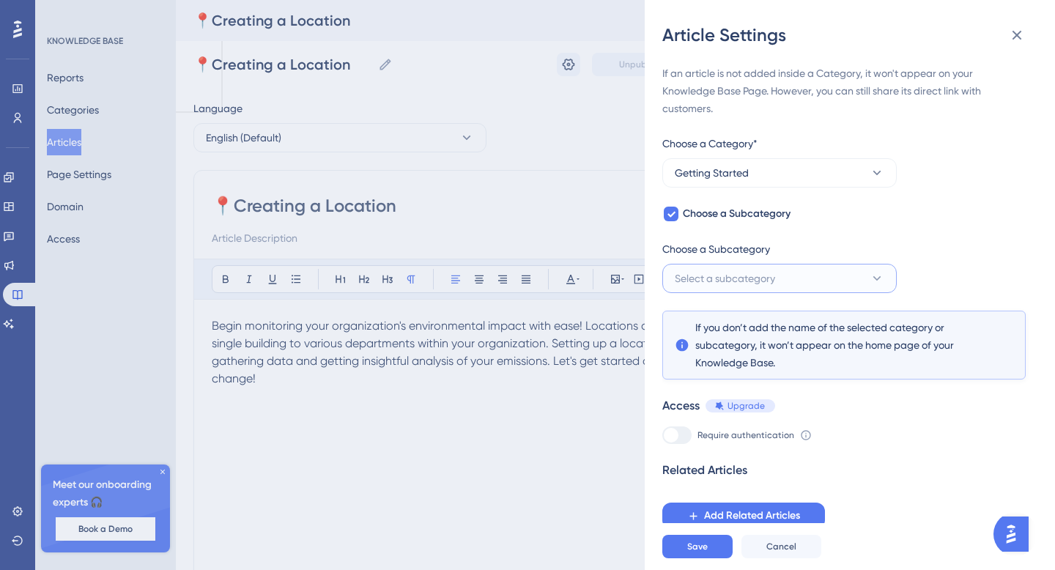
click at [732, 280] on span "Select a subcategory" at bounding box center [724, 278] width 100 height 18
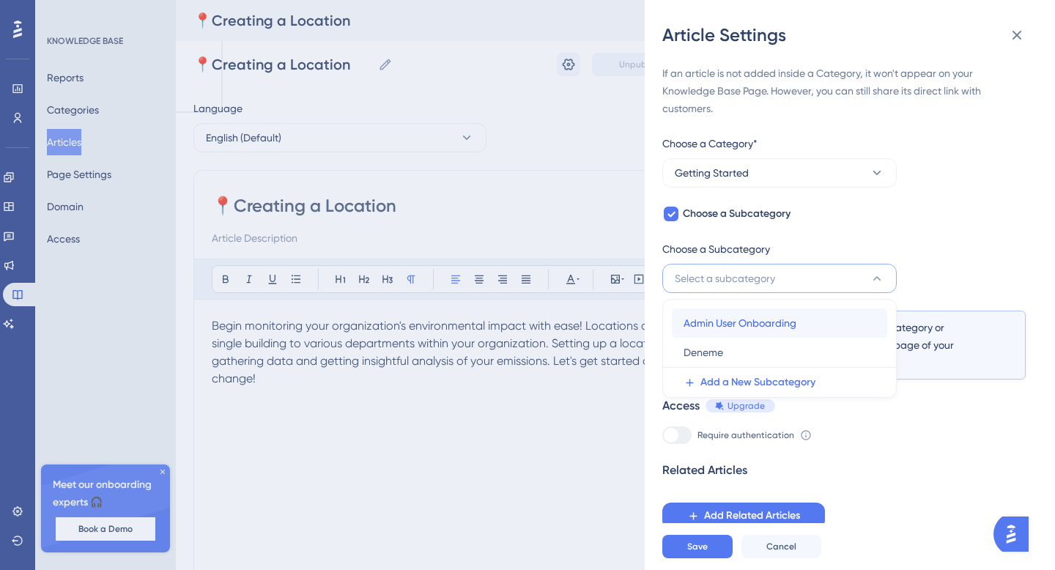
click at [726, 325] on span "Admin User Onboarding" at bounding box center [739, 323] width 113 height 18
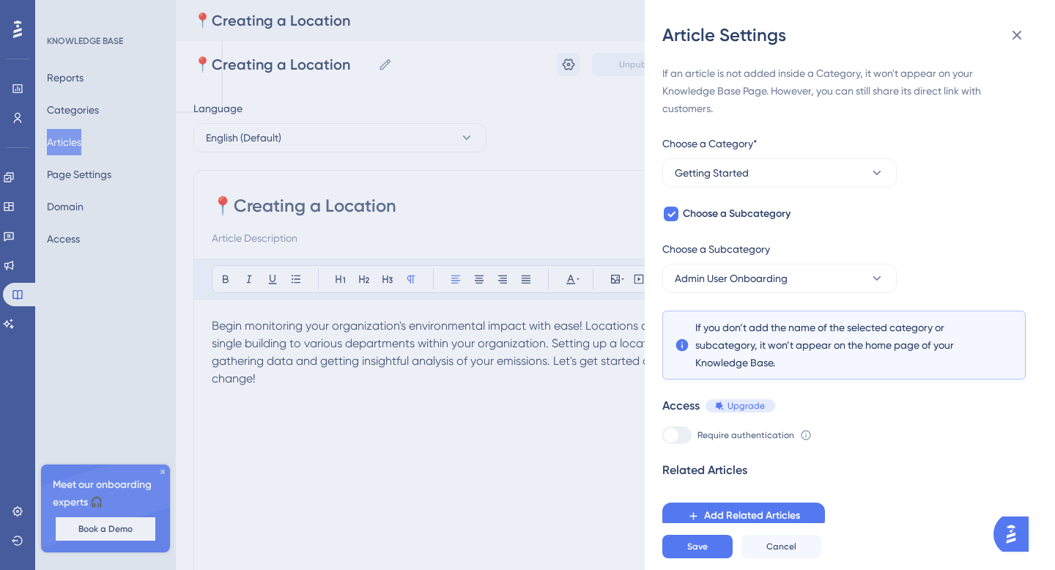
scroll to position [6, 0]
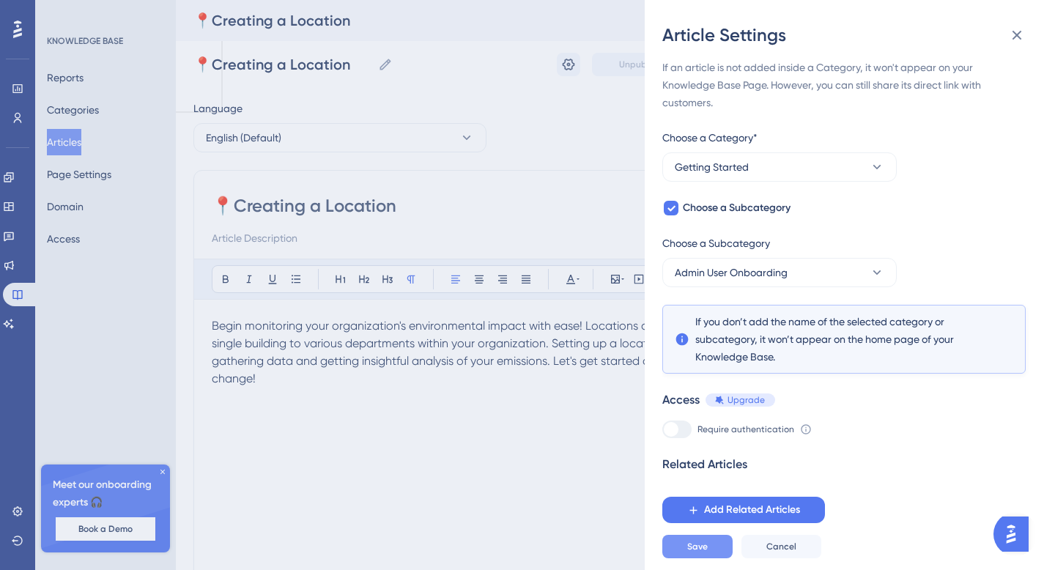
click at [706, 546] on span "Save" at bounding box center [697, 546] width 21 height 12
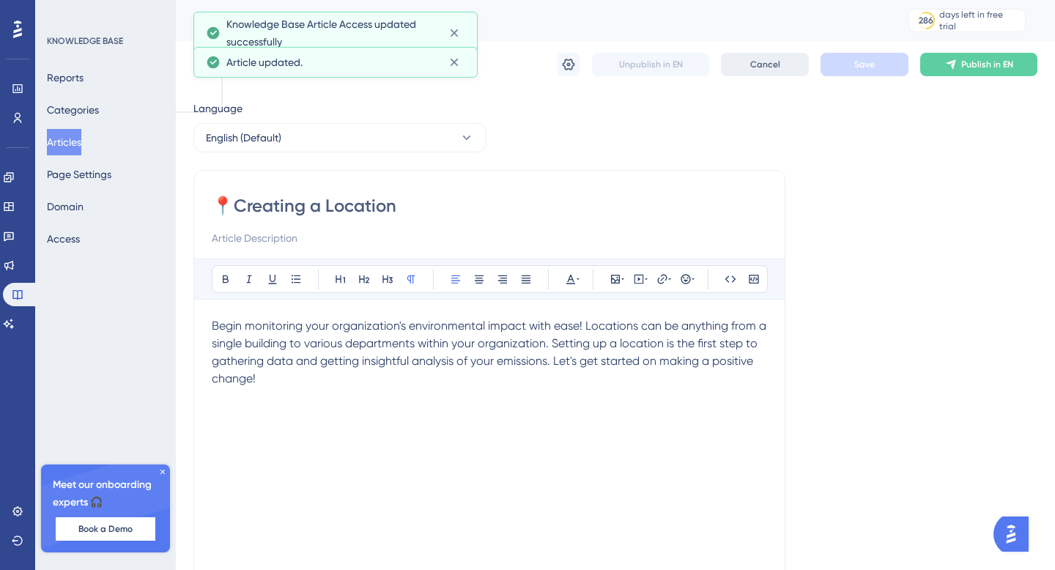
click at [738, 61] on button "Cancel" at bounding box center [765, 64] width 88 height 23
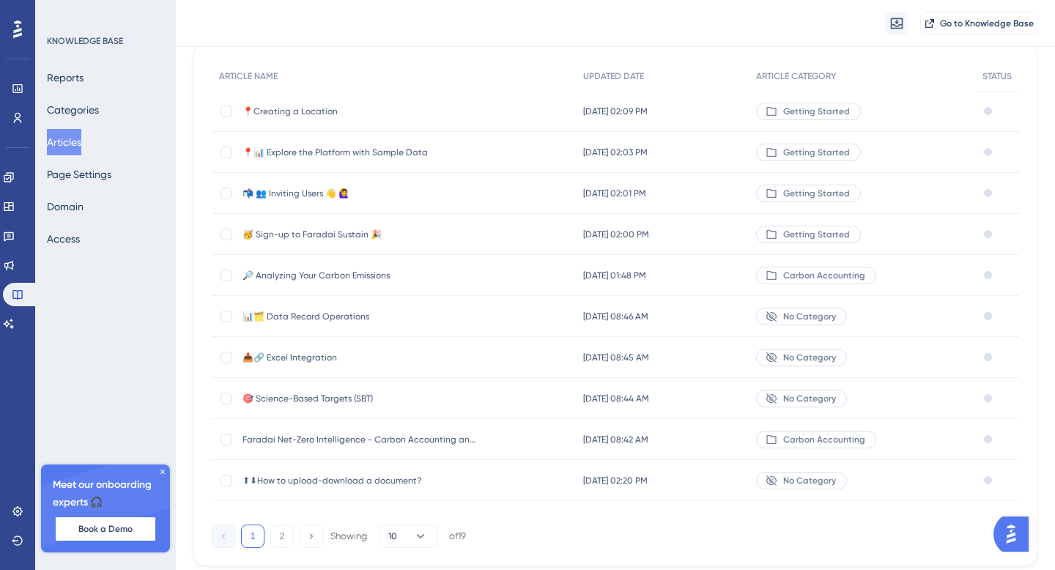
scroll to position [172, 0]
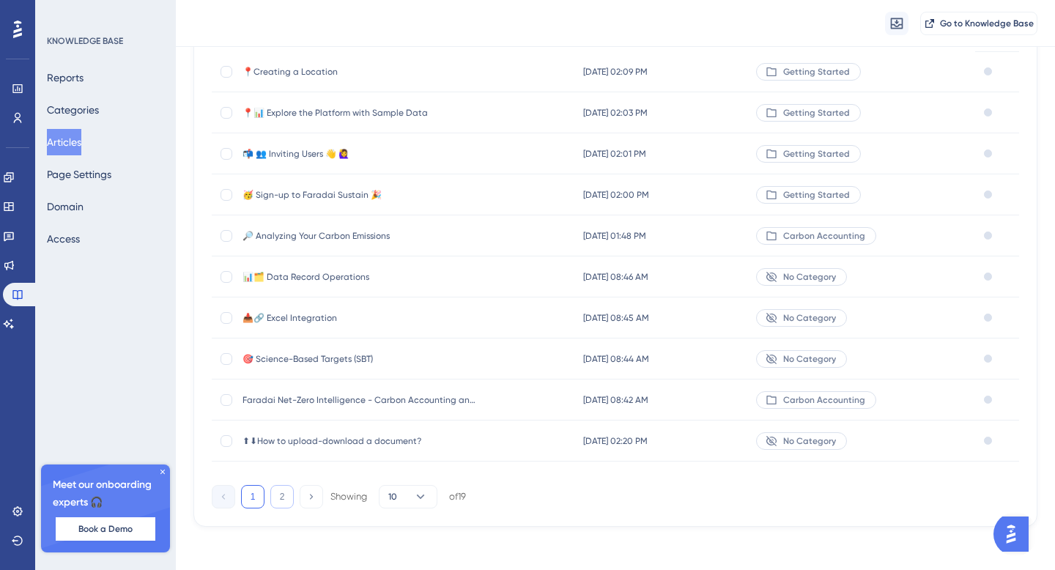
click at [283, 495] on button "2" at bounding box center [281, 496] width 23 height 23
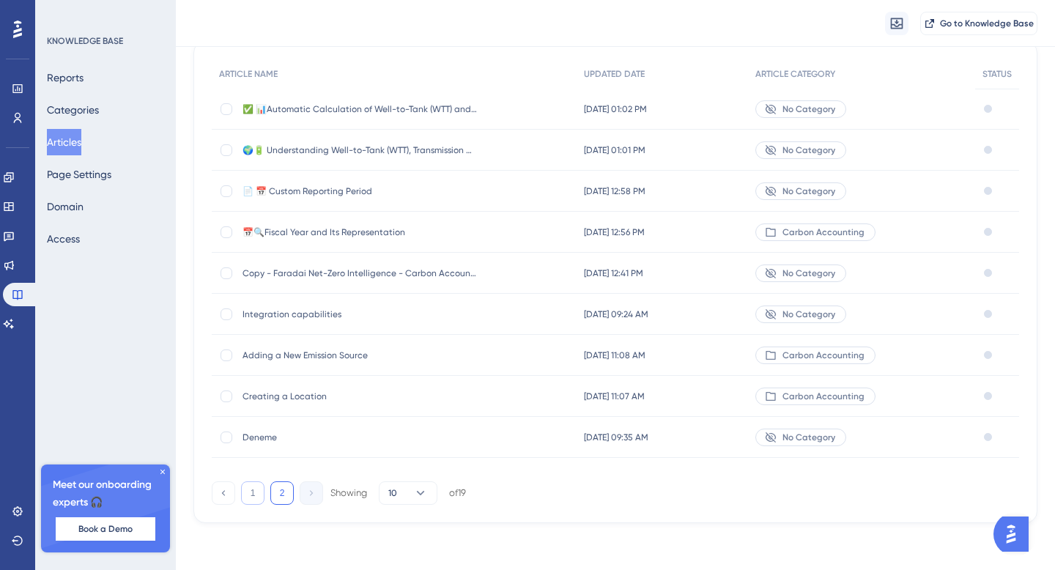
click at [250, 486] on button "1" at bounding box center [252, 492] width 23 height 23
